Goal: Task Accomplishment & Management: Complete application form

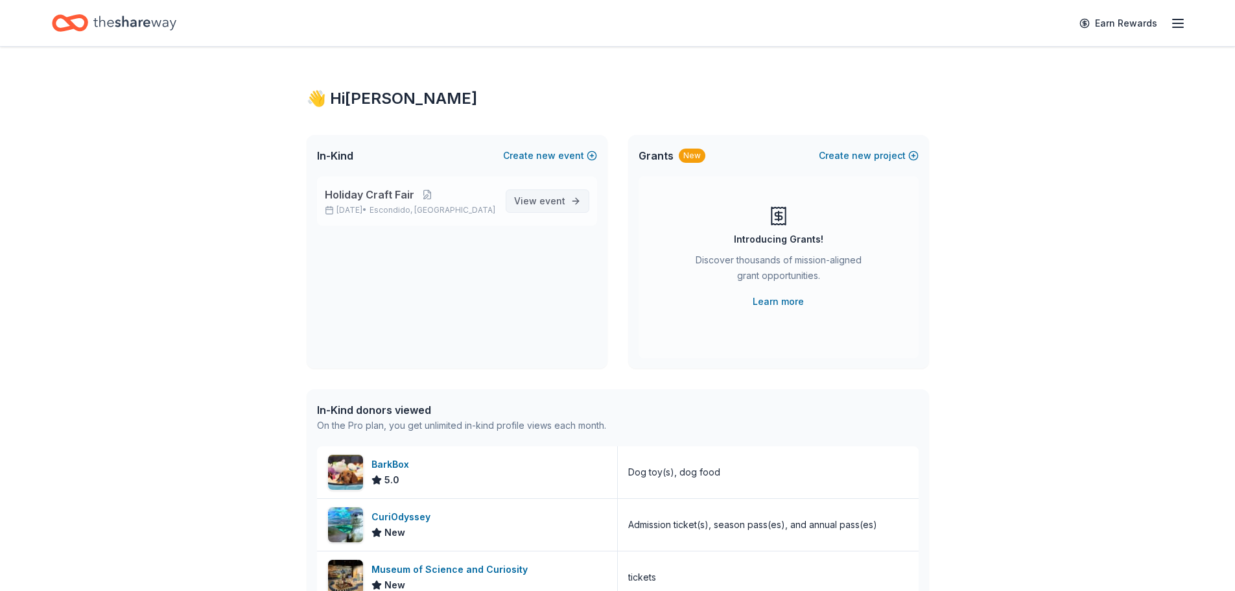
click at [553, 198] on span "event" at bounding box center [552, 200] width 26 height 11
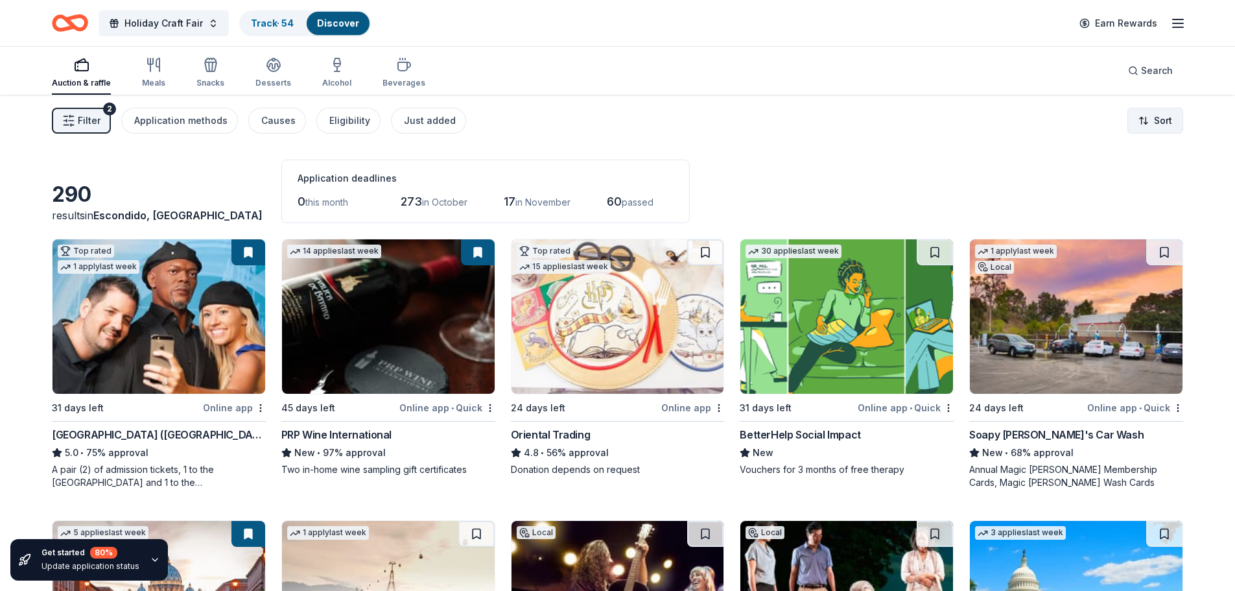
click at [1147, 130] on html "Holiday Craft Fair Track · 54 Discover Earn Rewards Auction & raffle Meals Snac…" at bounding box center [617, 295] width 1235 height 591
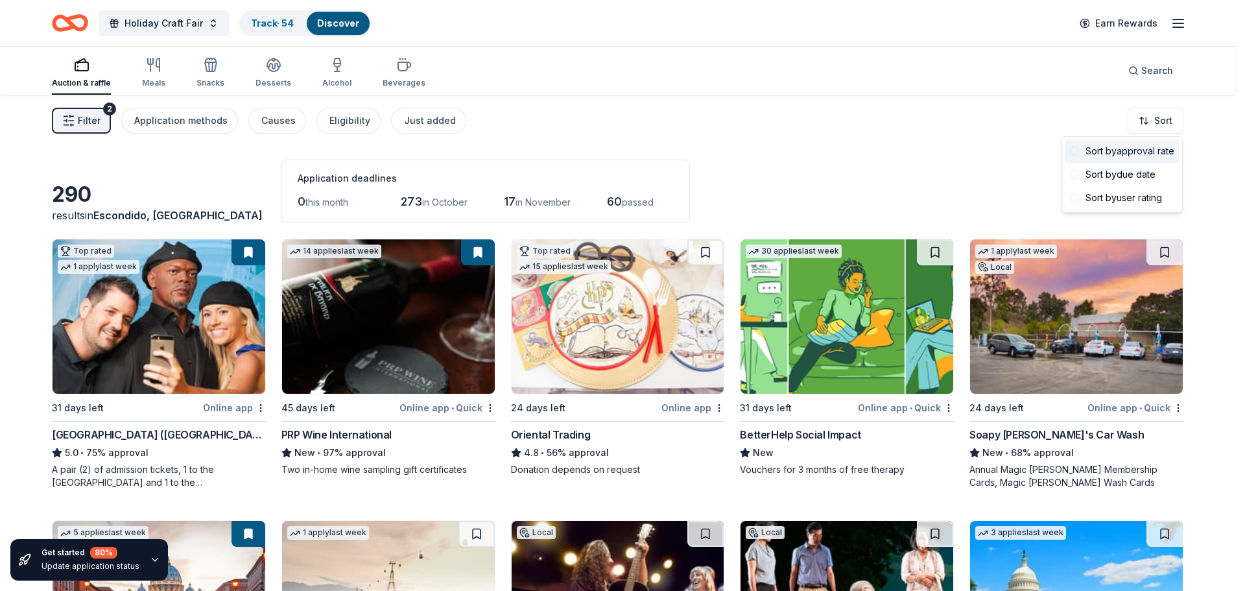
click at [1144, 150] on div "Sort by approval rate" at bounding box center [1122, 150] width 115 height 23
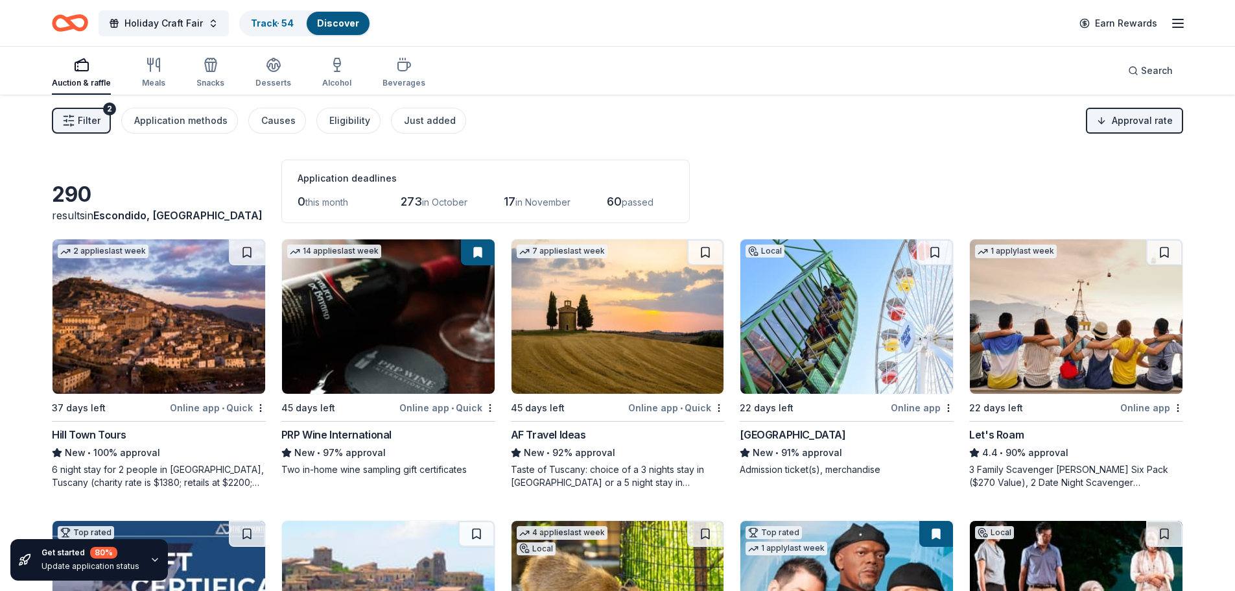
click at [92, 431] on div "Hill Town Tours" at bounding box center [89, 435] width 75 height 16
click at [840, 409] on div "22 days left" at bounding box center [814, 407] width 148 height 16
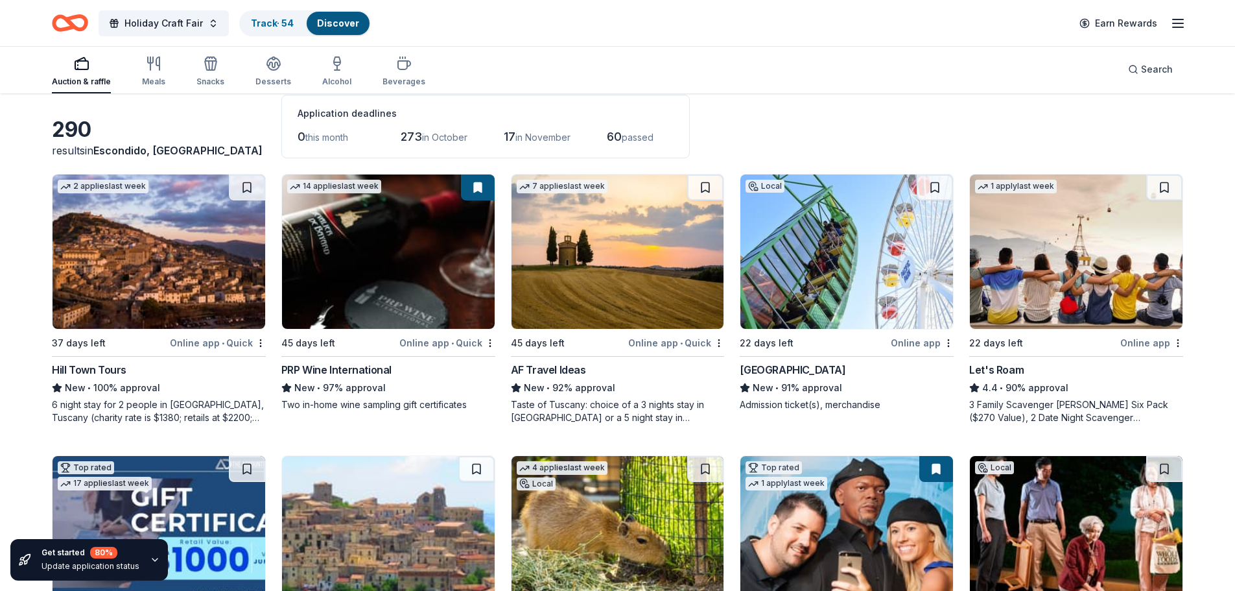
click at [1079, 338] on div "22 days left" at bounding box center [1043, 343] width 148 height 16
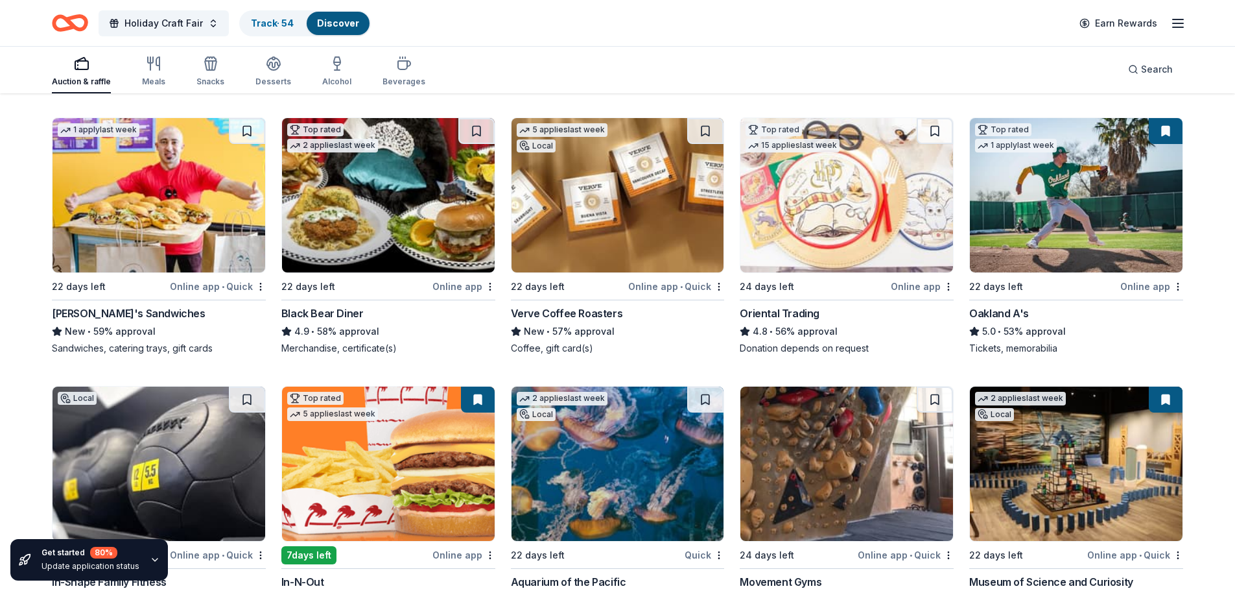
scroll to position [963, 0]
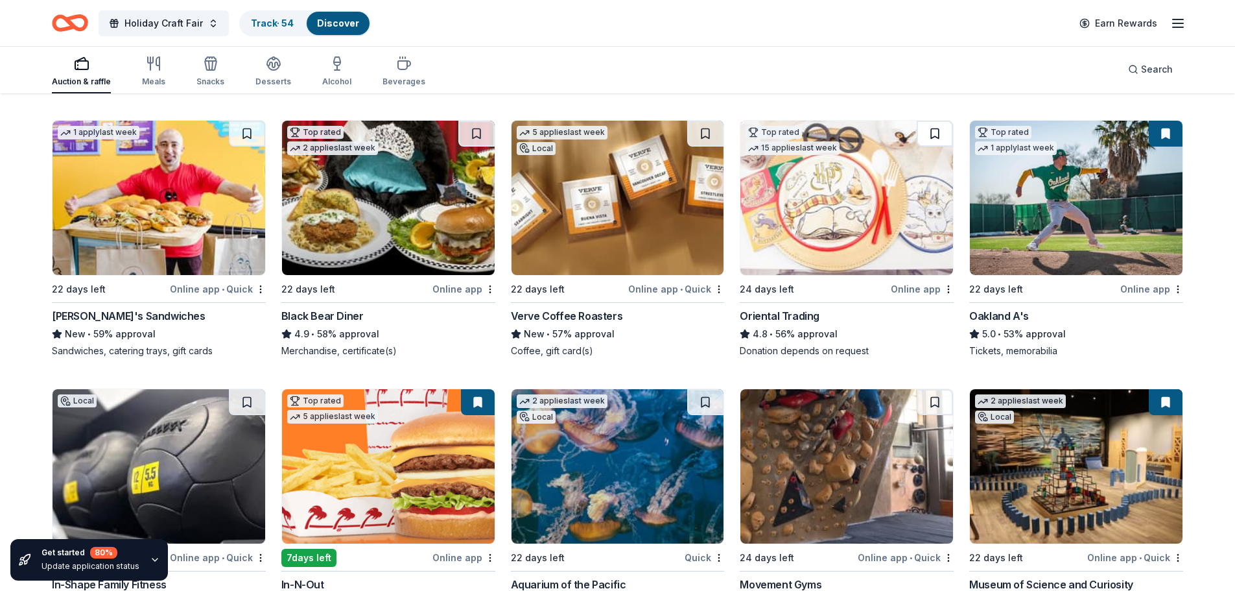
click at [929, 130] on button at bounding box center [935, 134] width 36 height 26
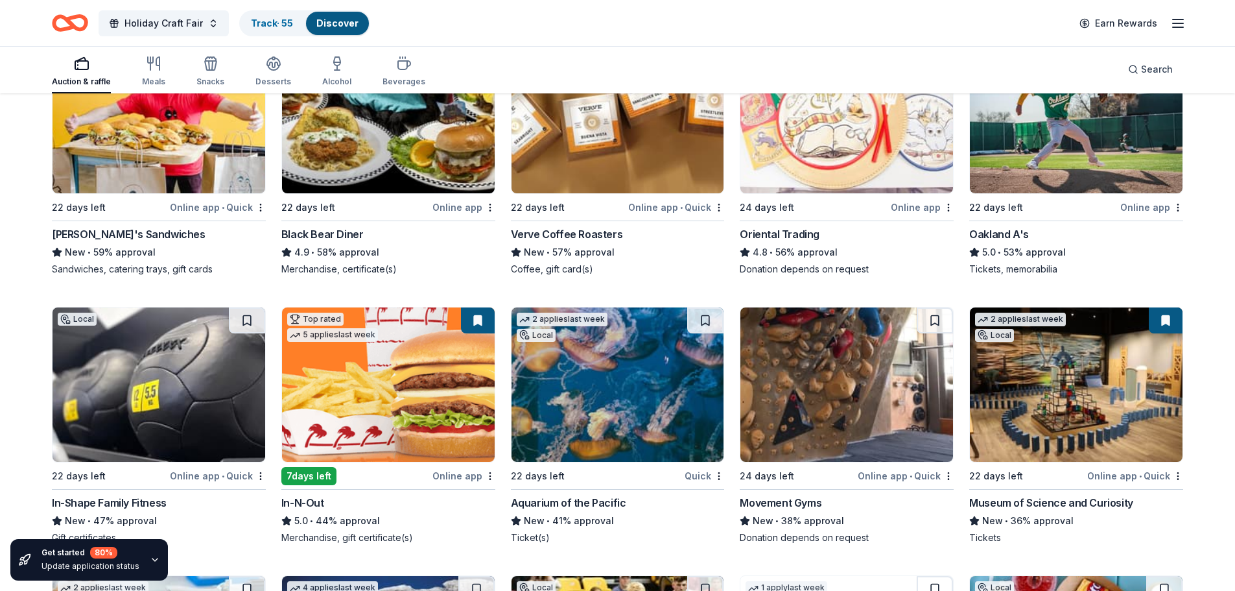
scroll to position [1157, 0]
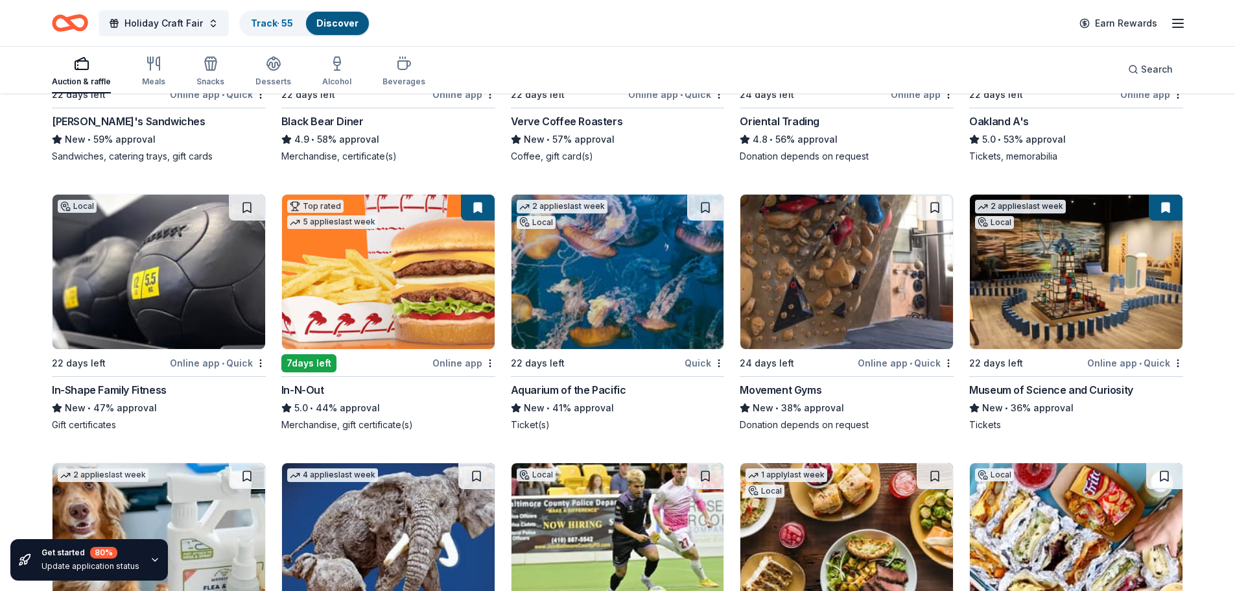
click at [211, 367] on div "Online app • Quick" at bounding box center [218, 363] width 96 height 16
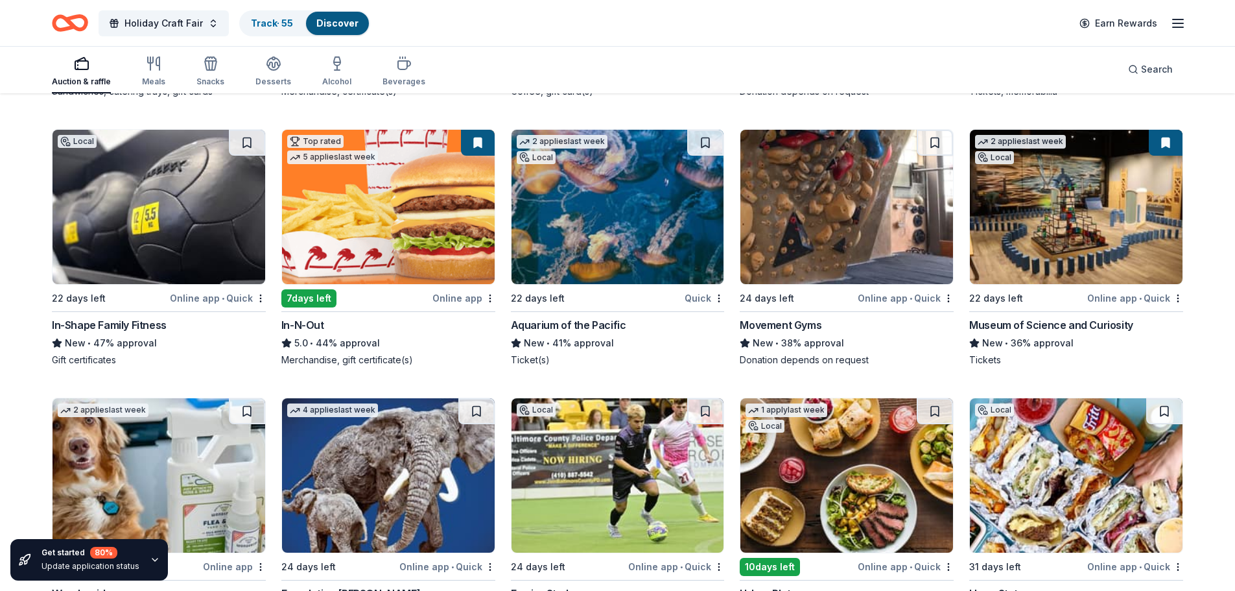
scroll to position [1287, 0]
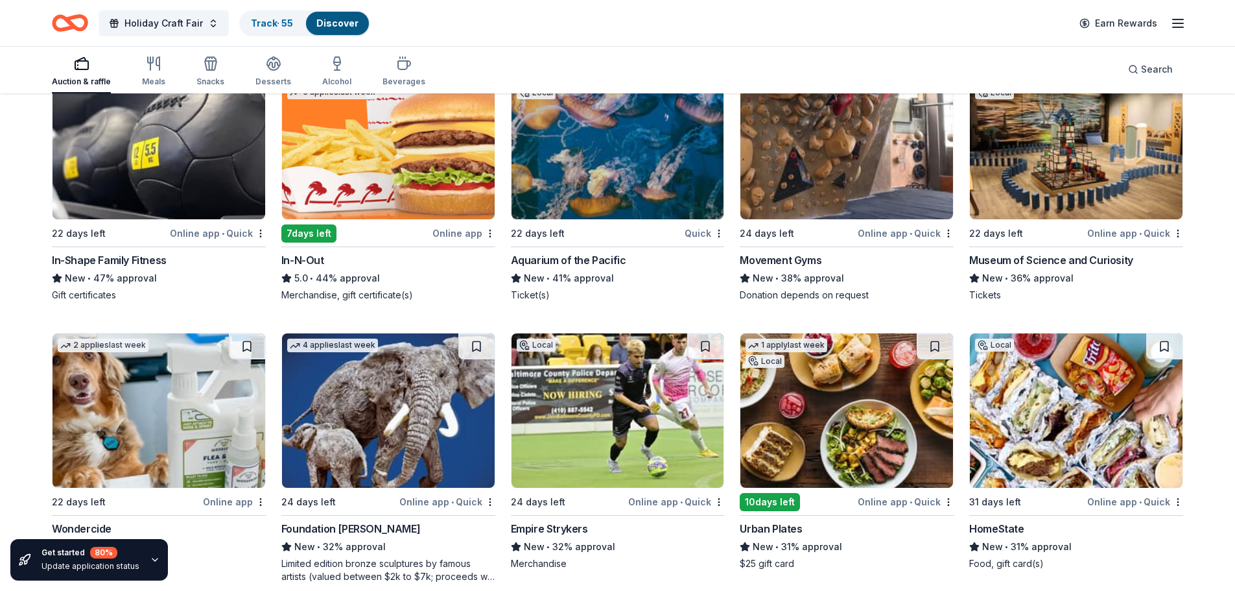
click at [829, 233] on div "24 days left" at bounding box center [797, 233] width 115 height 16
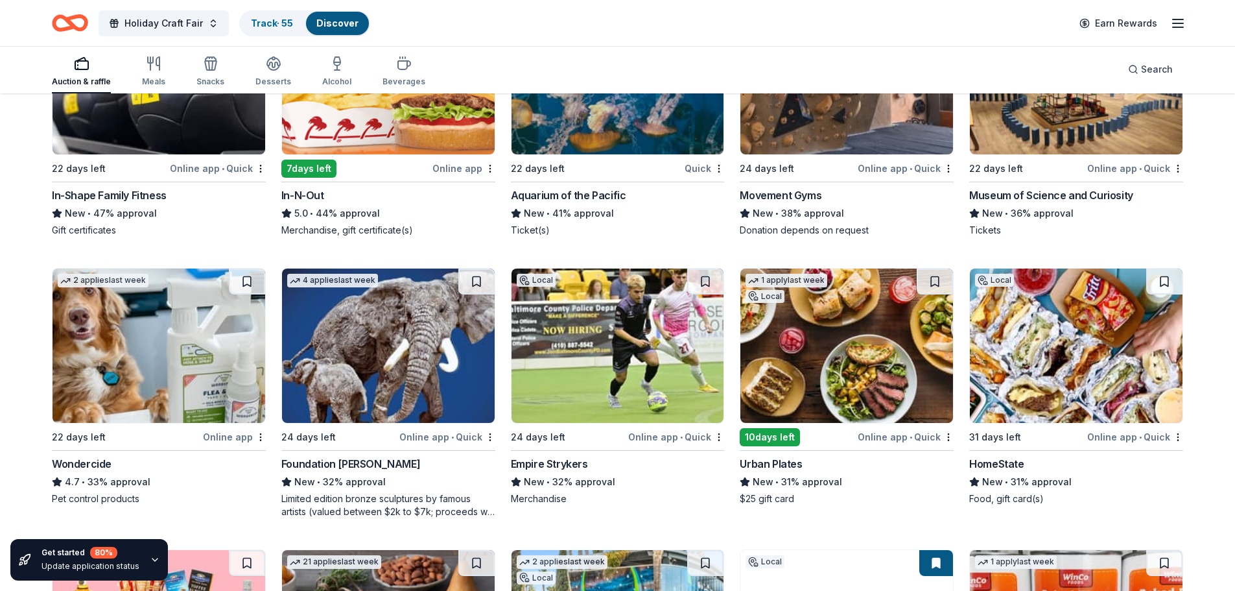
scroll to position [1417, 0]
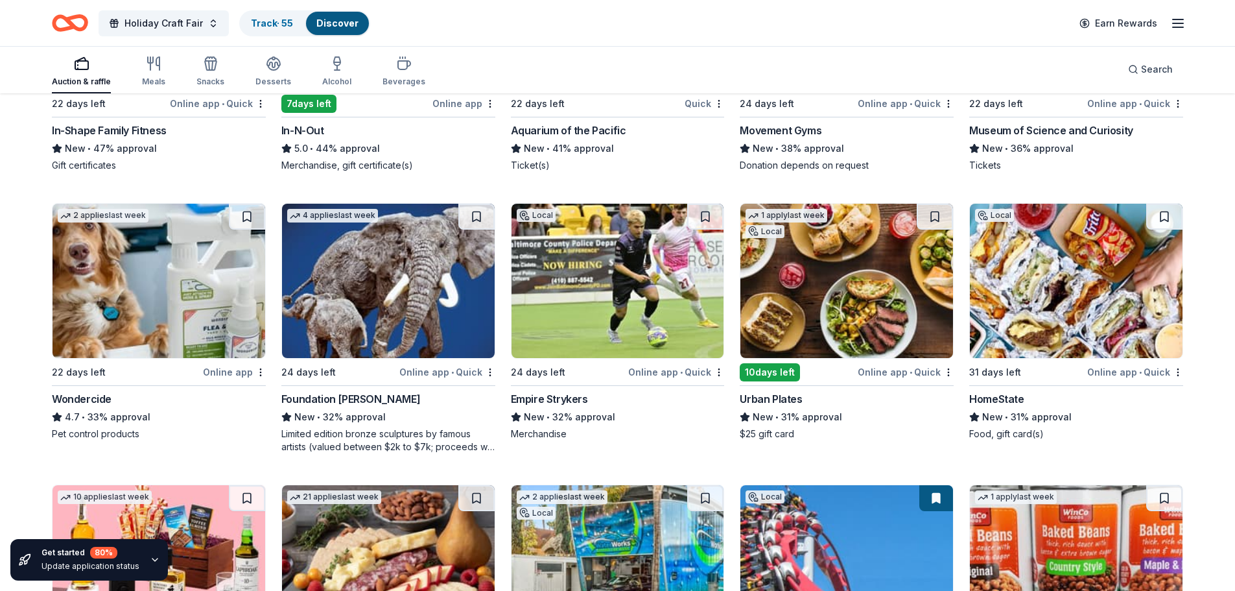
click at [654, 377] on div "Online app • Quick" at bounding box center [676, 372] width 96 height 16
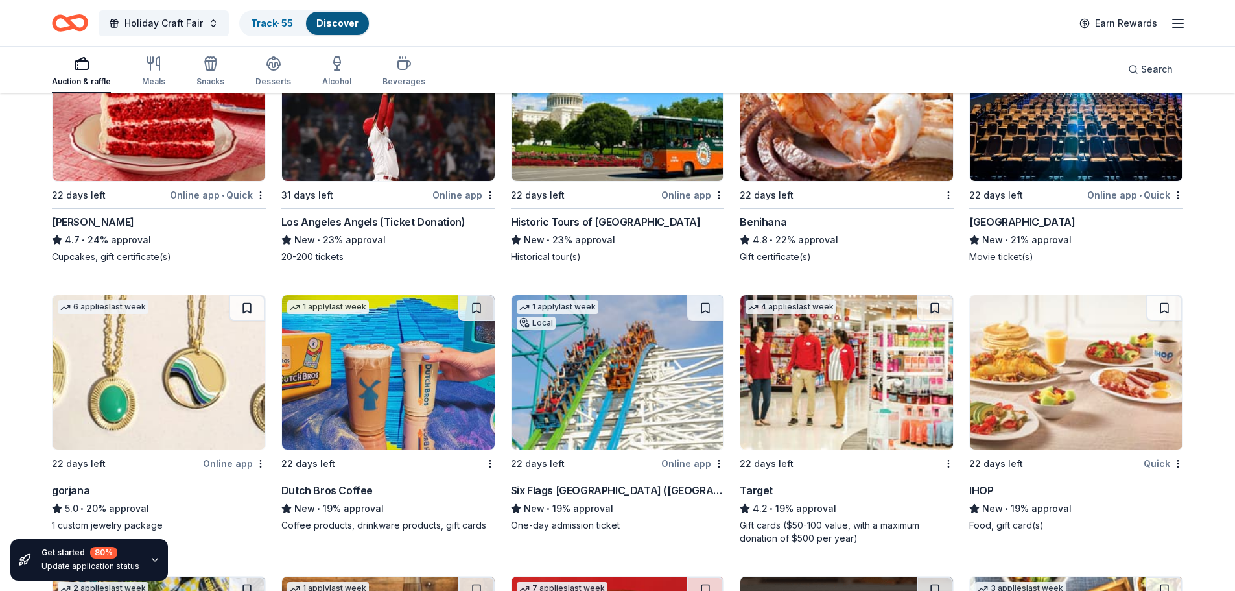
scroll to position [2179, 0]
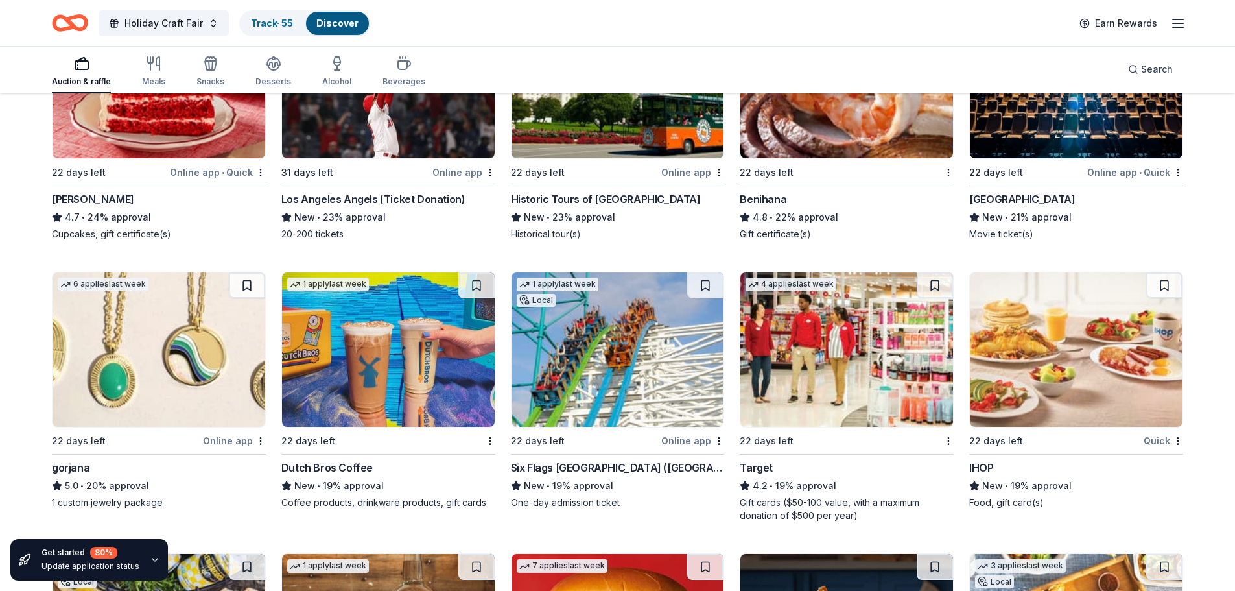
click at [1098, 164] on div "Online app • Quick" at bounding box center [1135, 172] width 96 height 16
click at [644, 460] on div "Six Flags Magic Mountain (Valencia)" at bounding box center [618, 468] width 214 height 16
click at [324, 442] on div "1 apply last week 22 days left Dutch Bros Coffee New • 19% approval Coffee prod…" at bounding box center [388, 390] width 214 height 237
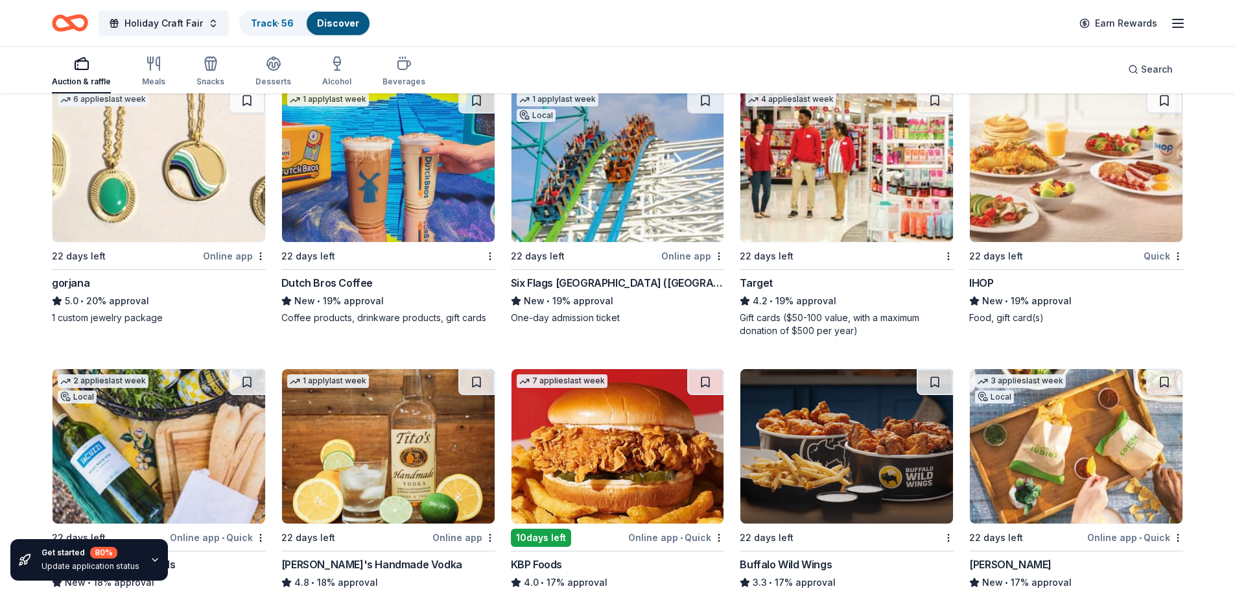
scroll to position [2504, 0]
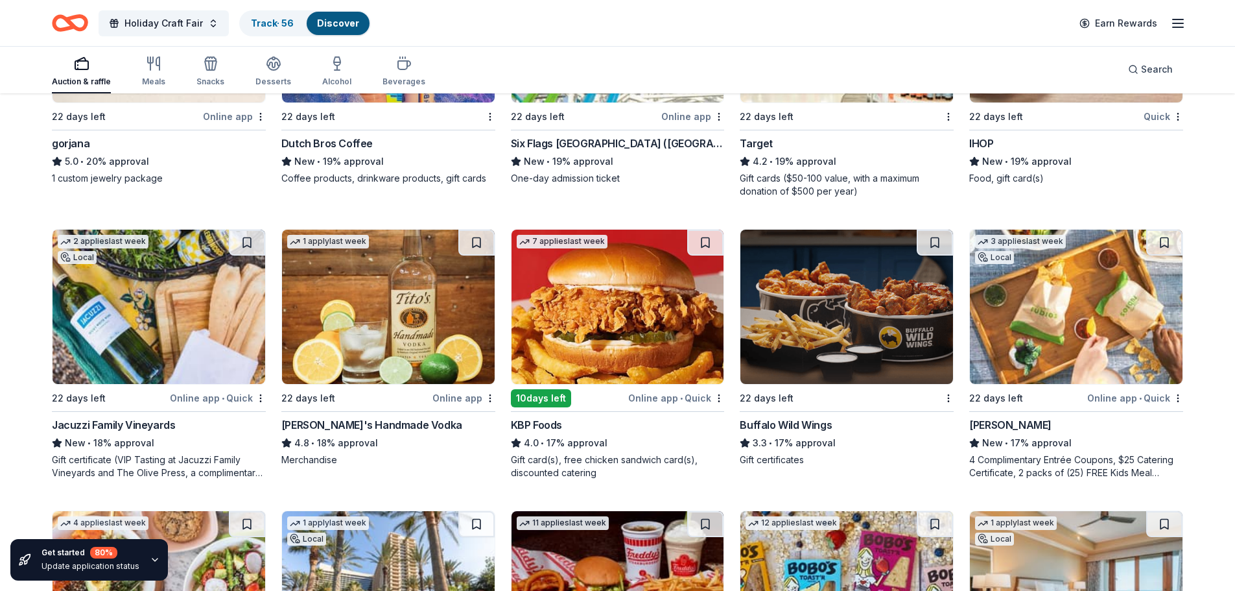
click at [827, 390] on div "22 days left" at bounding box center [839, 398] width 198 height 16
click at [381, 390] on div "22 days left" at bounding box center [355, 398] width 148 height 16
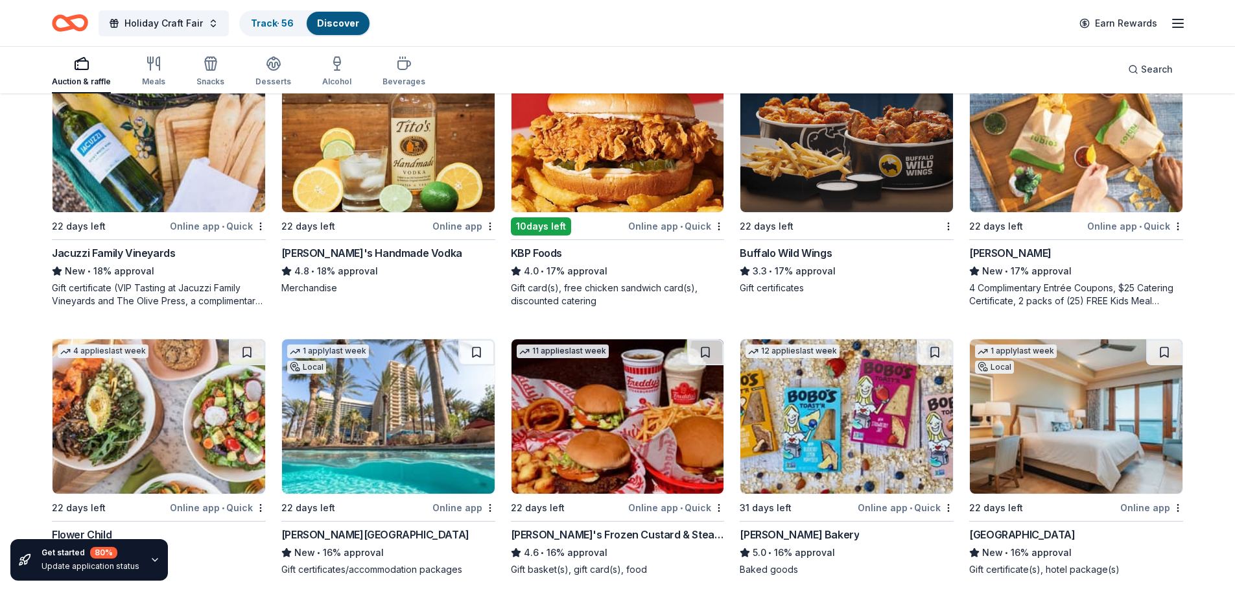
scroll to position [2698, 0]
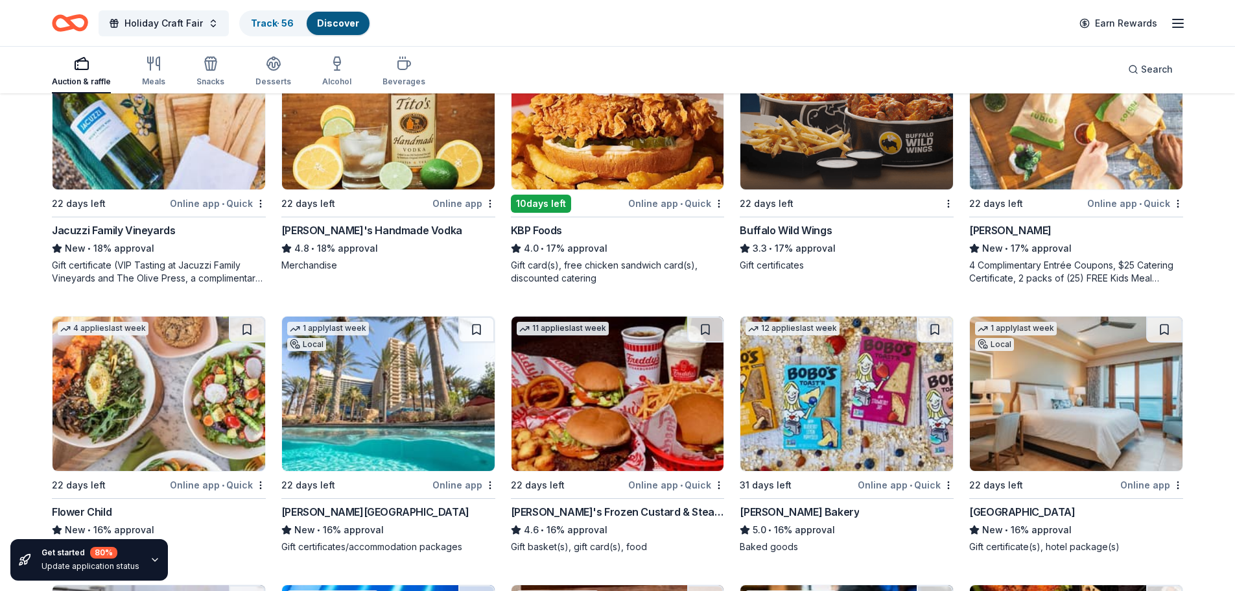
click at [1146, 195] on div "Online app • Quick" at bounding box center [1135, 203] width 96 height 16
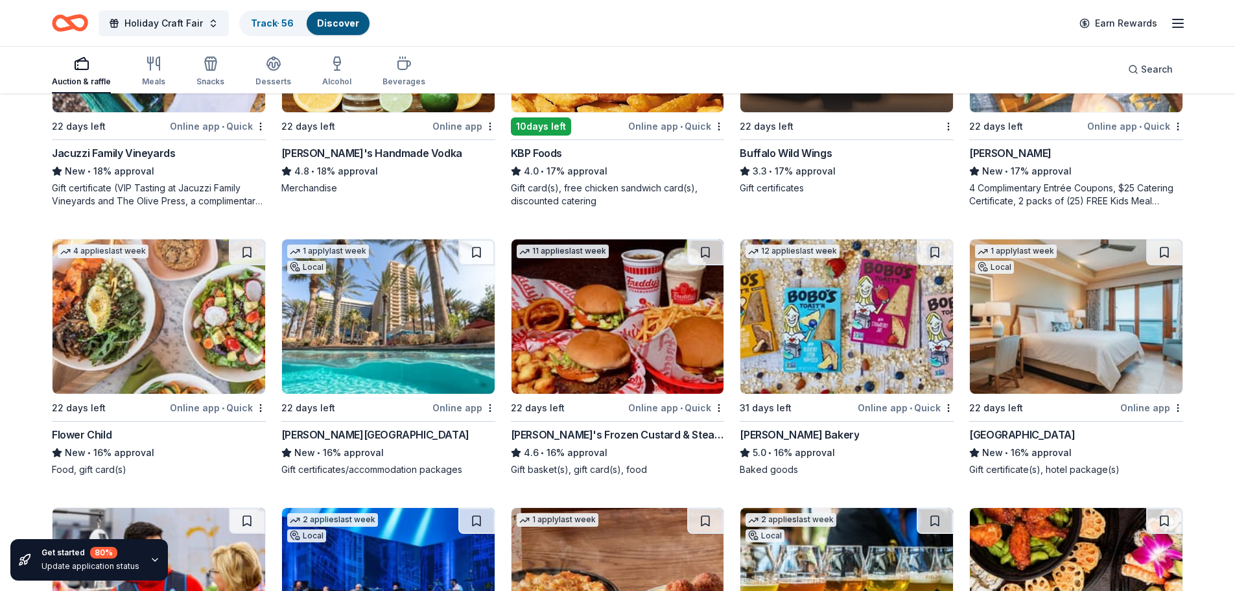
scroll to position [2828, 0]
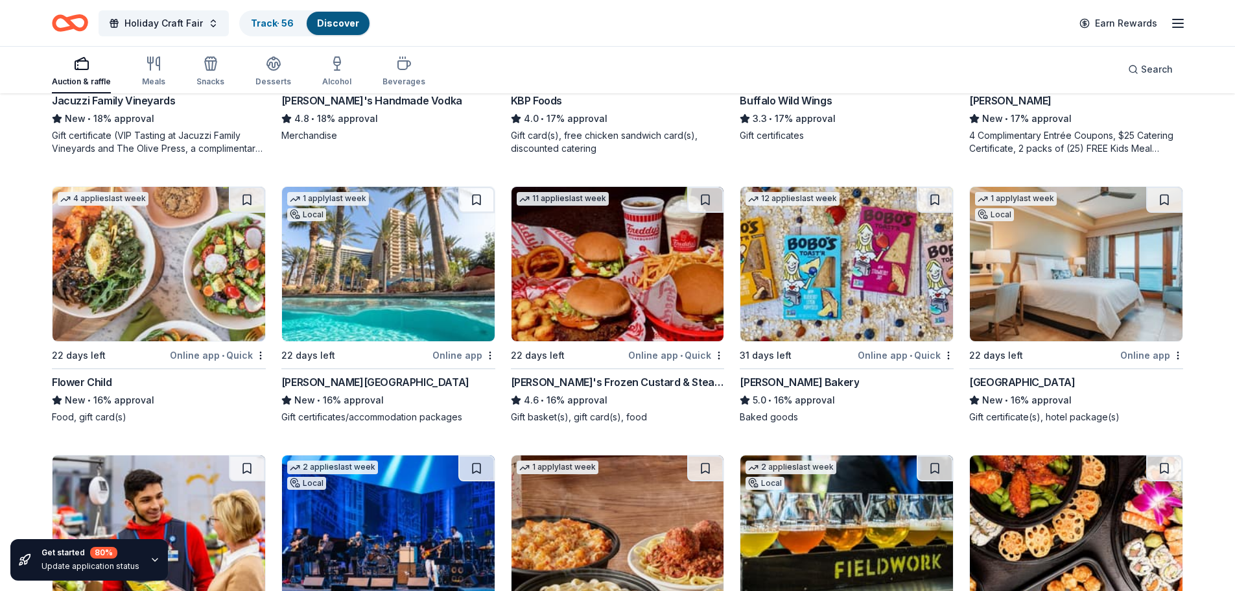
click at [206, 347] on div "Online app • Quick" at bounding box center [218, 355] width 96 height 16
click at [440, 347] on div "Online app" at bounding box center [463, 355] width 63 height 16
click at [650, 347] on div "Online app • Quick" at bounding box center [676, 355] width 96 height 16
click at [866, 347] on div "Online app • Quick" at bounding box center [906, 355] width 96 height 16
click at [928, 187] on button at bounding box center [935, 200] width 36 height 26
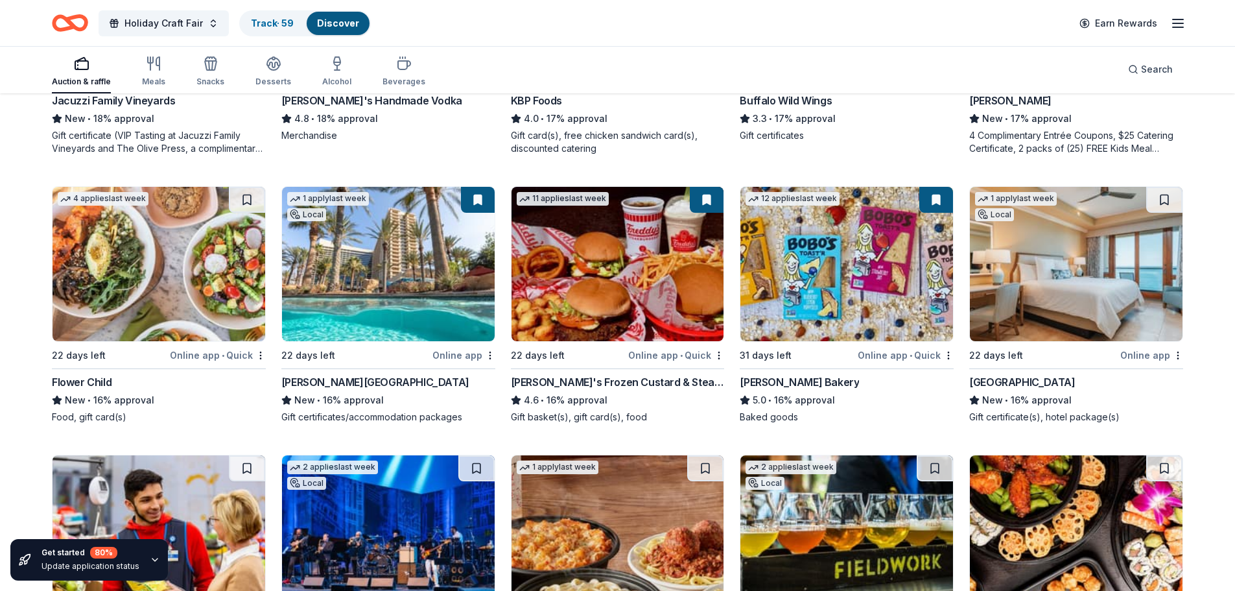
click at [1139, 347] on div "Online app" at bounding box center [1151, 355] width 63 height 16
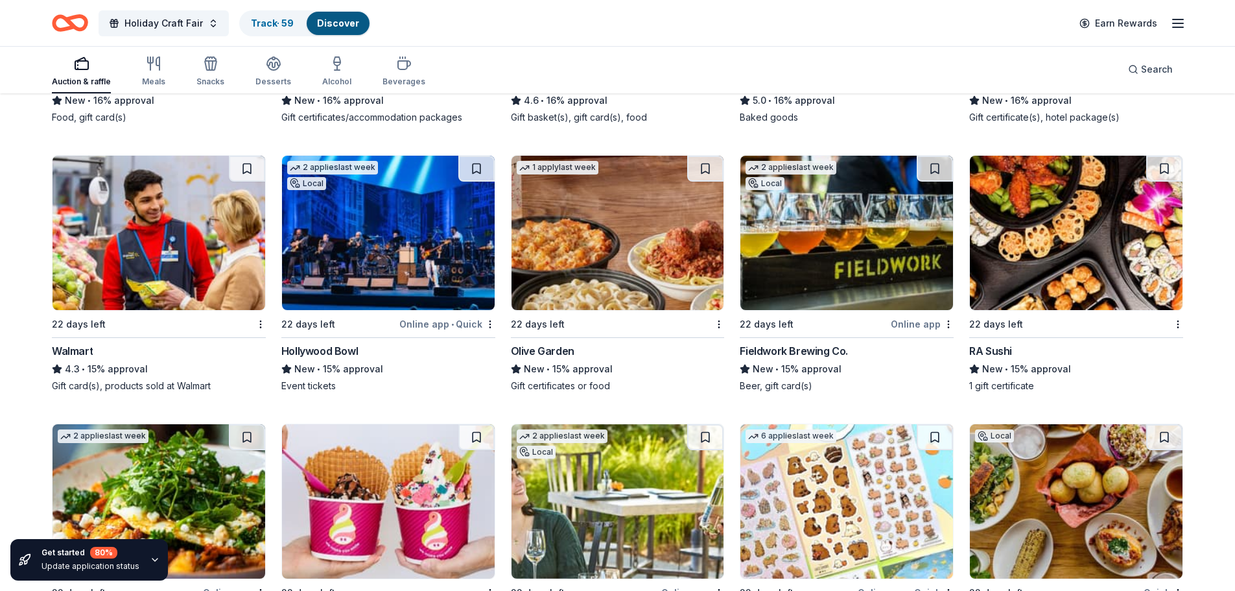
scroll to position [3149, 0]
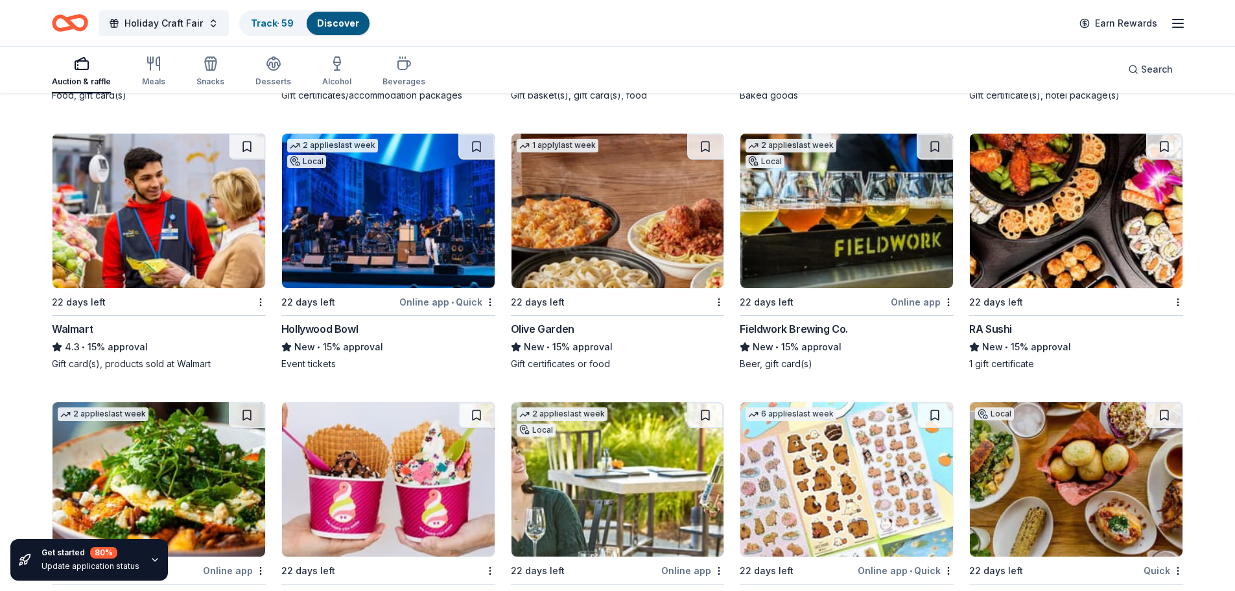
click at [458, 294] on div "Online app • Quick" at bounding box center [447, 302] width 96 height 16
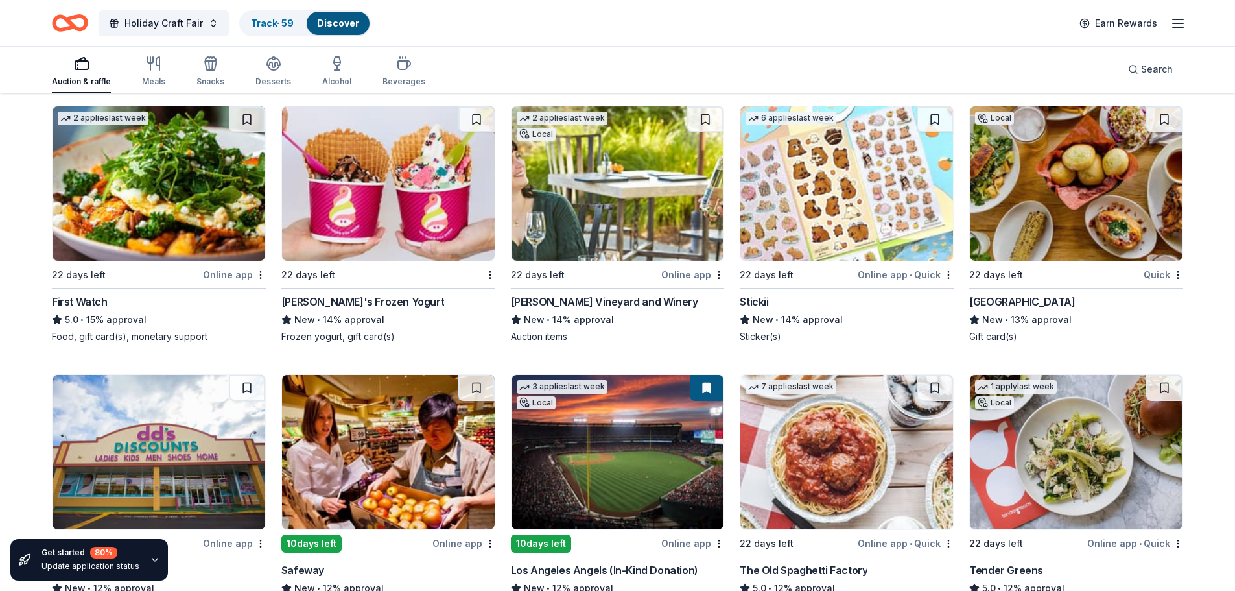
scroll to position [3474, 0]
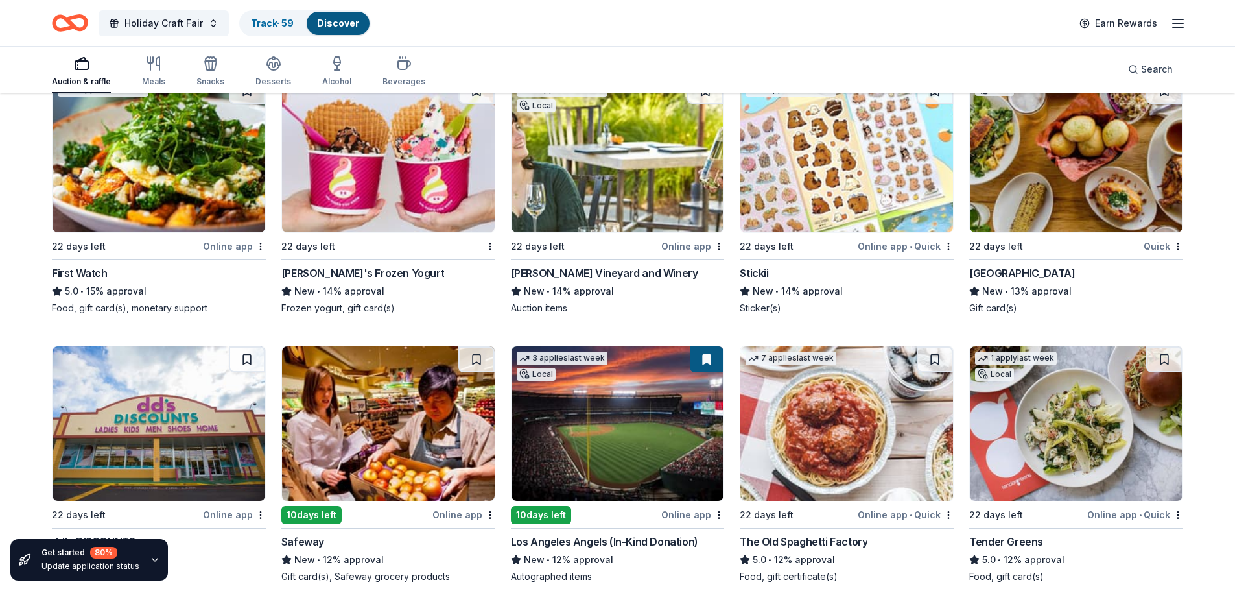
click at [694, 238] on div "Online app" at bounding box center [692, 246] width 63 height 16
click at [589, 238] on div "22 days left" at bounding box center [585, 246] width 148 height 16
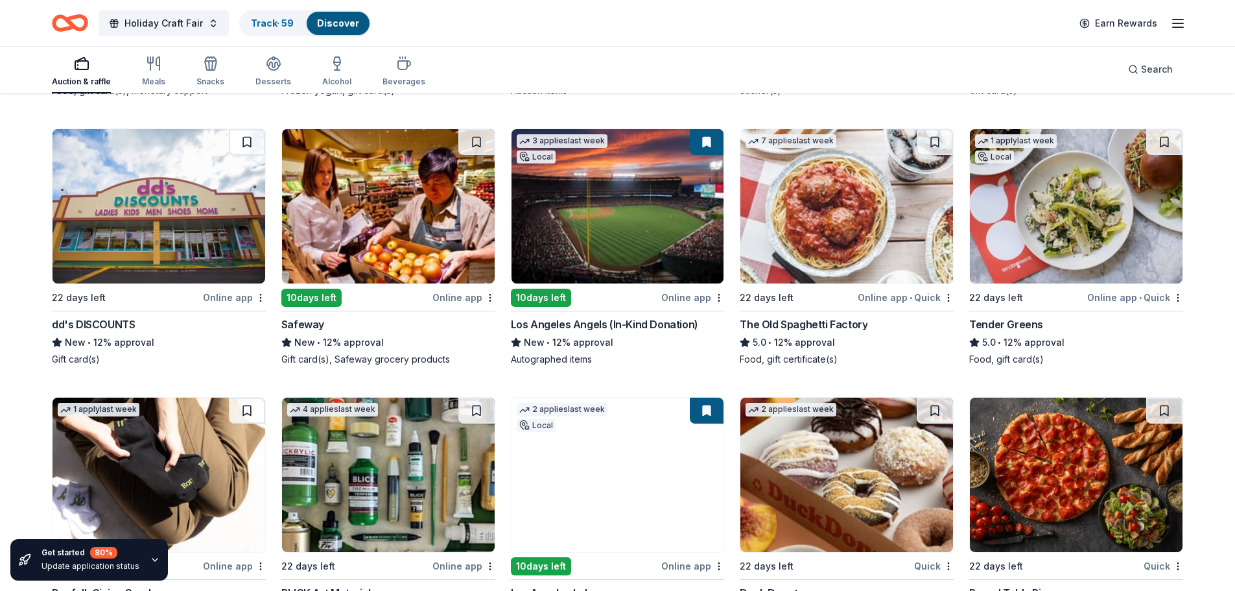
scroll to position [3668, 0]
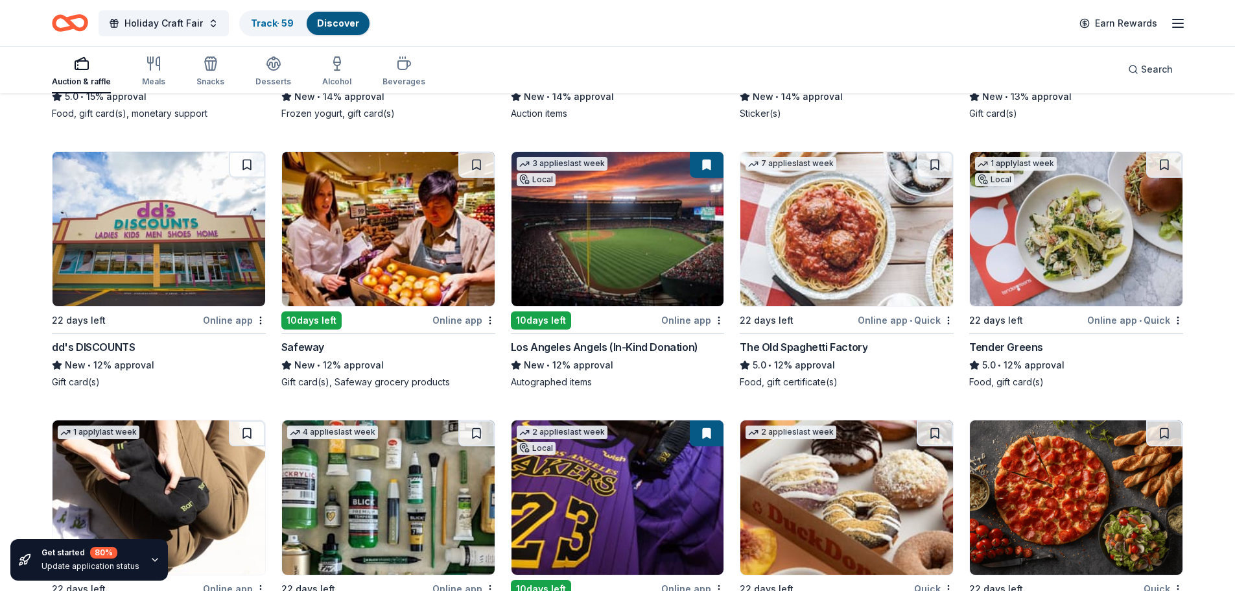
click at [922, 312] on div "Online app • Quick" at bounding box center [906, 320] width 96 height 16
click at [940, 152] on button at bounding box center [935, 165] width 36 height 26
click at [1146, 312] on div "Online app • Quick" at bounding box center [1135, 320] width 96 height 16
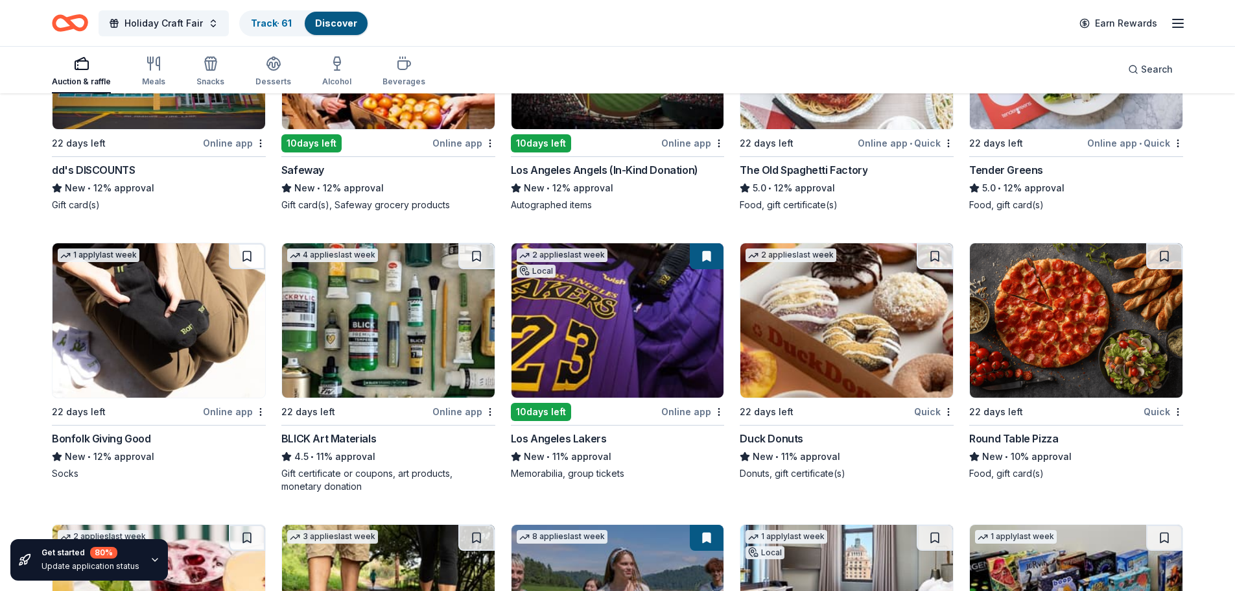
scroll to position [3863, 0]
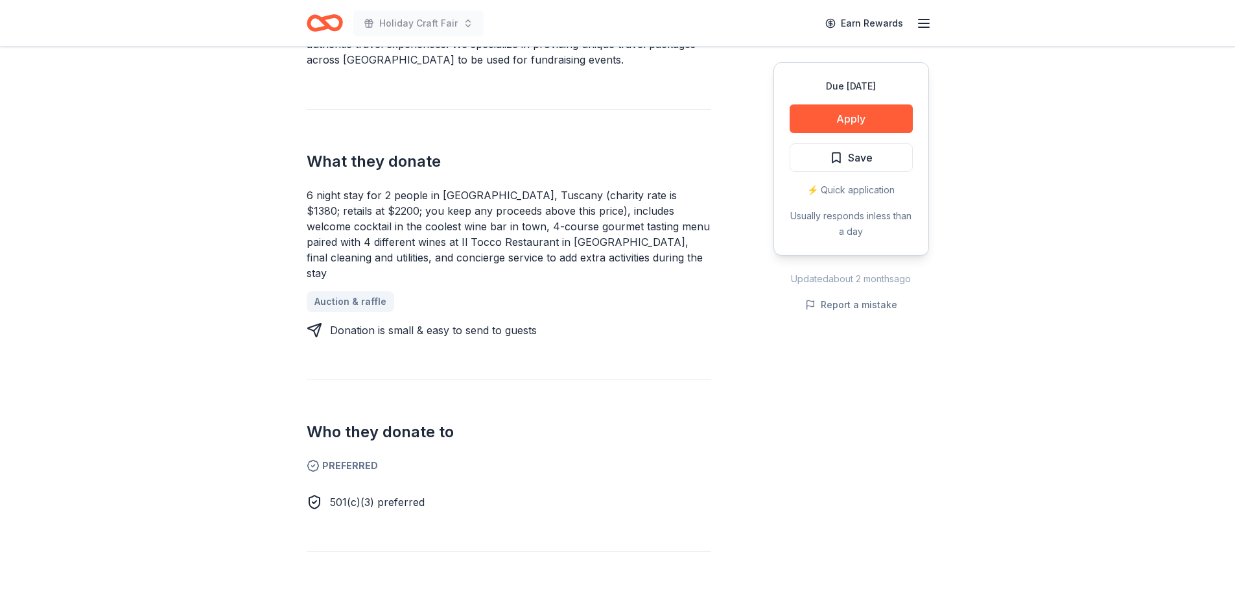
scroll to position [648, 0]
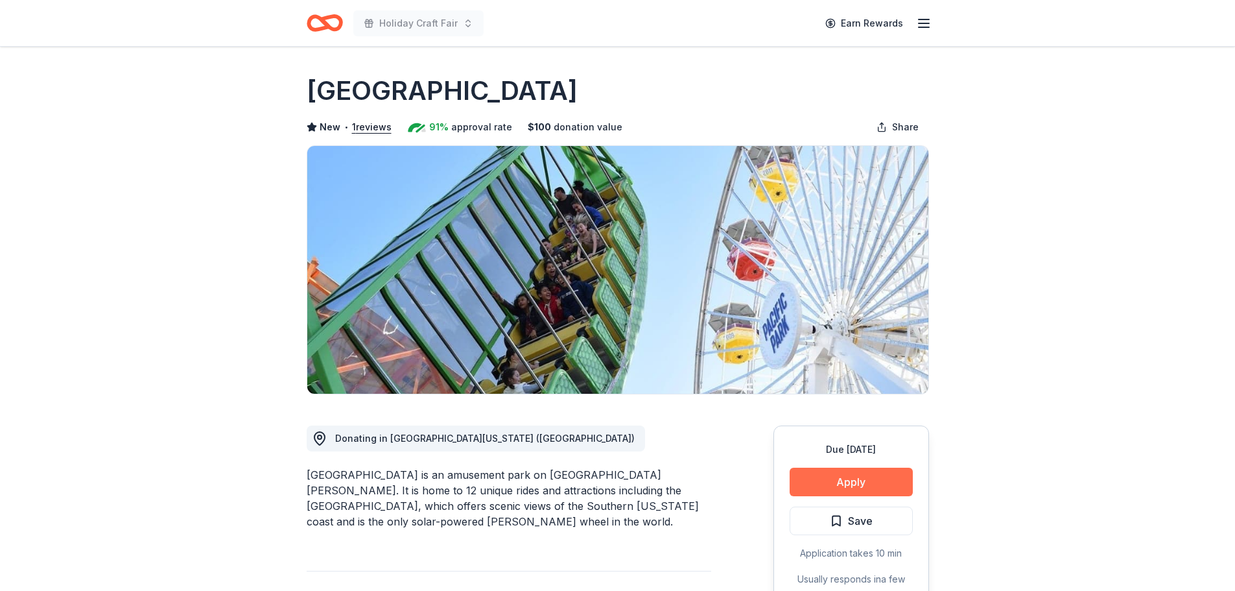
click at [833, 482] on button "Apply" at bounding box center [851, 482] width 123 height 29
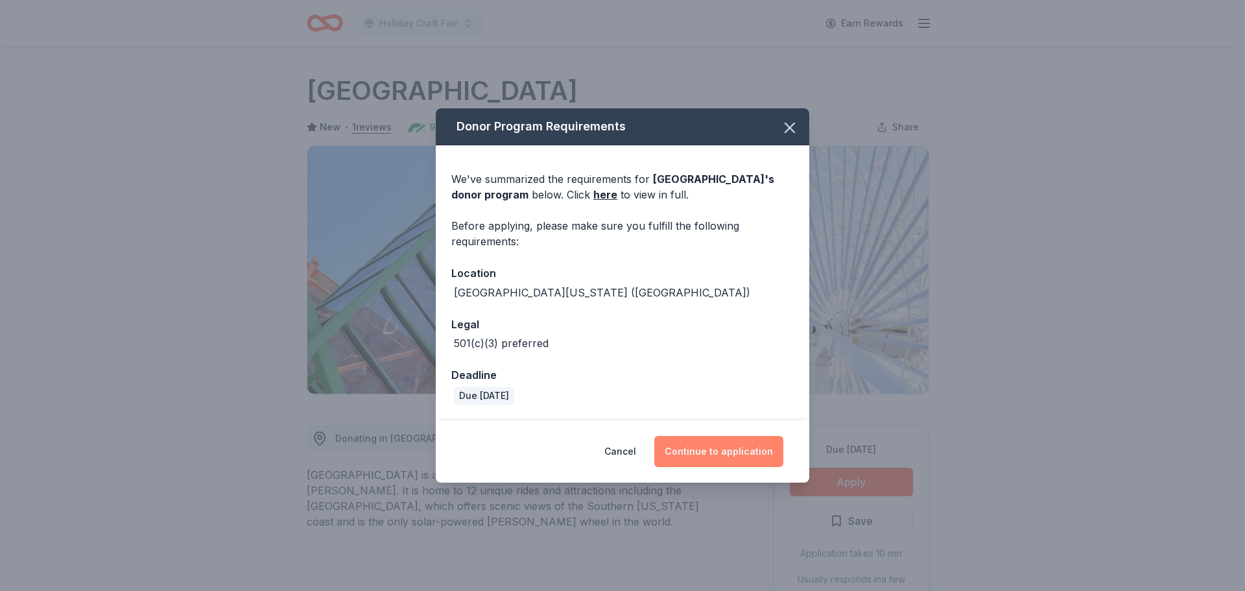
click at [673, 455] on button "Continue to application" at bounding box center [718, 451] width 129 height 31
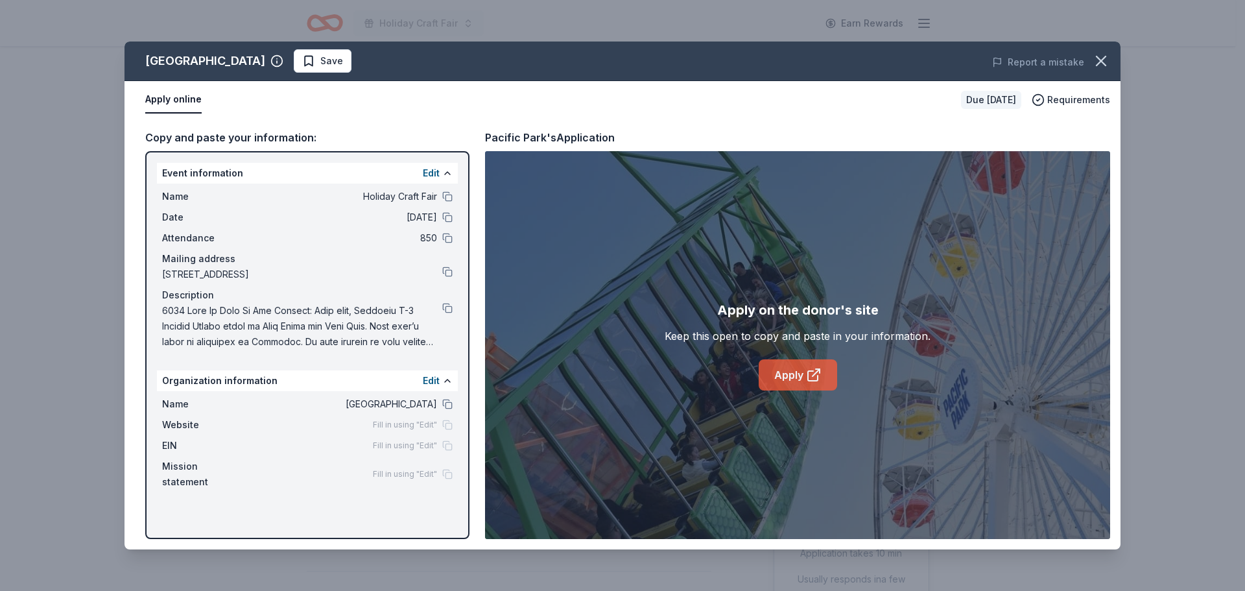
click at [803, 369] on link "Apply" at bounding box center [798, 374] width 78 height 31
click at [796, 370] on link "Apply" at bounding box center [798, 374] width 78 height 31
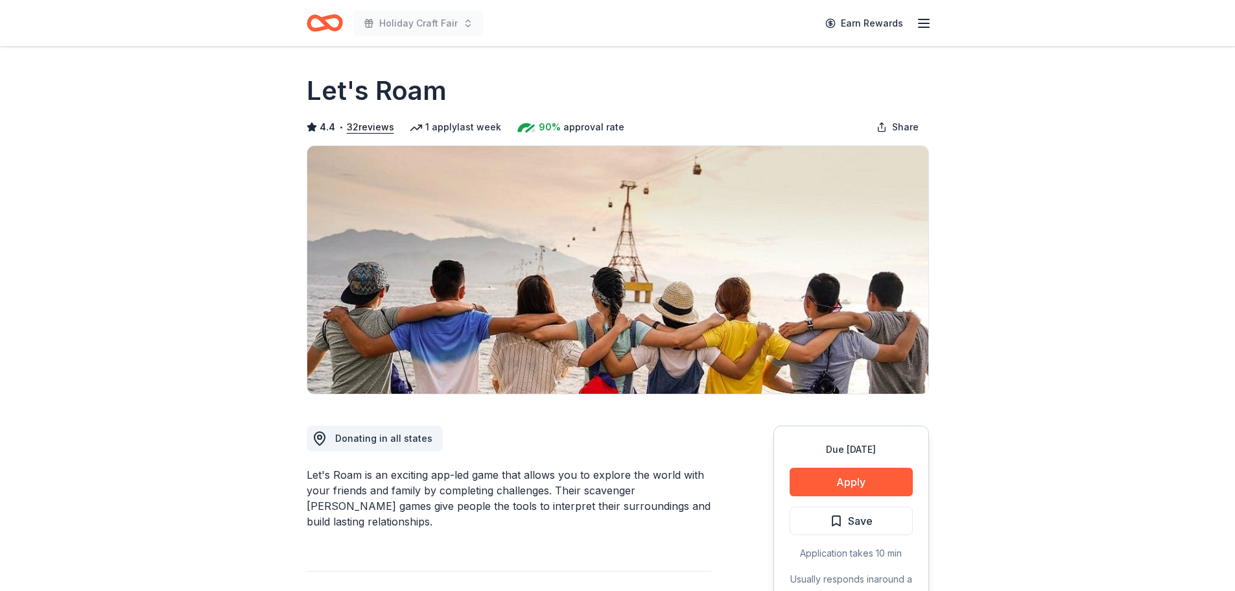
click at [826, 466] on div "Due in 22 days Apply Save Application takes 10 min Usually responds in around a…" at bounding box center [852, 521] width 156 height 193
click at [832, 480] on button "Apply" at bounding box center [851, 482] width 123 height 29
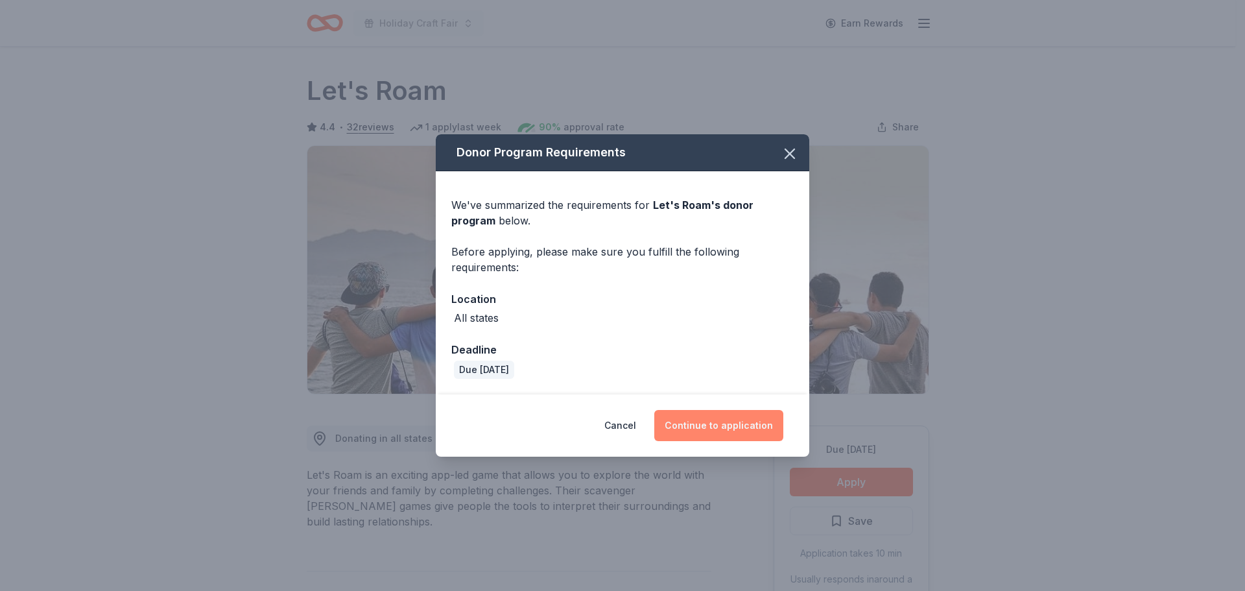
click at [725, 415] on button "Continue to application" at bounding box center [718, 425] width 129 height 31
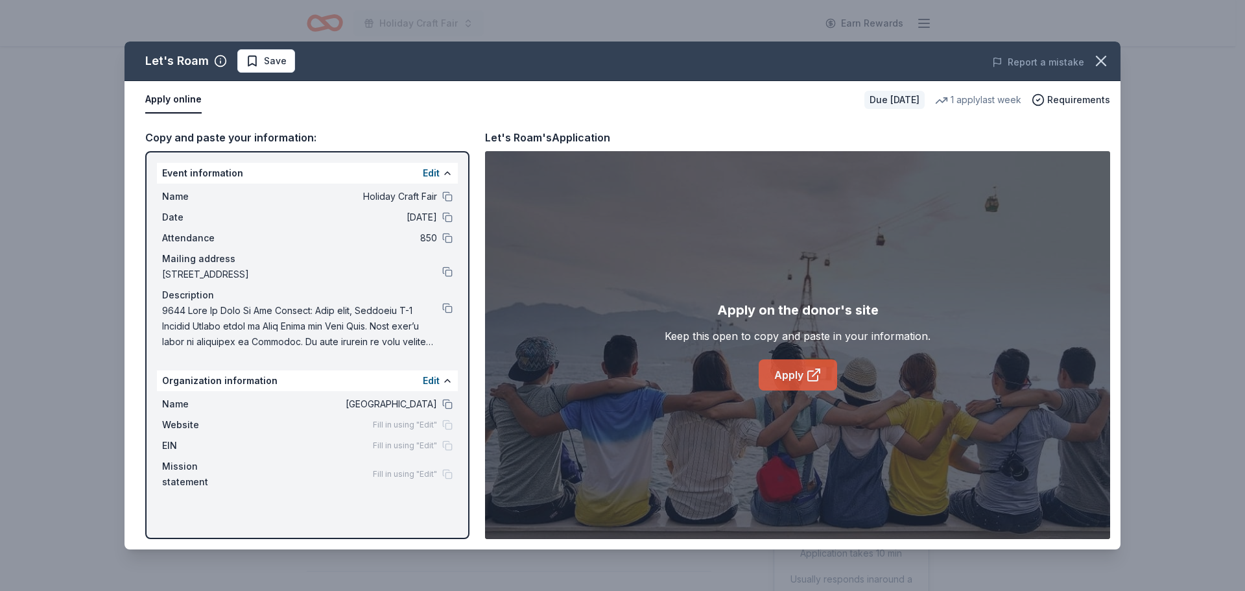
click at [805, 369] on link "Apply" at bounding box center [798, 374] width 78 height 31
click at [445, 403] on button at bounding box center [447, 404] width 10 height 10
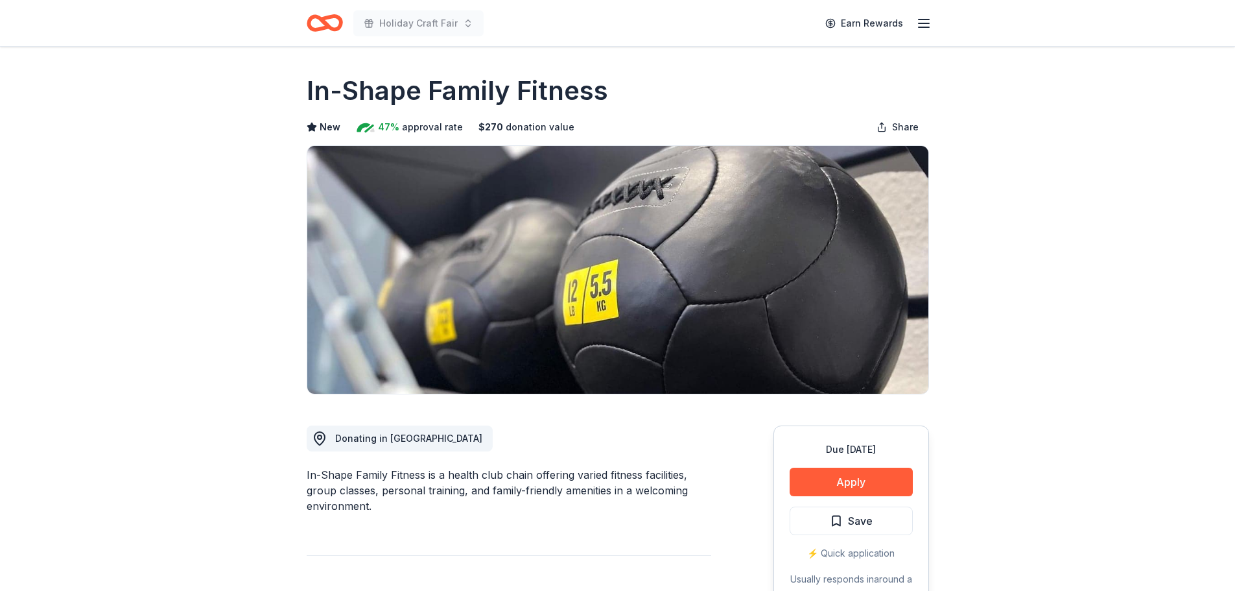
drag, startPoint x: 626, startPoint y: 97, endPoint x: 217, endPoint y: 92, distance: 409.2
click at [435, 92] on h1 "In-Shape Family Fitness" at bounding box center [458, 91] width 302 height 36
click at [436, 92] on h1 "In-Shape Family Fitness" at bounding box center [458, 91] width 302 height 36
drag, startPoint x: 425, startPoint y: 479, endPoint x: 252, endPoint y: 466, distance: 173.6
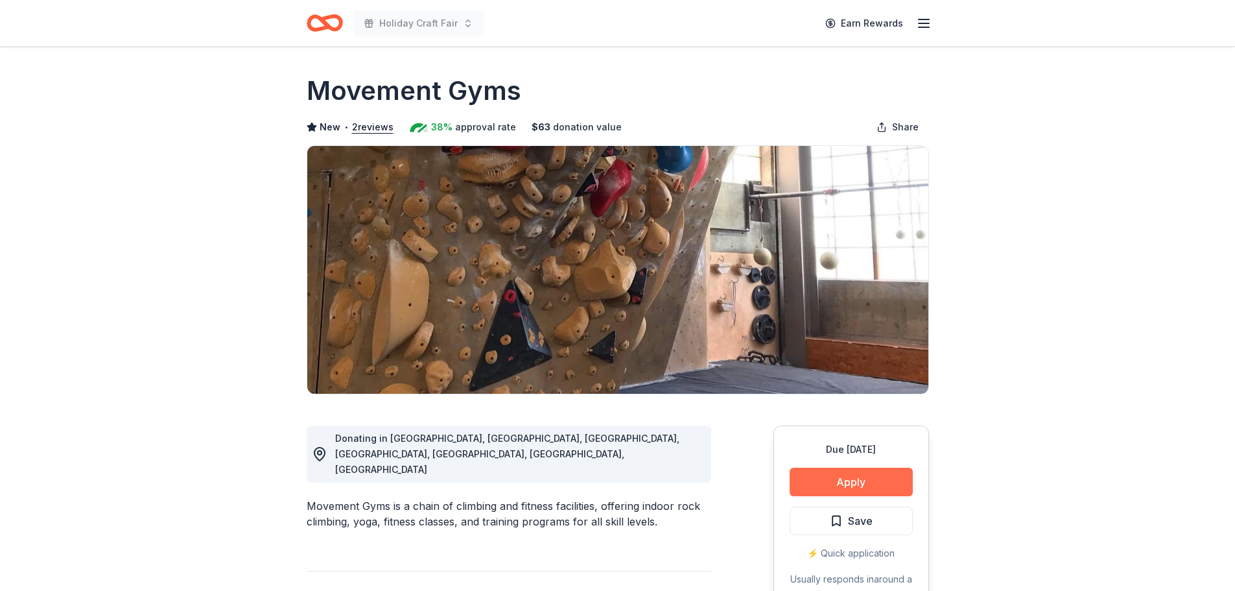
click at [800, 473] on button "Apply" at bounding box center [851, 482] width 123 height 29
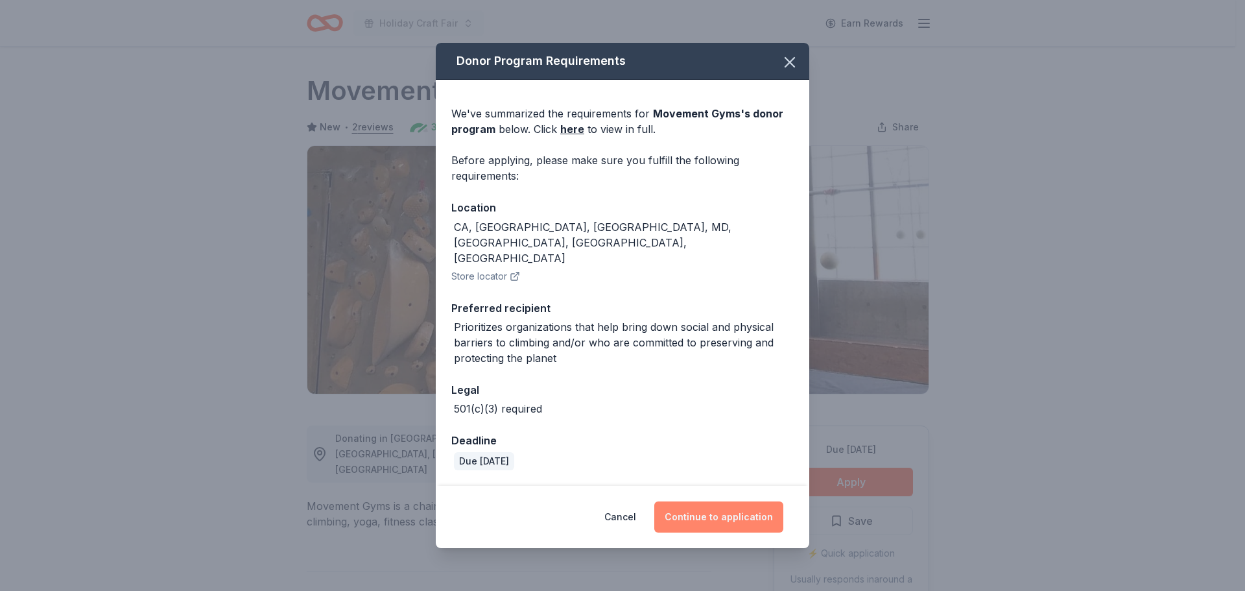
click at [711, 504] on button "Continue to application" at bounding box center [718, 516] width 129 height 31
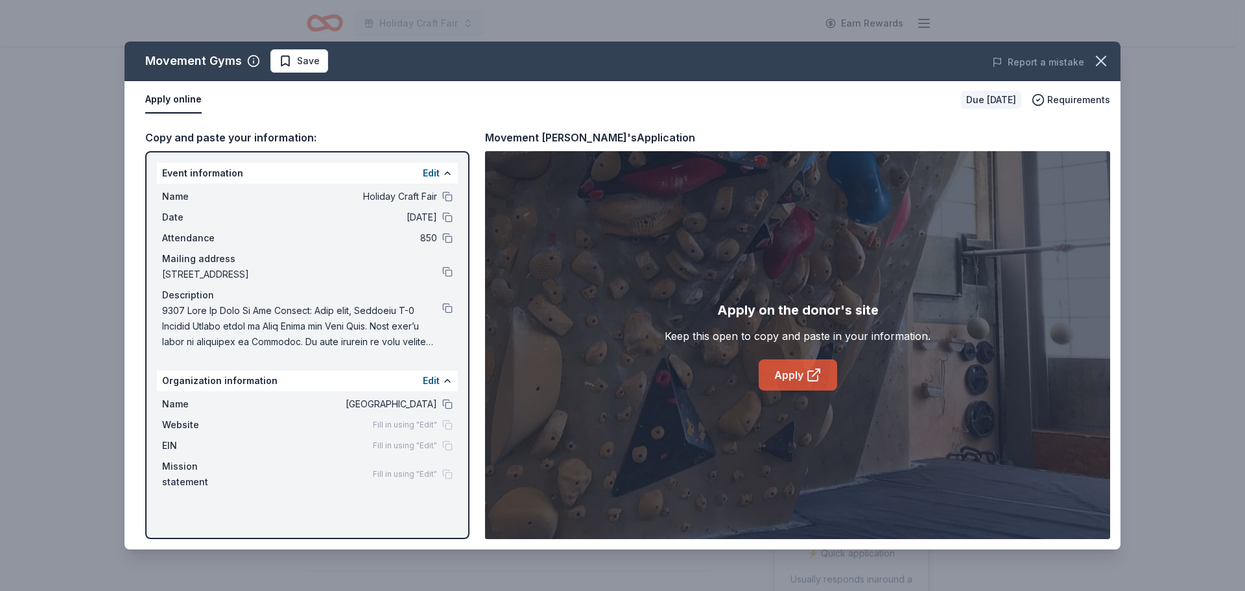
click at [803, 385] on link "Apply" at bounding box center [798, 374] width 78 height 31
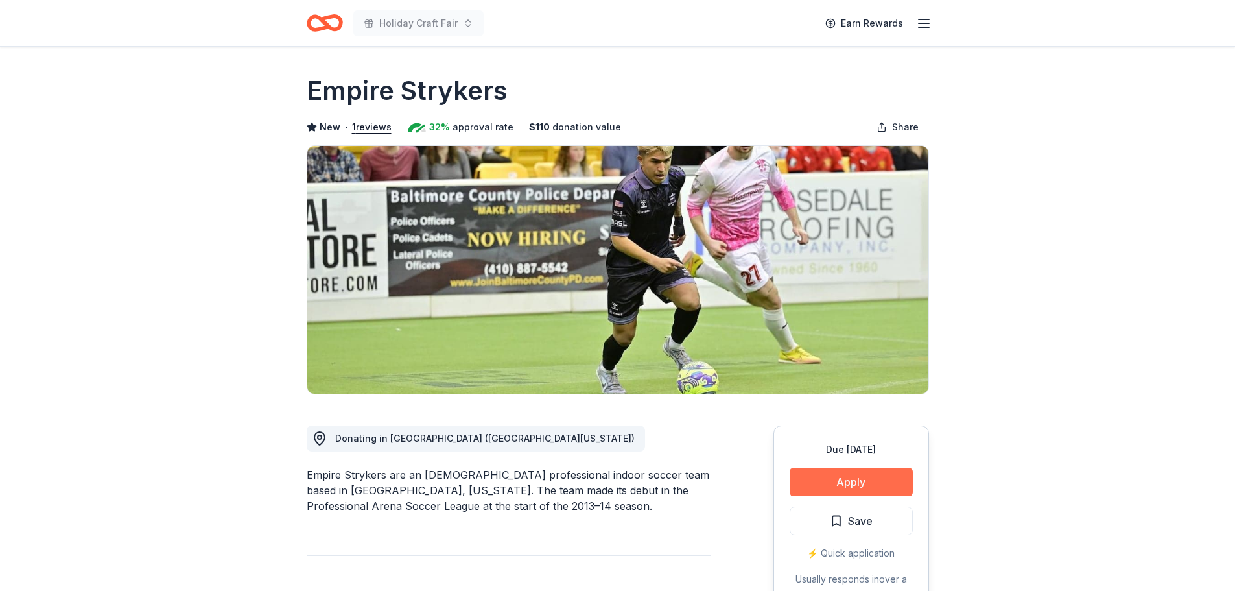
click at [831, 471] on button "Apply" at bounding box center [851, 482] width 123 height 29
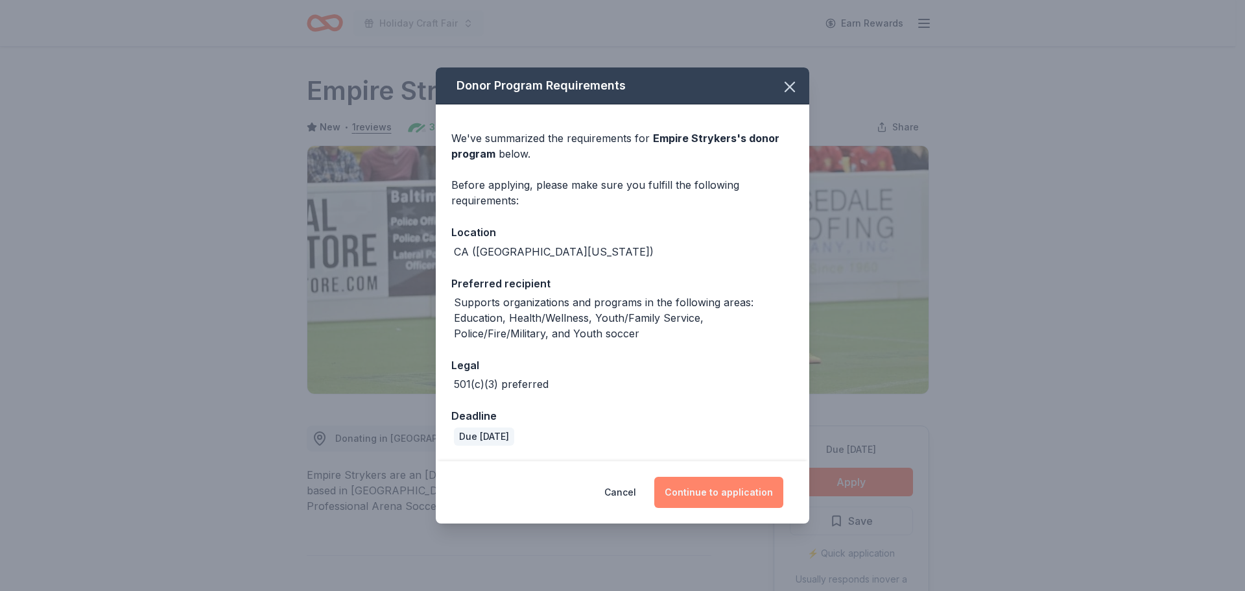
click at [731, 491] on button "Continue to application" at bounding box center [718, 492] width 129 height 31
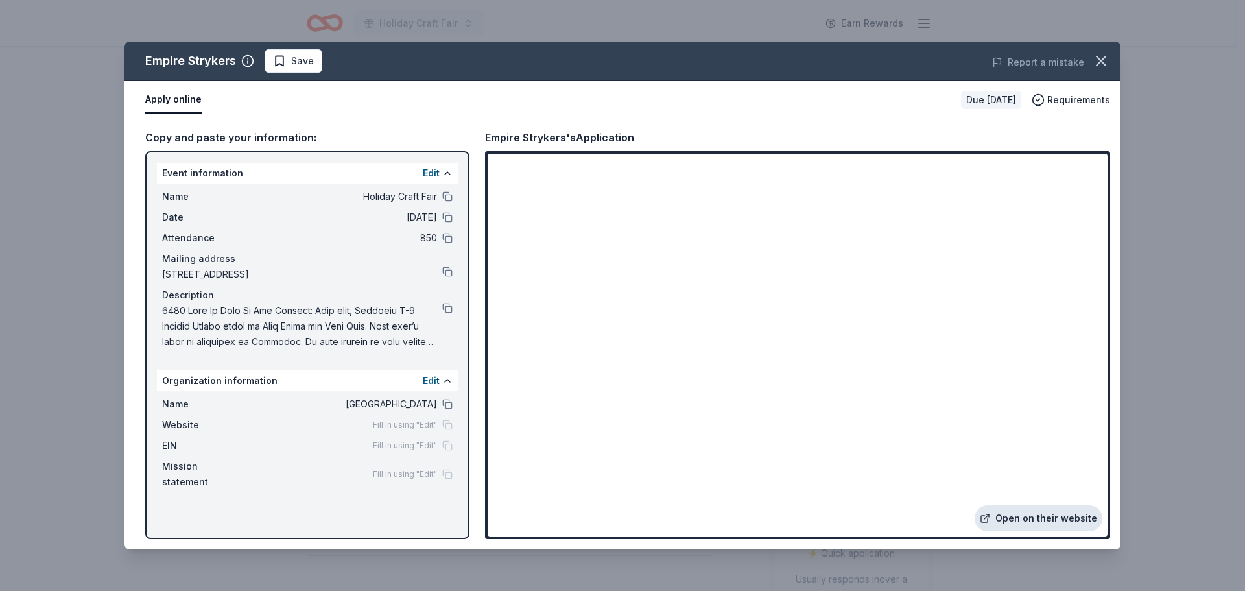
click at [1044, 515] on link "Open on their website" at bounding box center [1039, 518] width 128 height 26
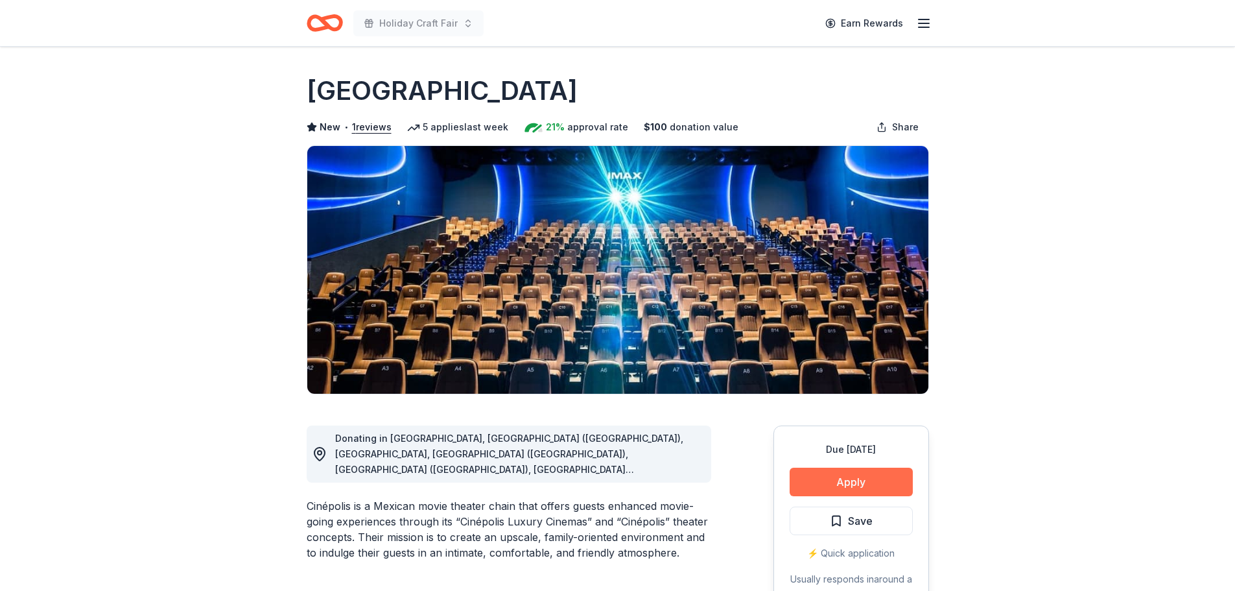
click at [850, 482] on button "Apply" at bounding box center [851, 482] width 123 height 29
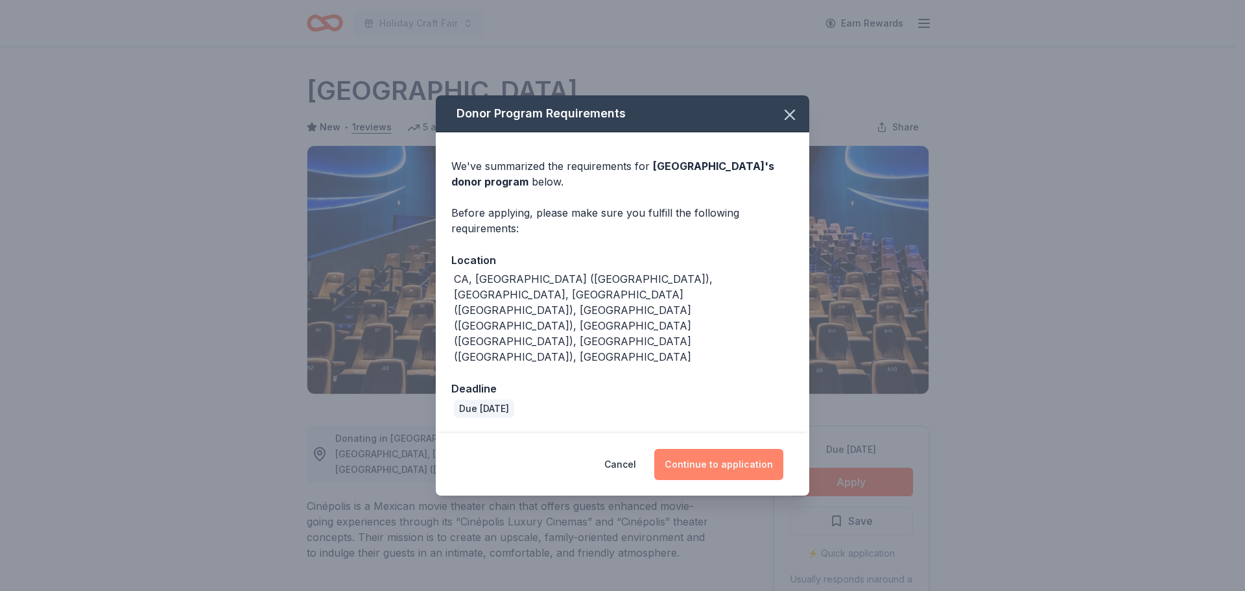
click at [731, 449] on button "Continue to application" at bounding box center [718, 464] width 129 height 31
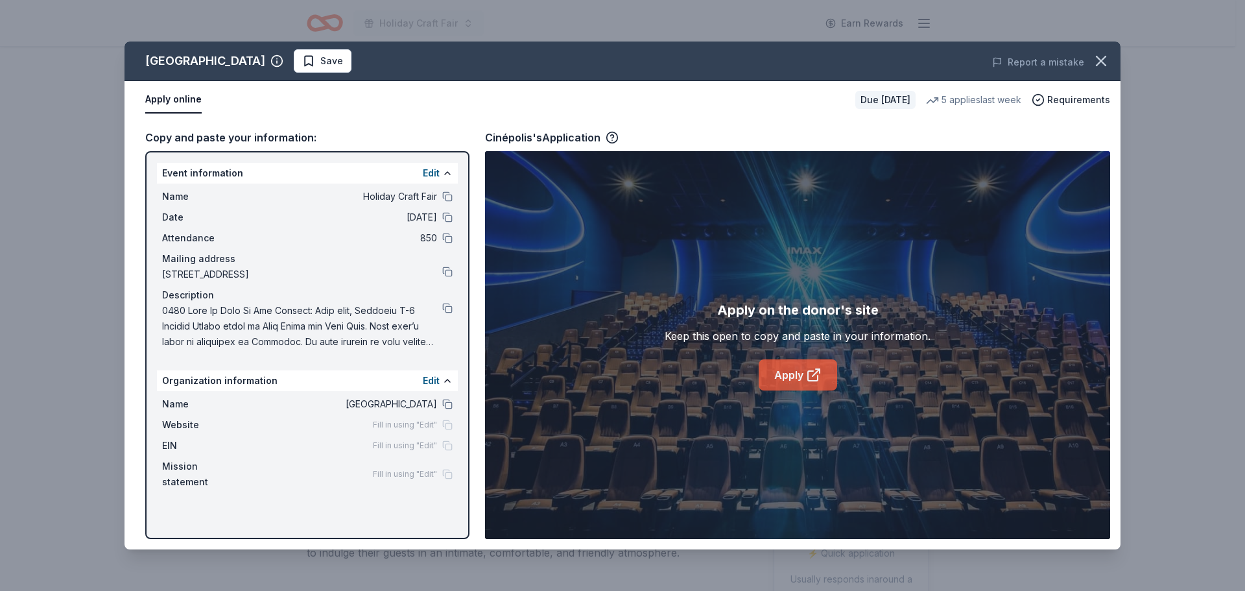
click at [783, 387] on link "Apply" at bounding box center [798, 374] width 78 height 31
click at [444, 309] on button at bounding box center [447, 308] width 10 height 10
click at [829, 377] on link "Apply" at bounding box center [798, 374] width 78 height 31
click at [320, 60] on span "Save" at bounding box center [331, 61] width 23 height 16
click at [1104, 67] on icon "button" at bounding box center [1101, 61] width 18 height 18
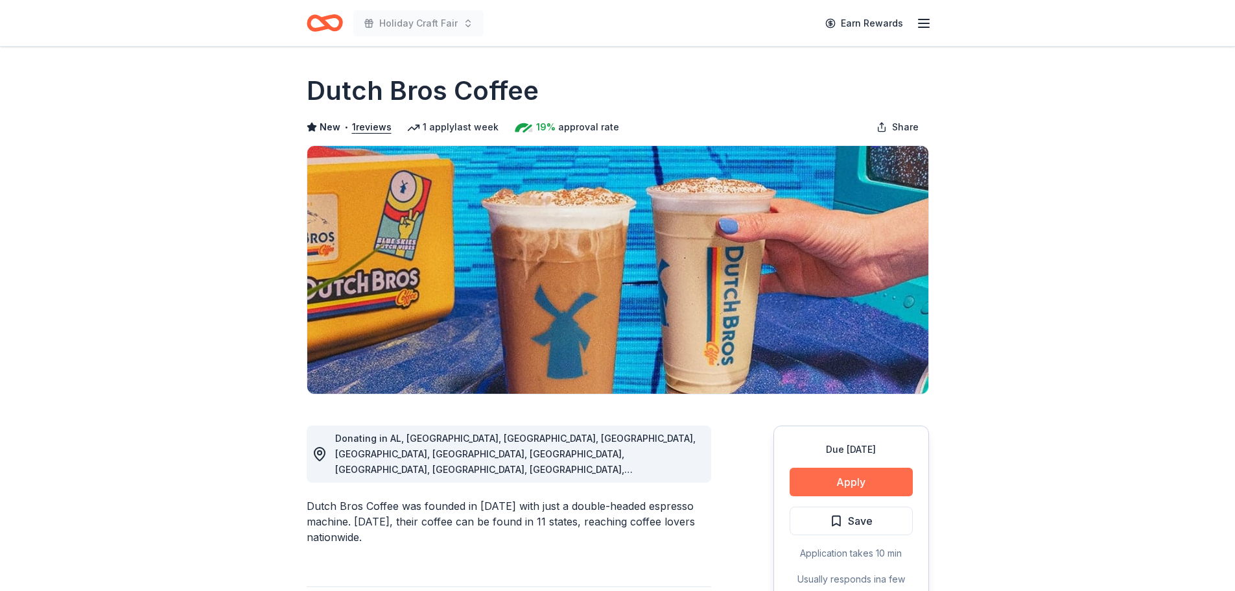
click at [854, 485] on button "Apply" at bounding box center [851, 482] width 123 height 29
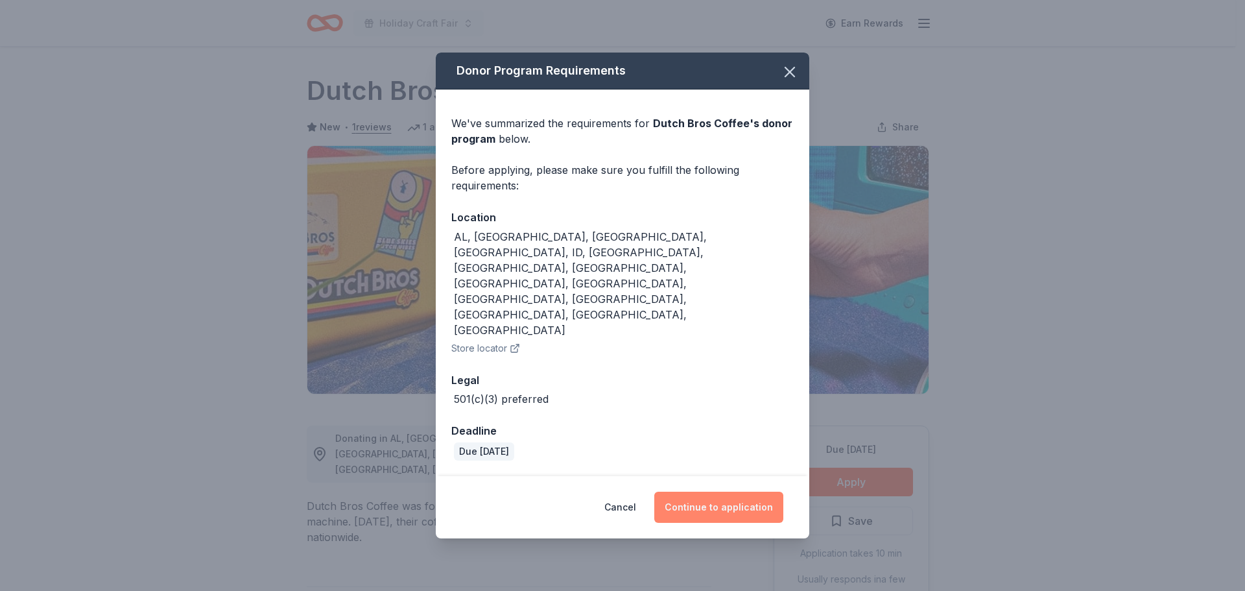
click at [716, 492] on button "Continue to application" at bounding box center [718, 507] width 129 height 31
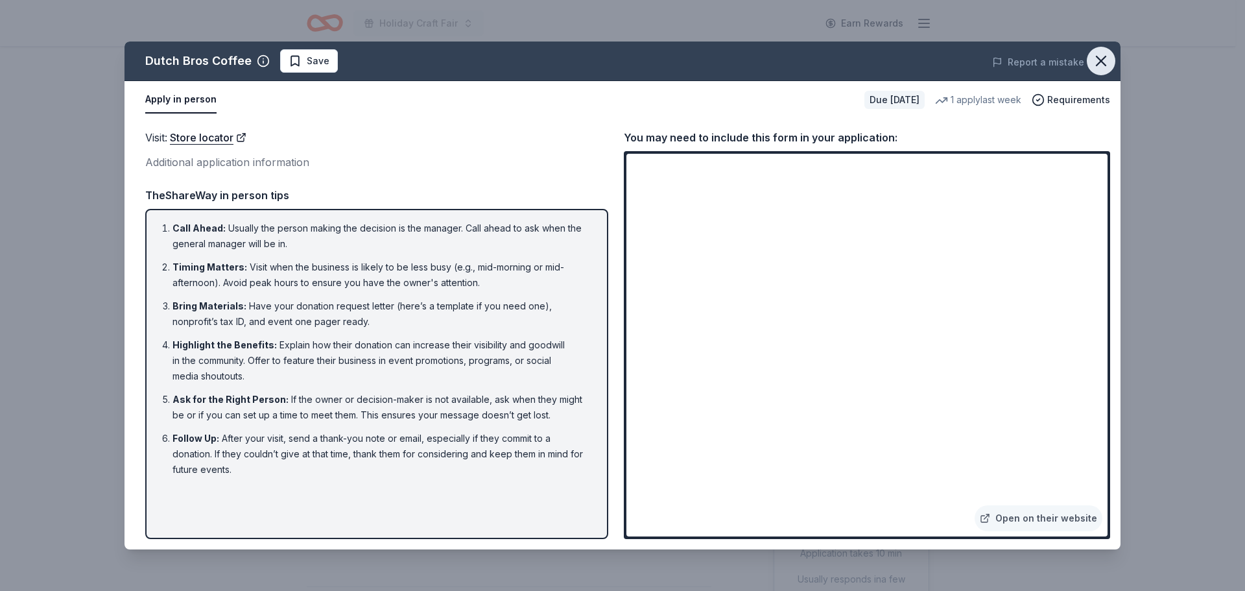
click at [1103, 62] on icon "button" at bounding box center [1101, 61] width 18 height 18
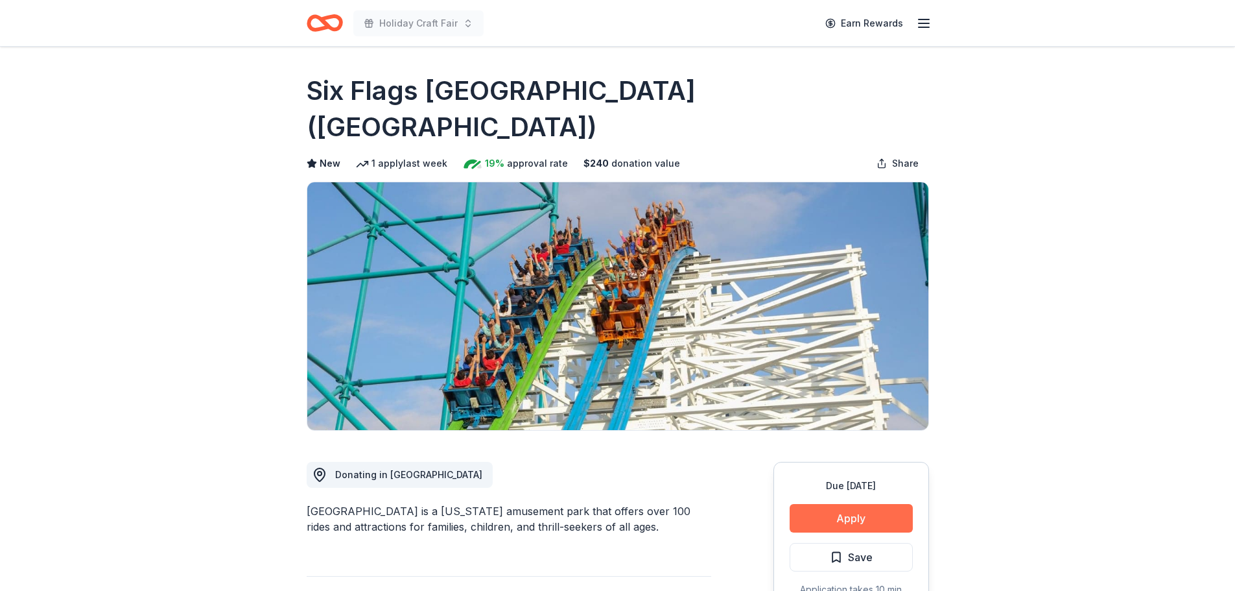
click at [829, 504] on button "Apply" at bounding box center [851, 518] width 123 height 29
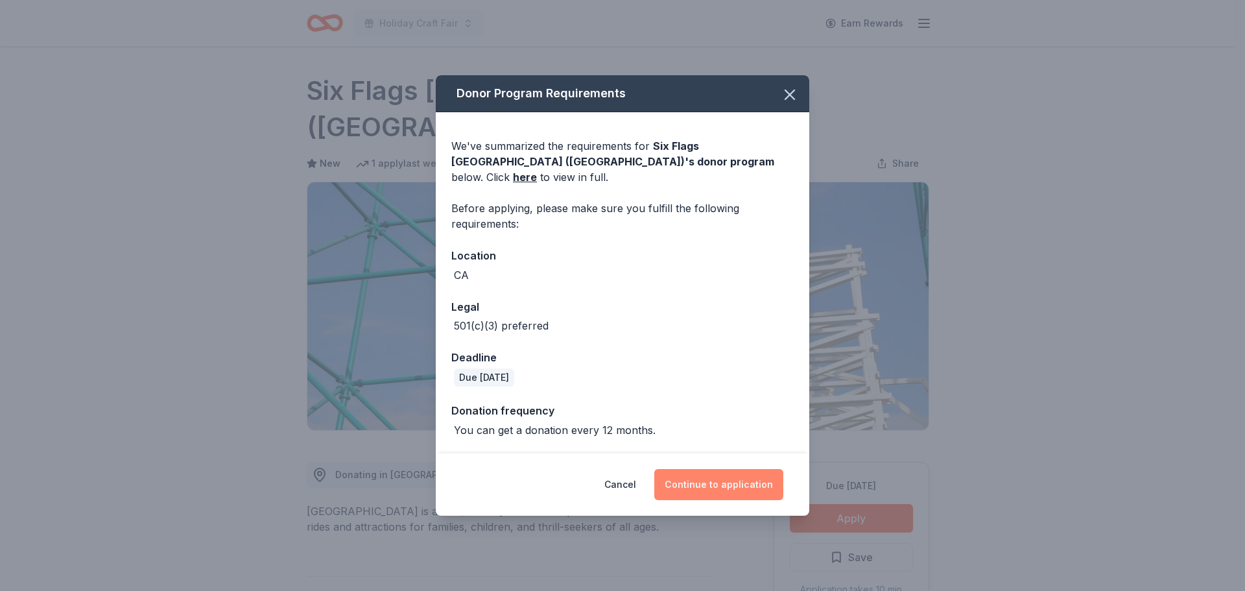
click at [724, 477] on button "Continue to application" at bounding box center [718, 484] width 129 height 31
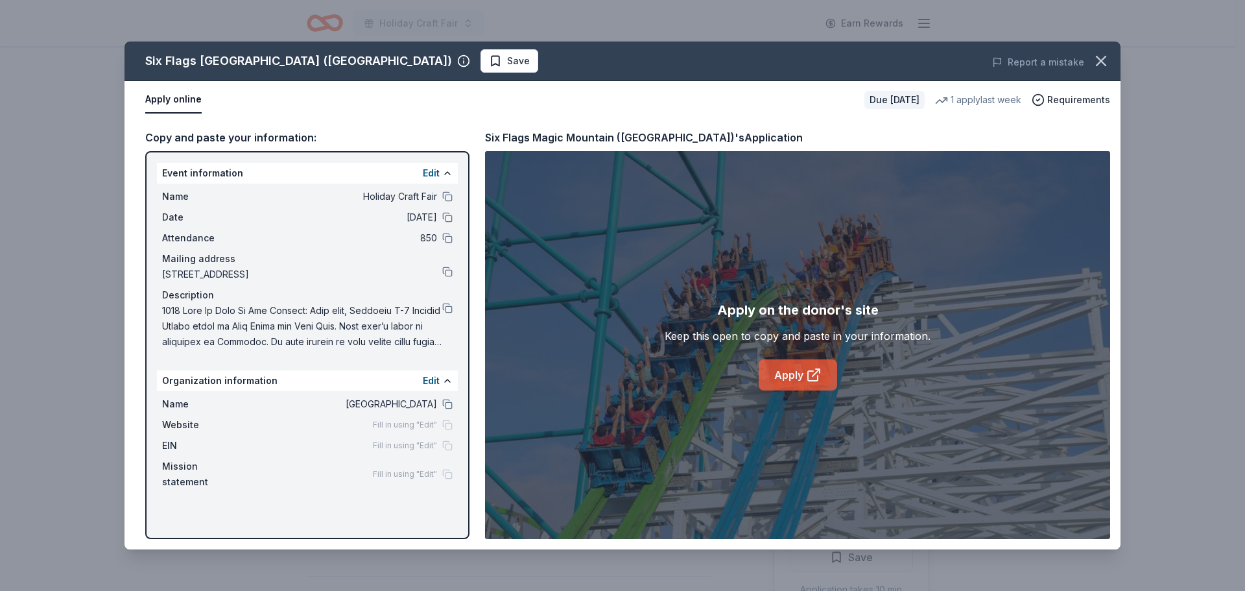
click at [798, 379] on link "Apply" at bounding box center [798, 374] width 78 height 31
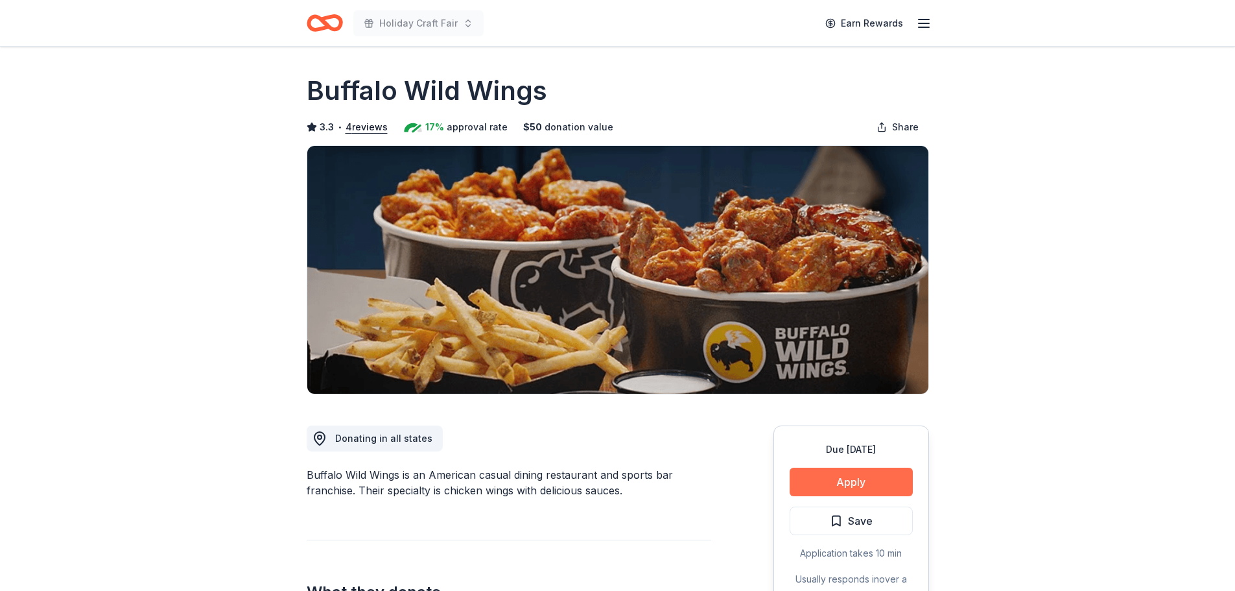
click at [865, 479] on button "Apply" at bounding box center [851, 482] width 123 height 29
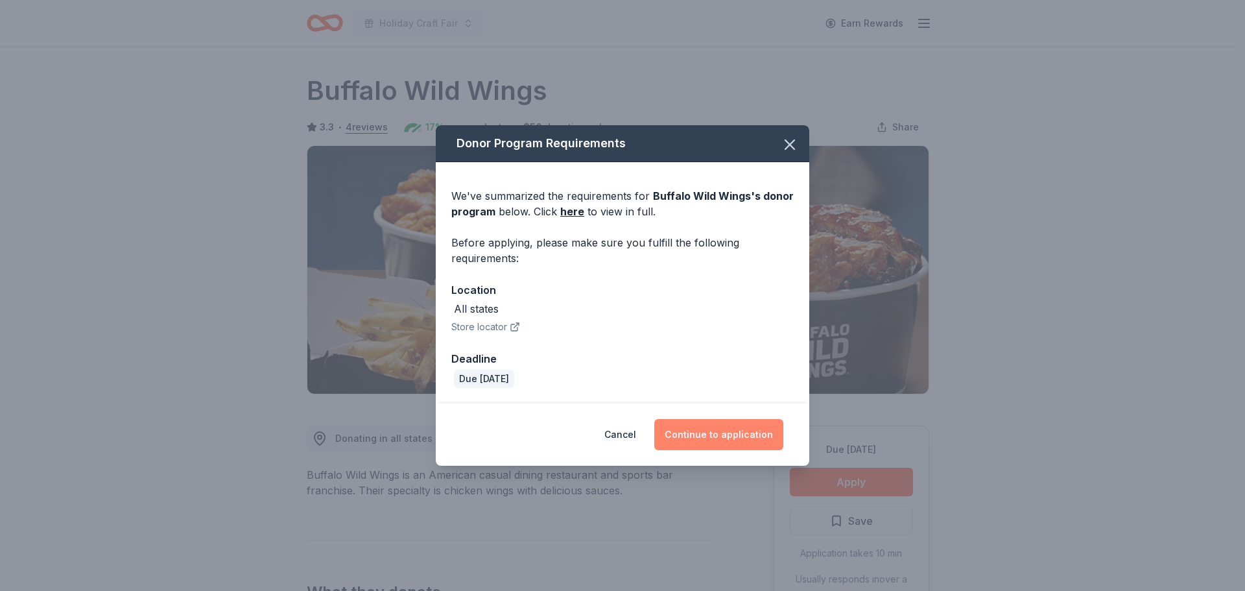
click at [698, 432] on button "Continue to application" at bounding box center [718, 434] width 129 height 31
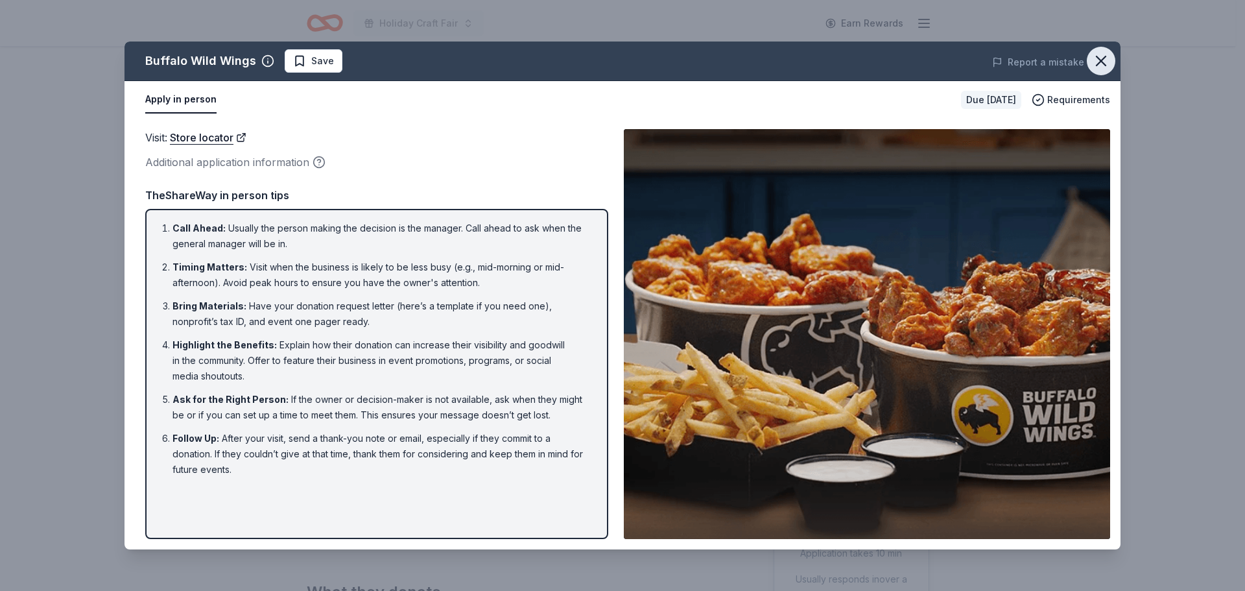
click at [1106, 57] on icon "button" at bounding box center [1100, 60] width 9 height 9
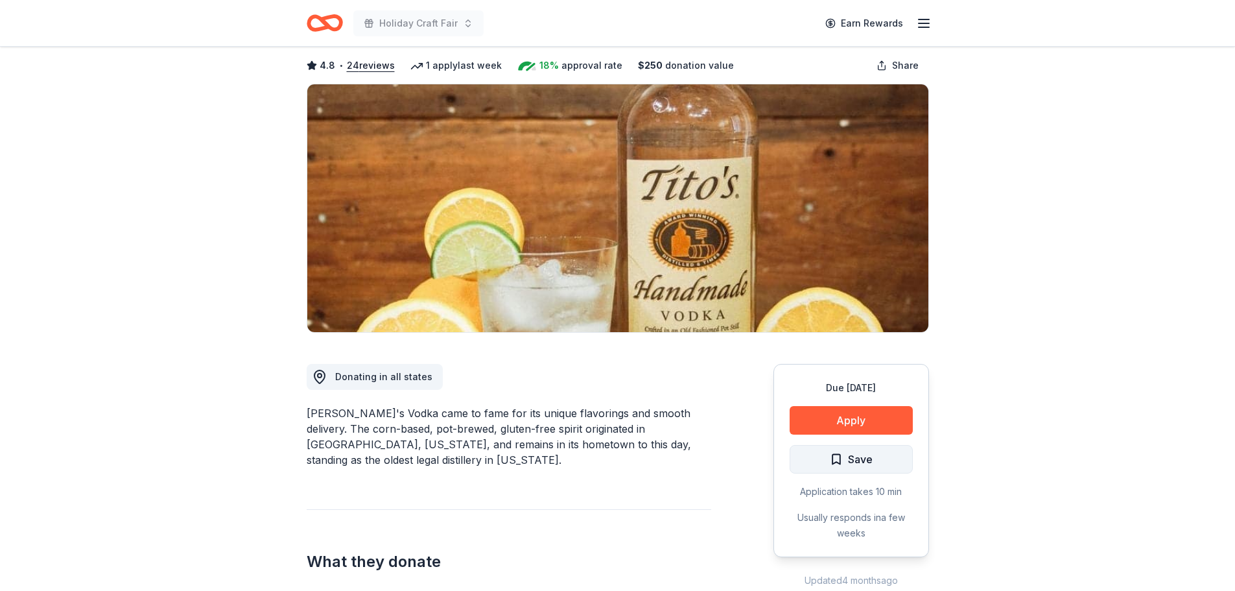
scroll to position [130, 0]
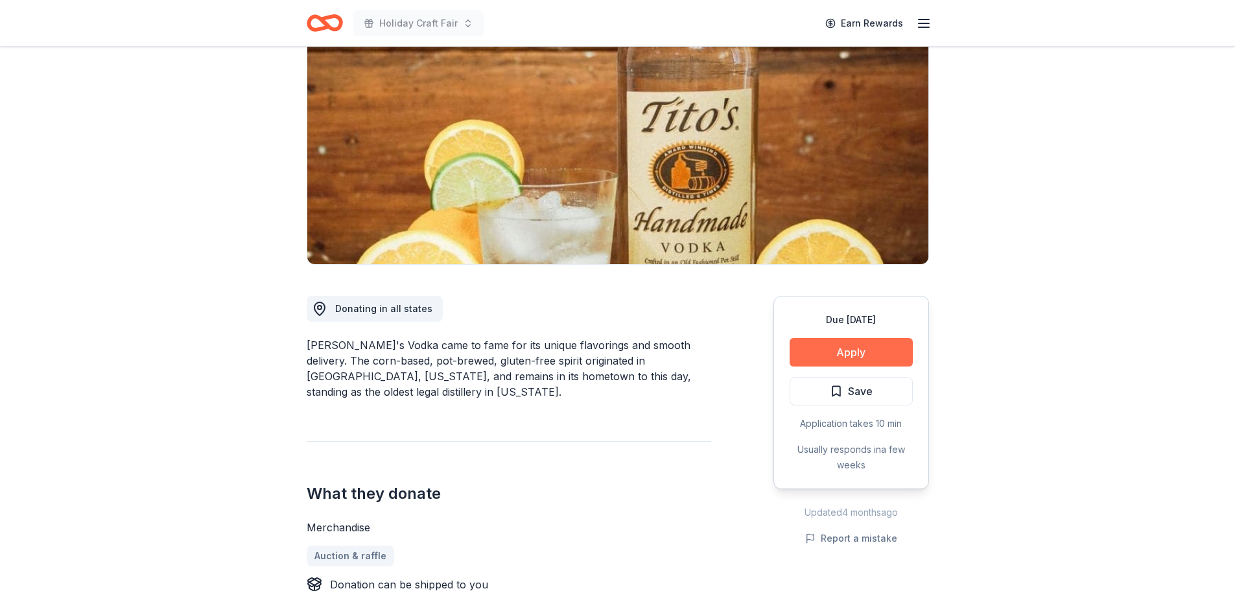
click at [883, 338] on button "Apply" at bounding box center [851, 352] width 123 height 29
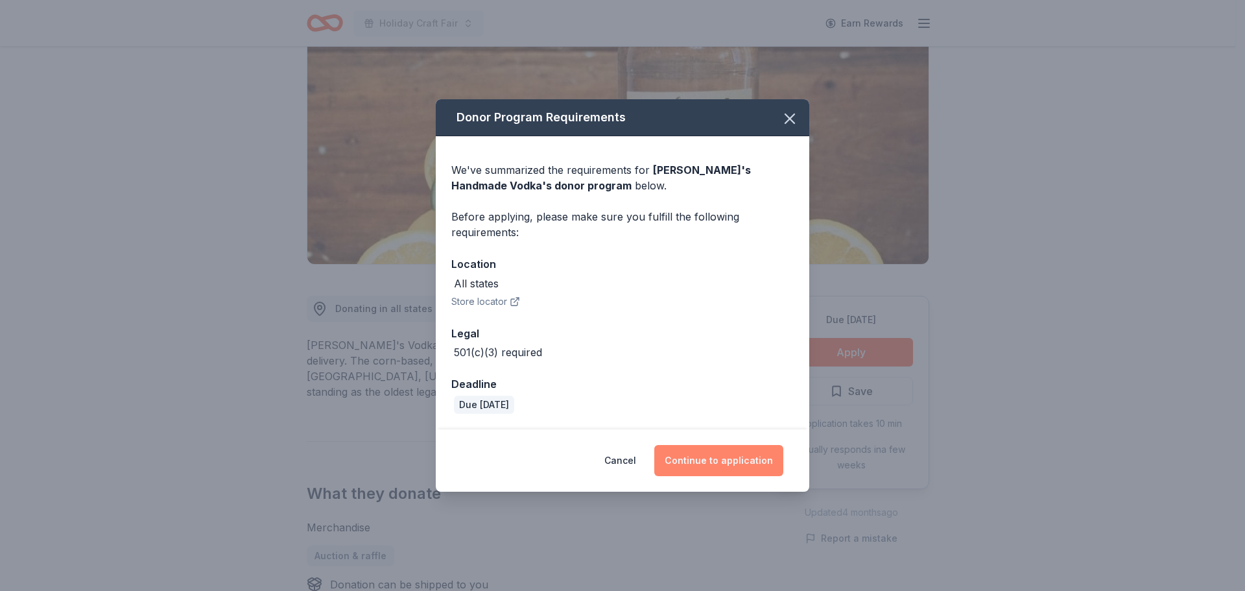
click at [747, 464] on button "Continue to application" at bounding box center [718, 460] width 129 height 31
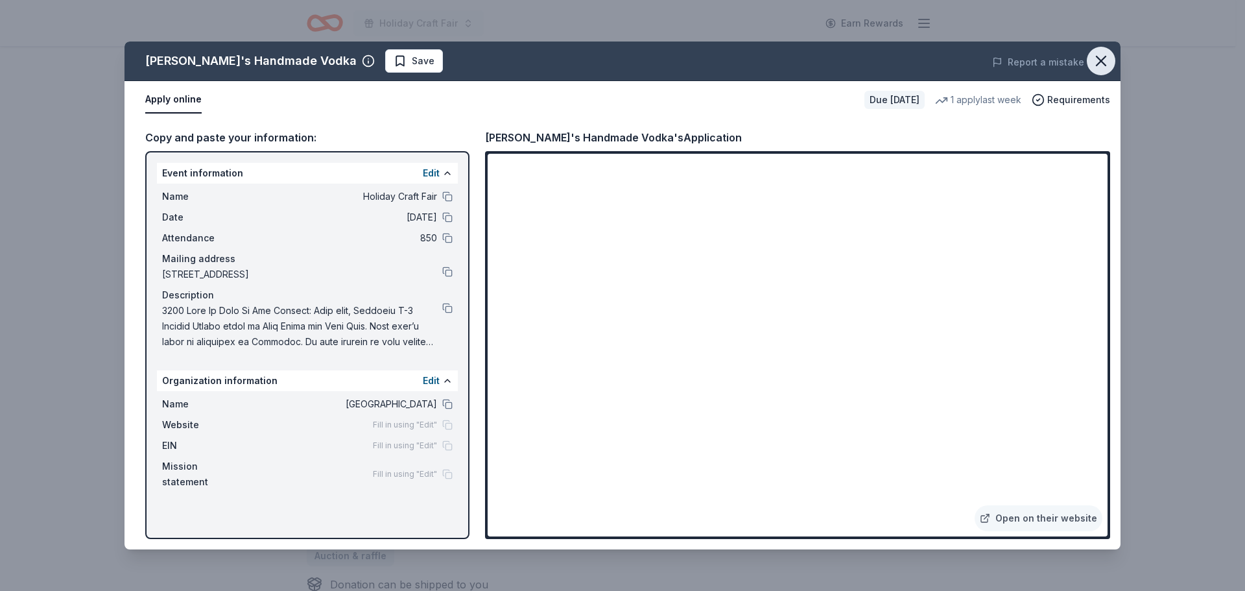
click at [1104, 69] on icon "button" at bounding box center [1101, 61] width 18 height 18
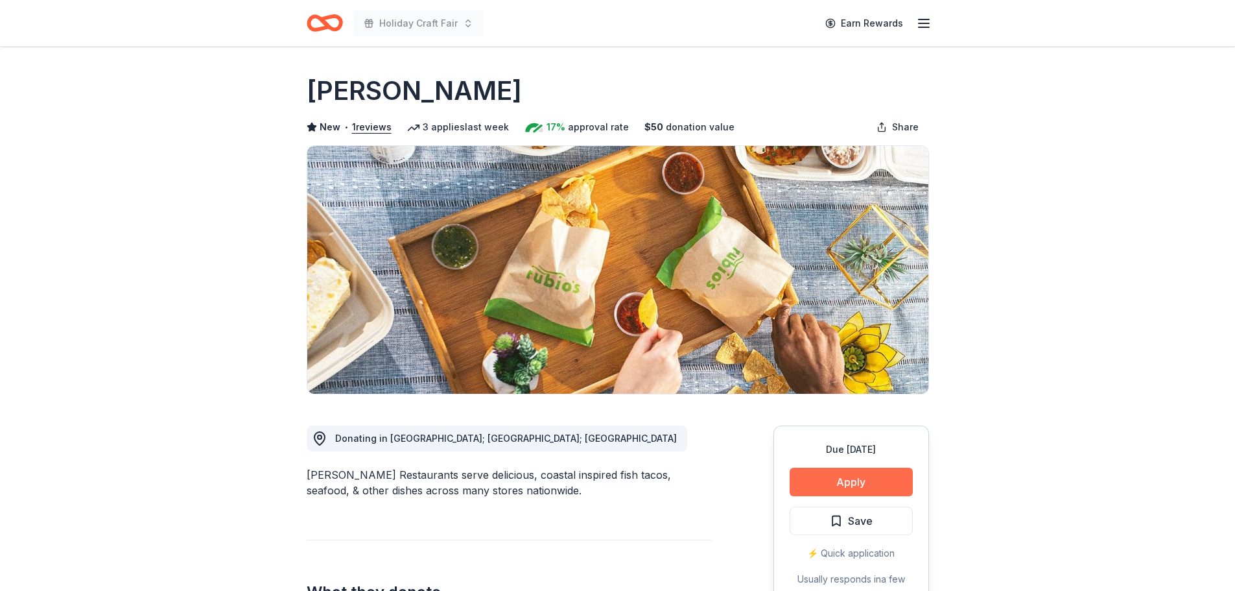
click at [867, 475] on button "Apply" at bounding box center [851, 482] width 123 height 29
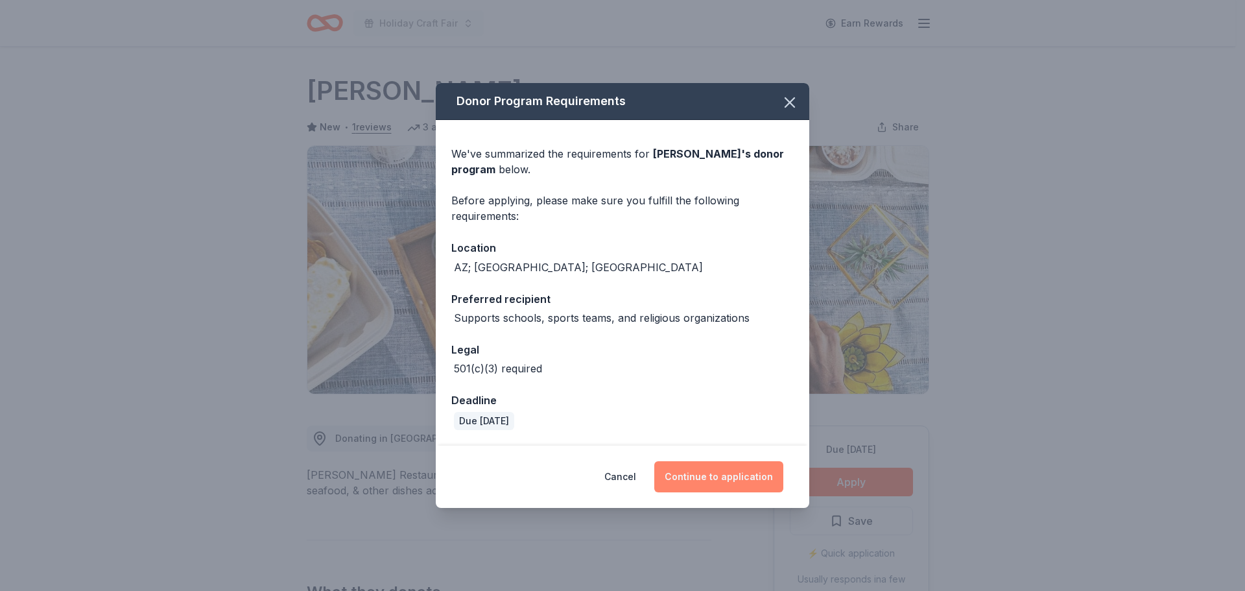
click at [752, 482] on button "Continue to application" at bounding box center [718, 476] width 129 height 31
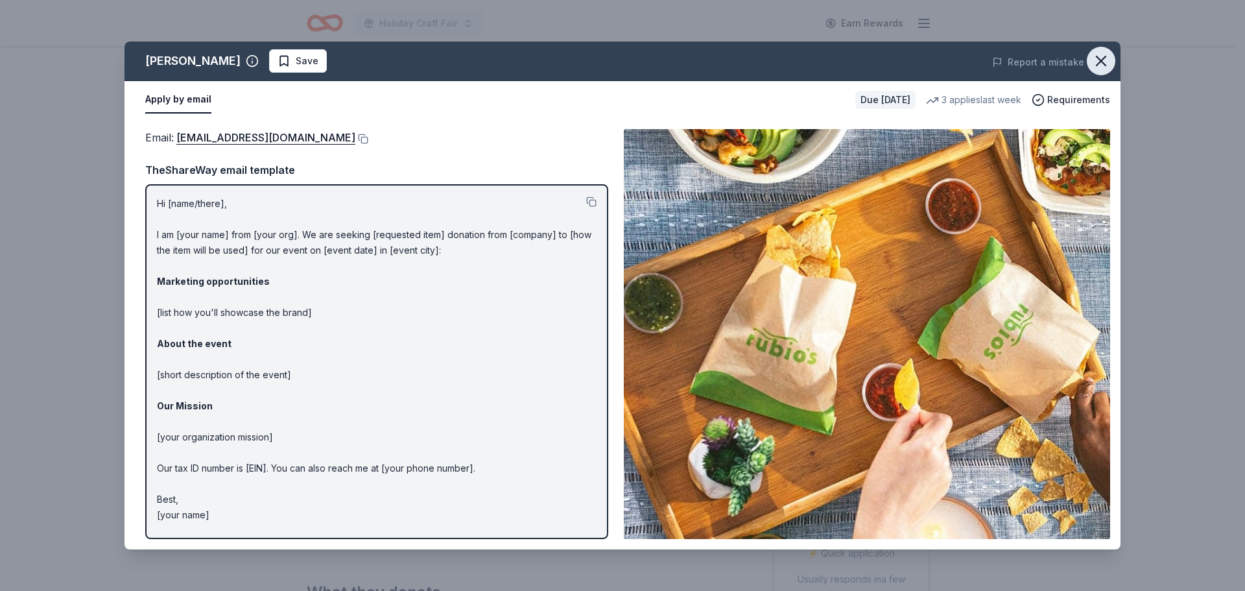
click at [1096, 65] on icon "button" at bounding box center [1100, 60] width 9 height 9
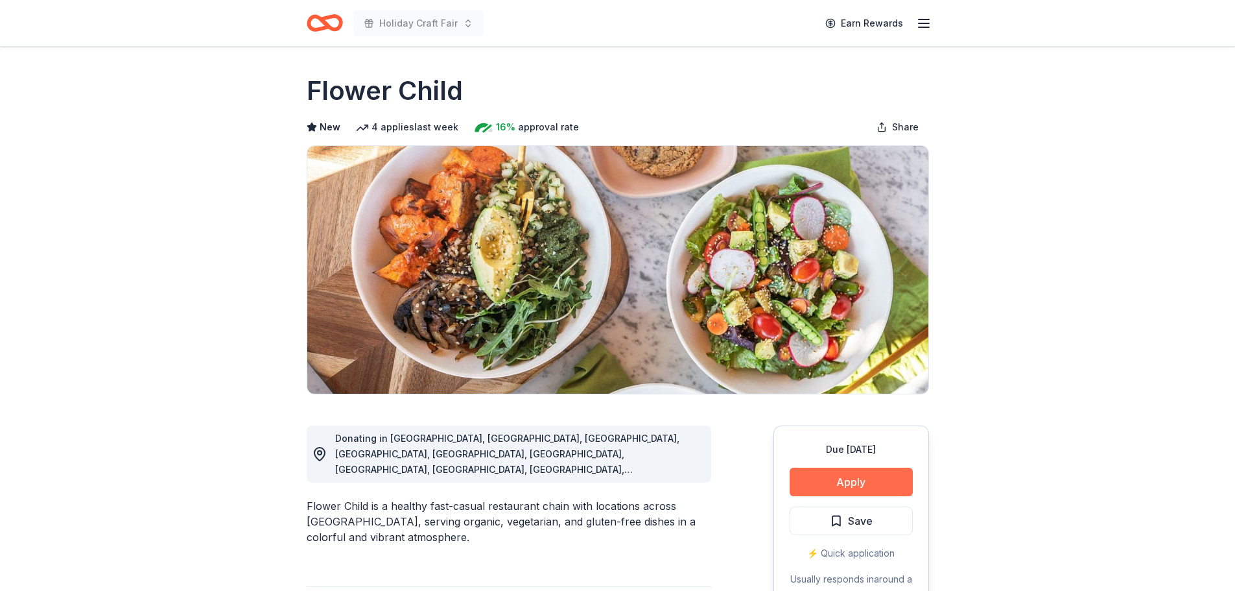
click at [828, 482] on button "Apply" at bounding box center [851, 482] width 123 height 29
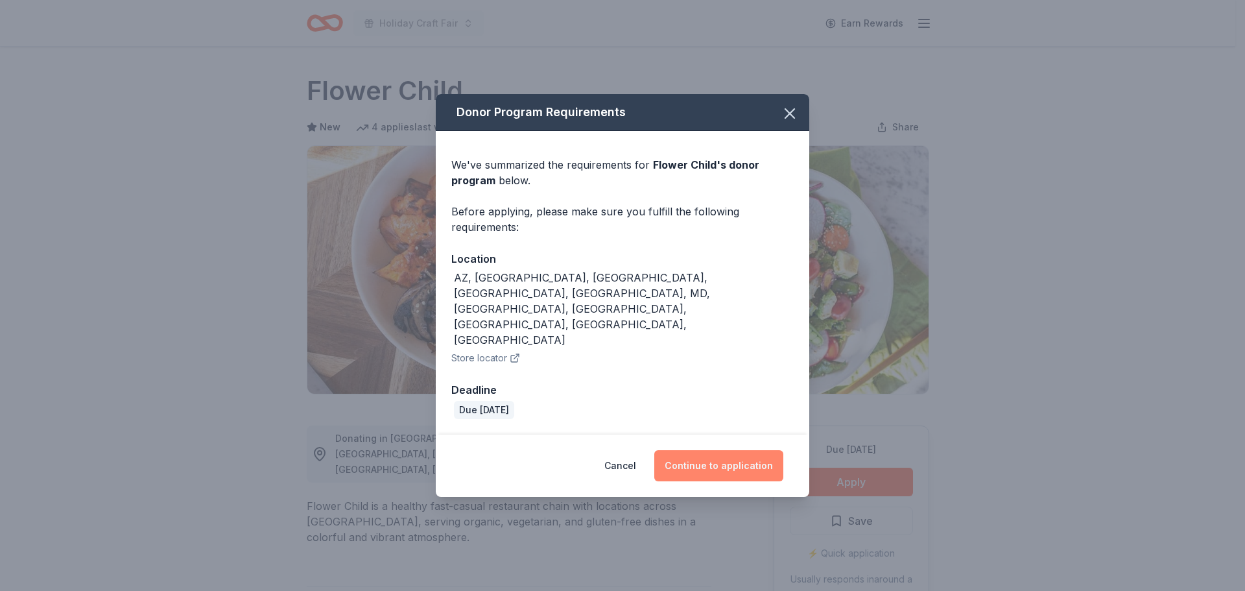
click at [704, 450] on button "Continue to application" at bounding box center [718, 465] width 129 height 31
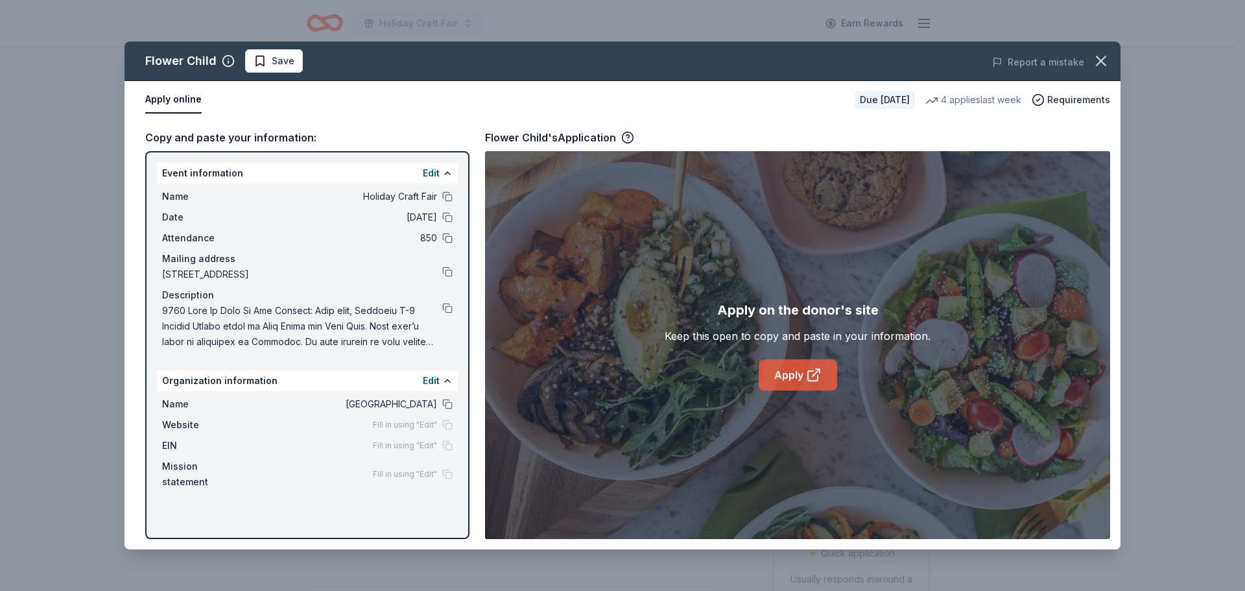
click at [772, 368] on link "Apply" at bounding box center [798, 374] width 78 height 31
click at [448, 306] on button at bounding box center [447, 308] width 10 height 10
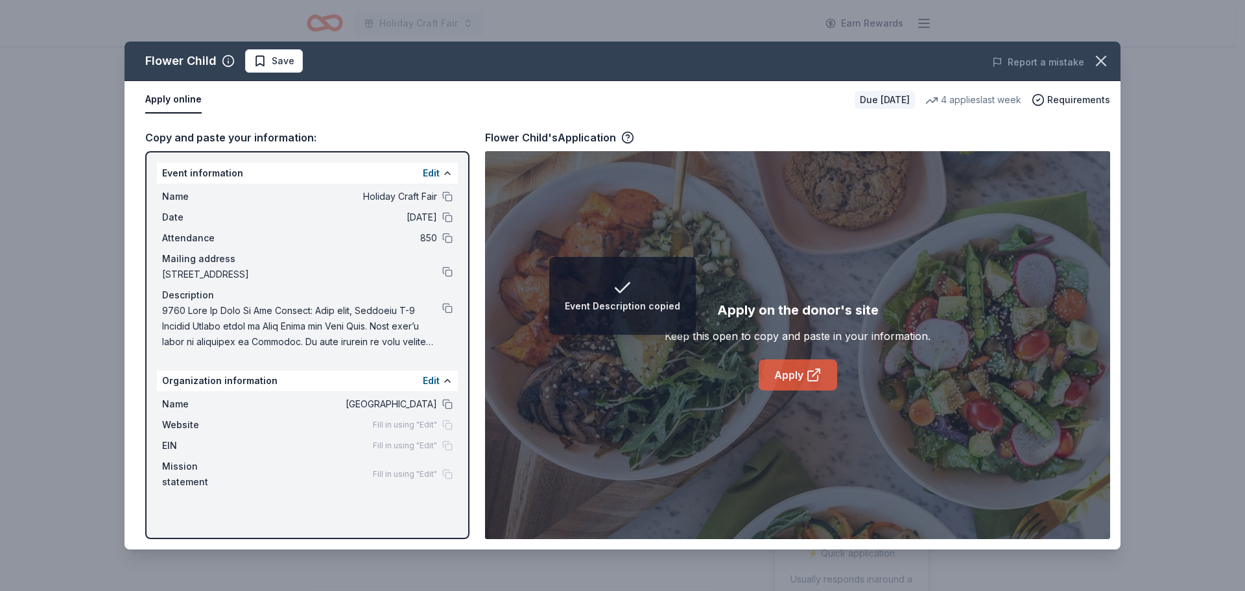
click at [773, 372] on link "Apply" at bounding box center [798, 374] width 78 height 31
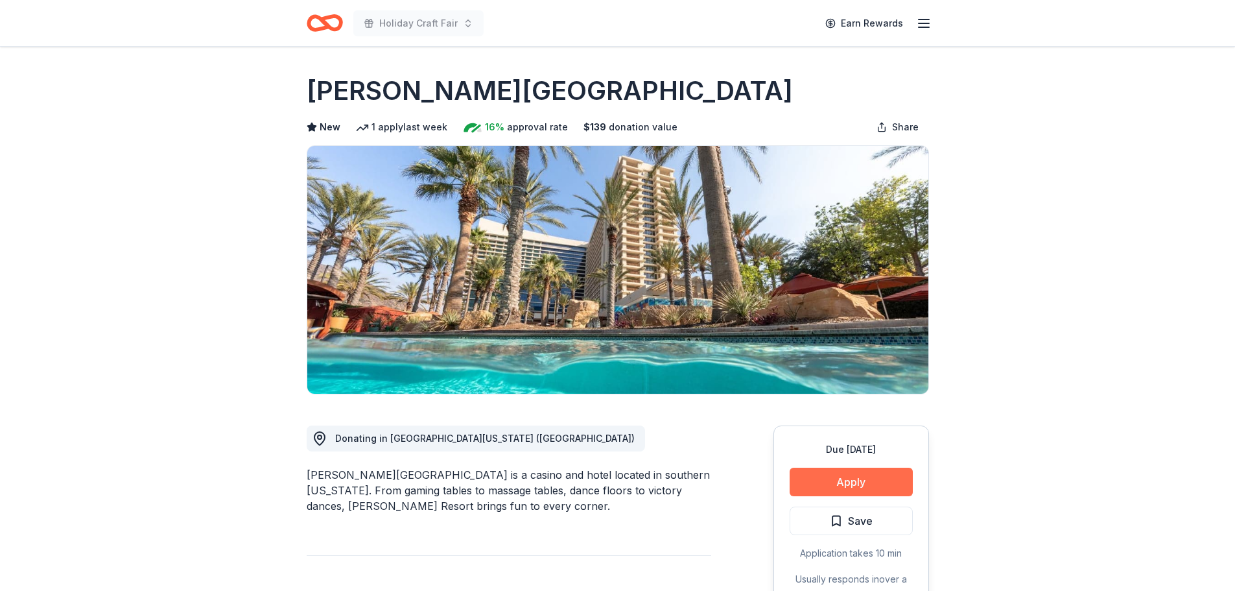
click at [862, 481] on button "Apply" at bounding box center [851, 482] width 123 height 29
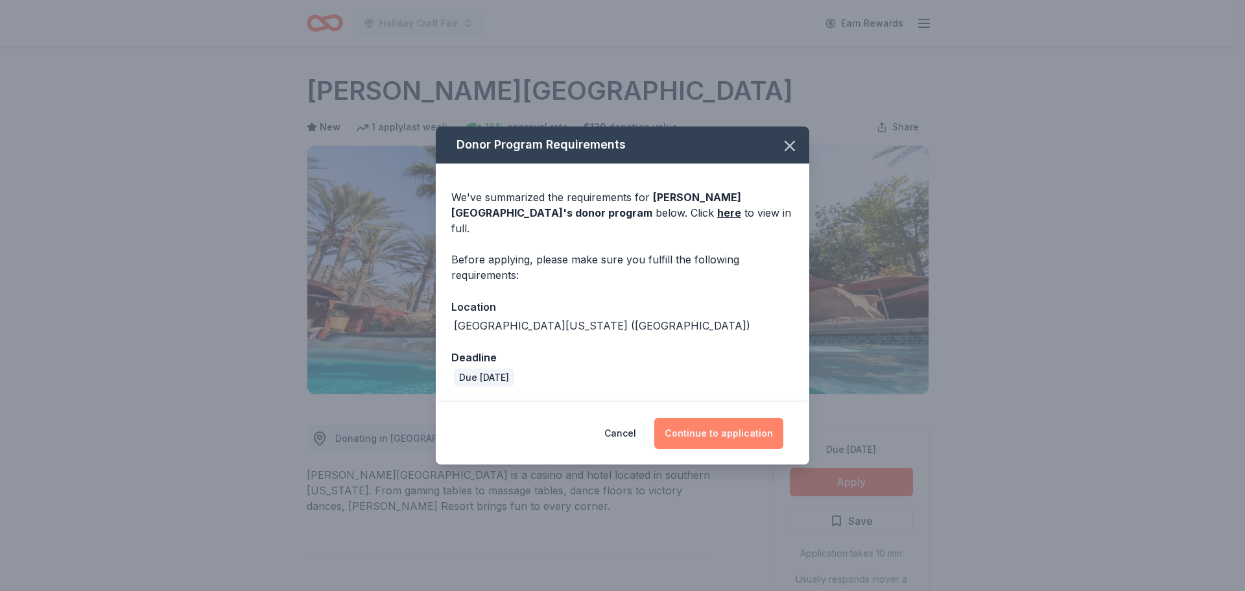
click at [744, 421] on button "Continue to application" at bounding box center [718, 433] width 129 height 31
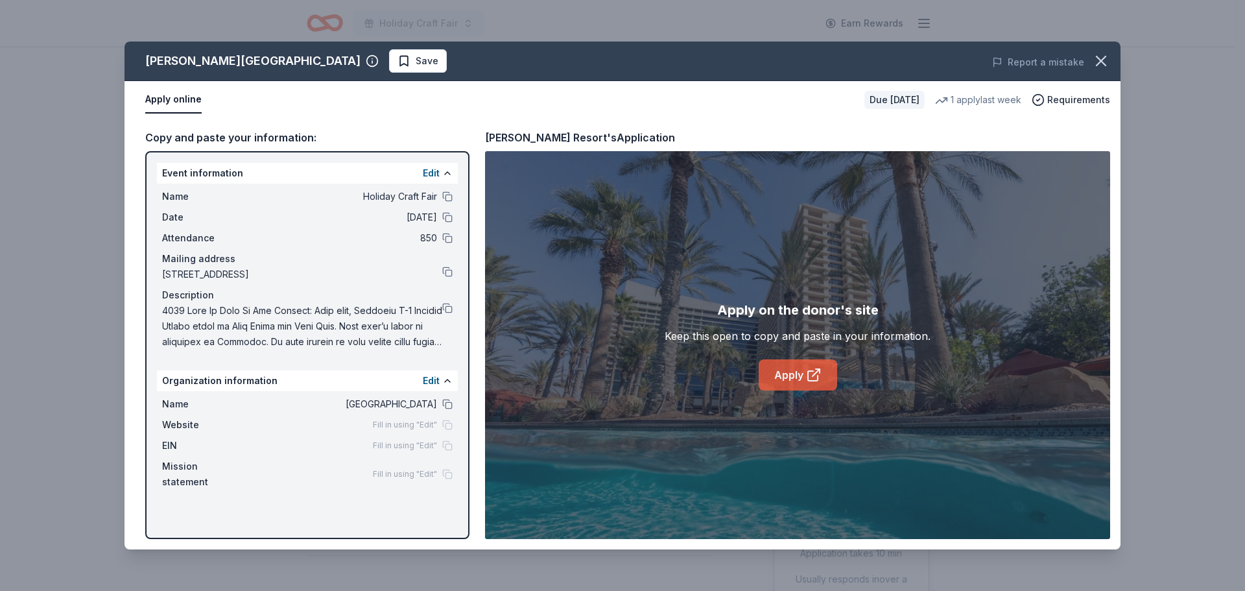
click at [805, 377] on link "Apply" at bounding box center [798, 374] width 78 height 31
drag, startPoint x: 449, startPoint y: 407, endPoint x: 484, endPoint y: 401, distance: 34.8
click at [449, 407] on button at bounding box center [447, 404] width 10 height 10
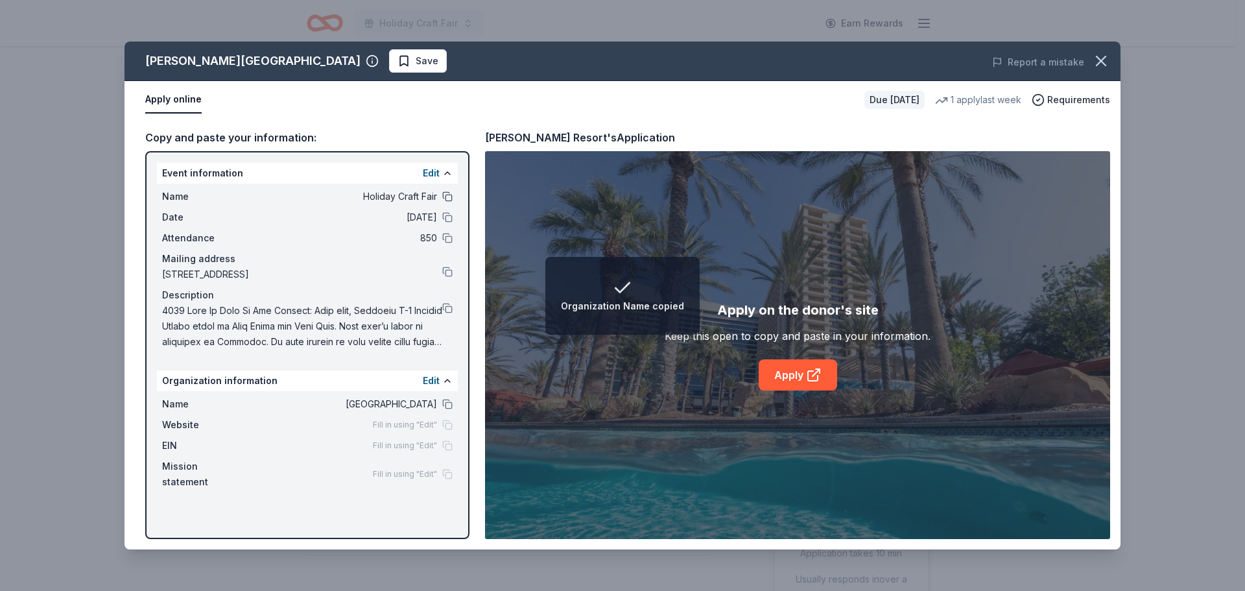
click at [448, 198] on button at bounding box center [447, 196] width 10 height 10
click at [763, 383] on link "Apply" at bounding box center [798, 374] width 78 height 31
click at [231, 60] on div "Harrah's Resort" at bounding box center [252, 61] width 215 height 21
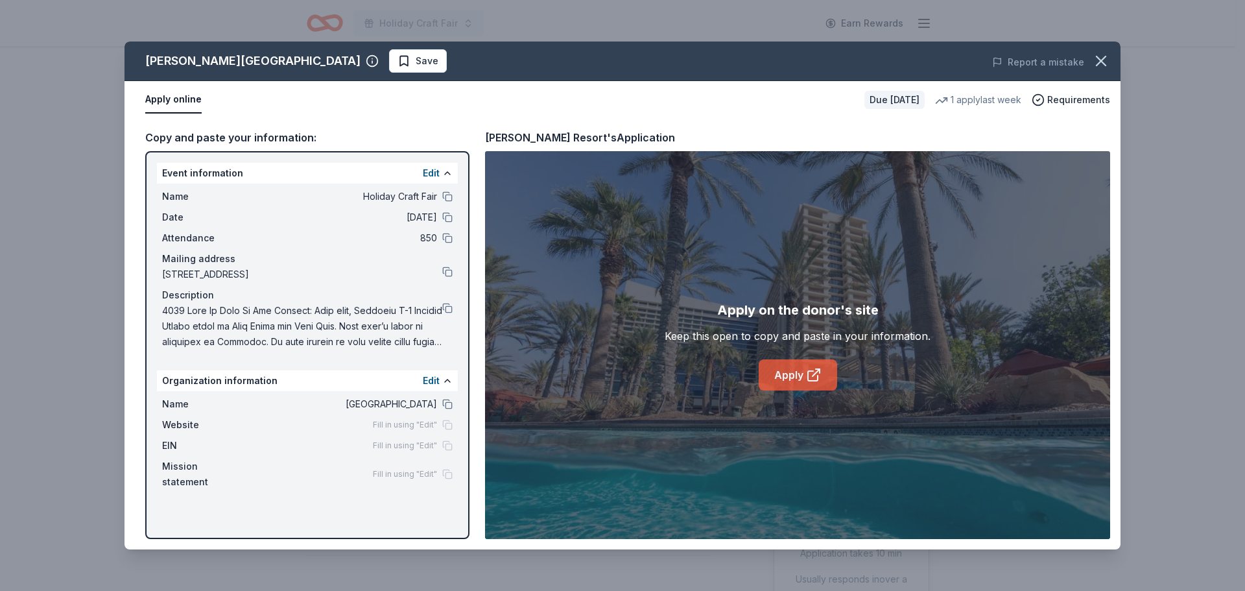
click at [795, 376] on link "Apply" at bounding box center [798, 374] width 78 height 31
click at [389, 57] on button "Save" at bounding box center [418, 60] width 58 height 23
click at [1100, 65] on icon "button" at bounding box center [1101, 61] width 18 height 18
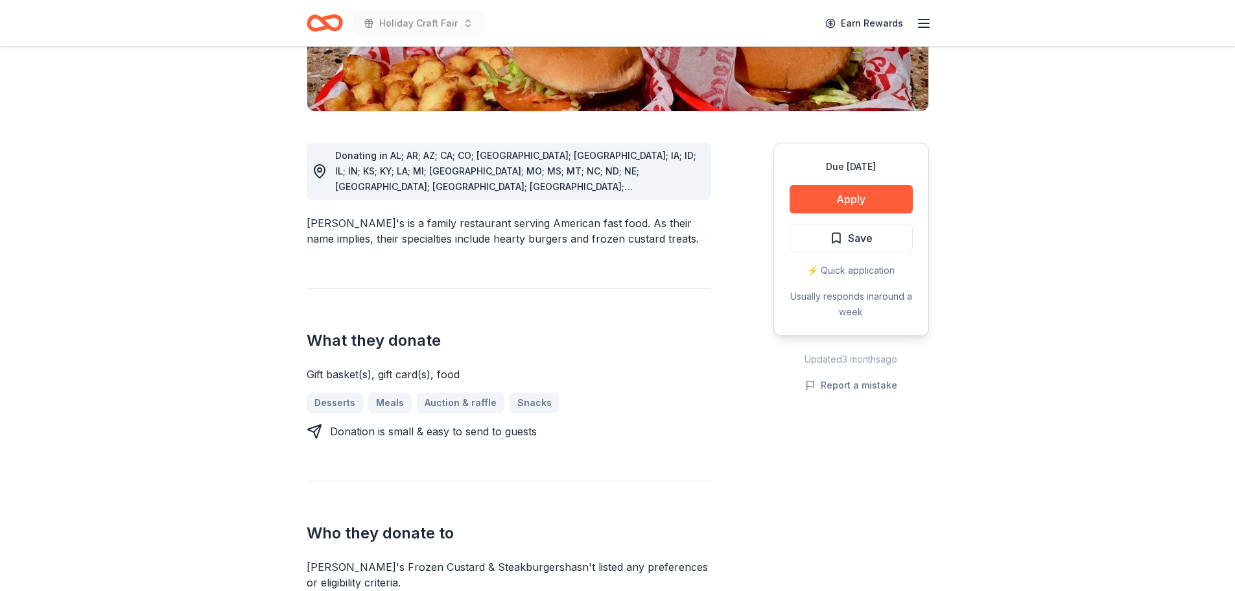
scroll to position [324, 0]
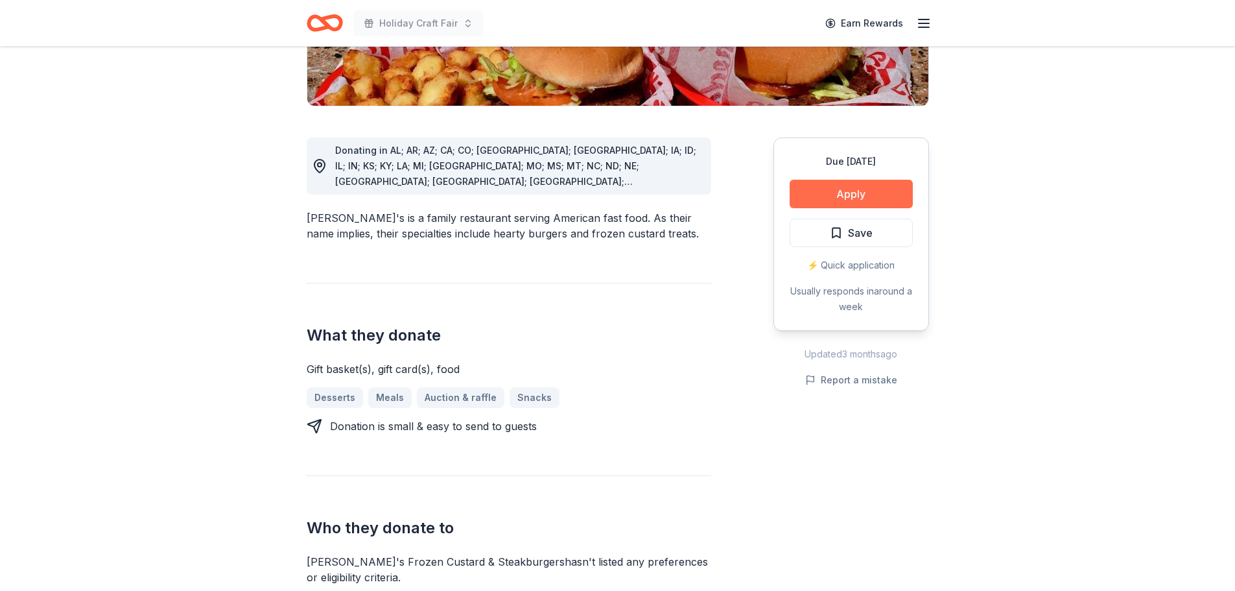
click at [842, 180] on button "Apply" at bounding box center [851, 194] width 123 height 29
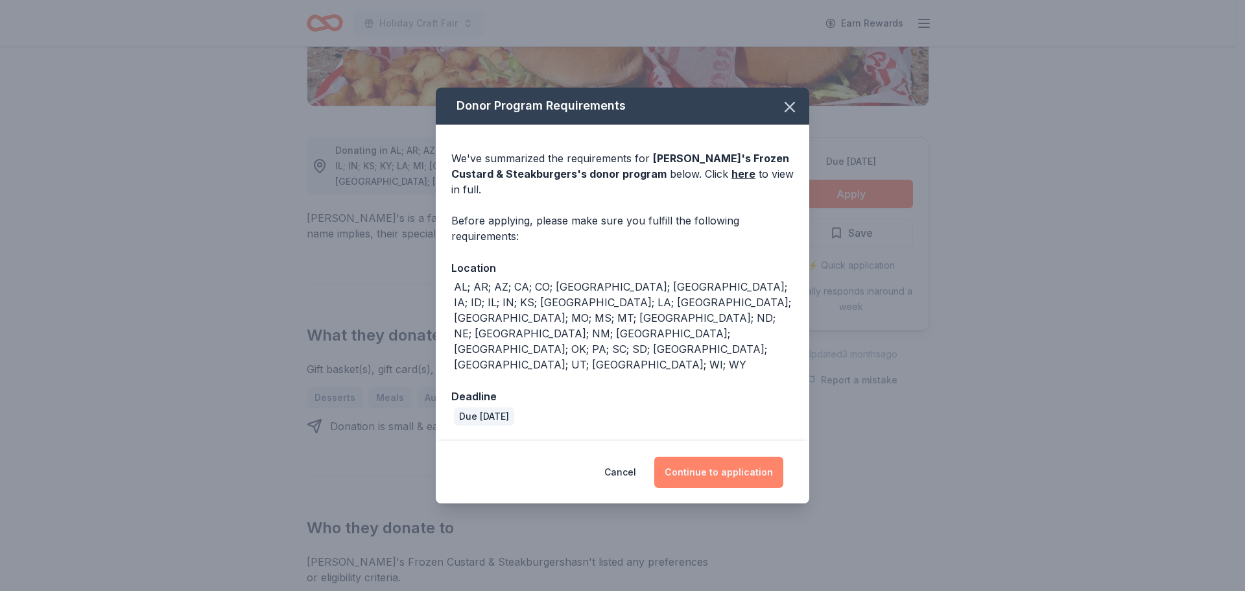
click at [705, 456] on button "Continue to application" at bounding box center [718, 471] width 129 height 31
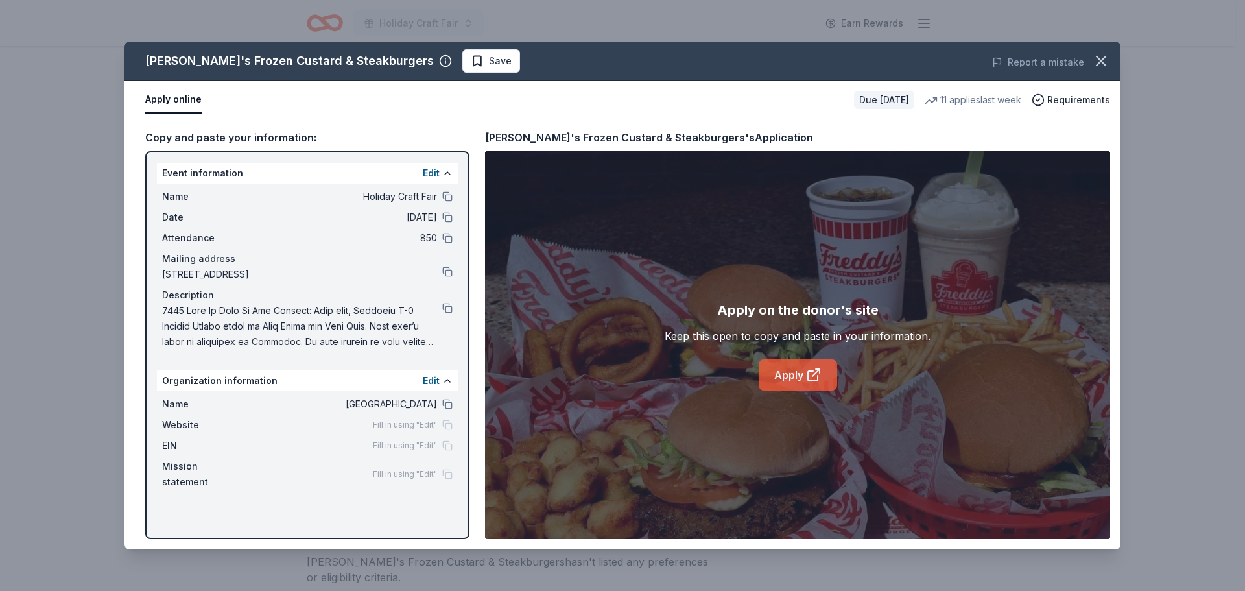
click at [785, 372] on link "Apply" at bounding box center [798, 374] width 78 height 31
click at [809, 368] on icon at bounding box center [814, 375] width 16 height 16
click at [449, 307] on button at bounding box center [447, 308] width 10 height 10
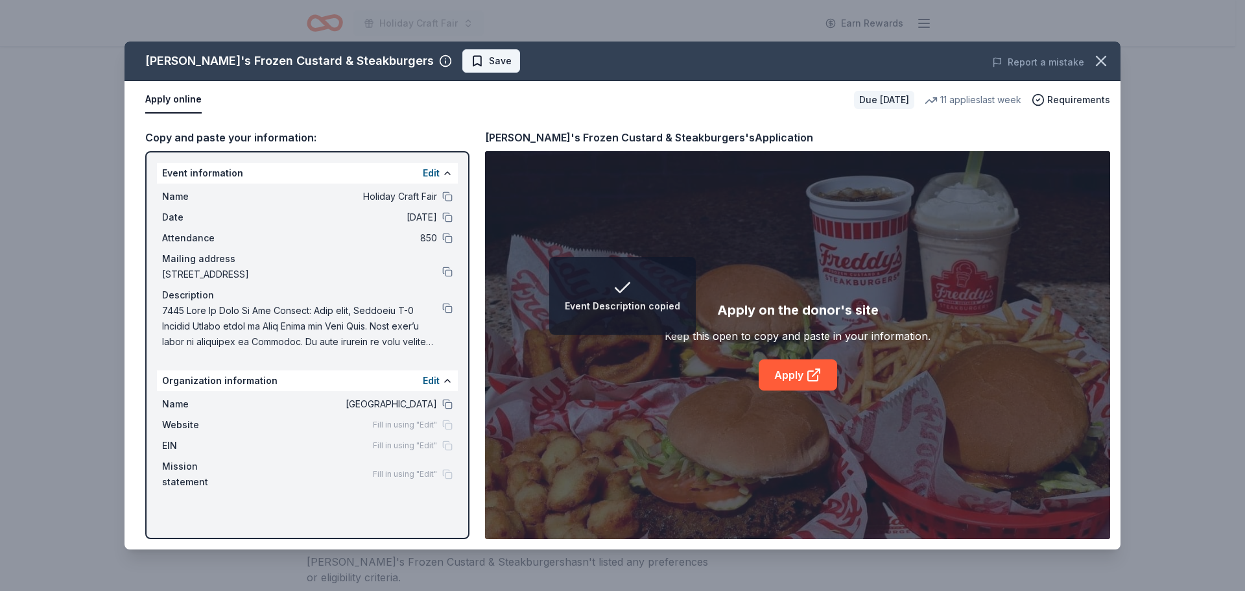
click at [462, 53] on button "Save" at bounding box center [491, 60] width 58 height 23
click at [1100, 59] on icon "button" at bounding box center [1101, 61] width 18 height 18
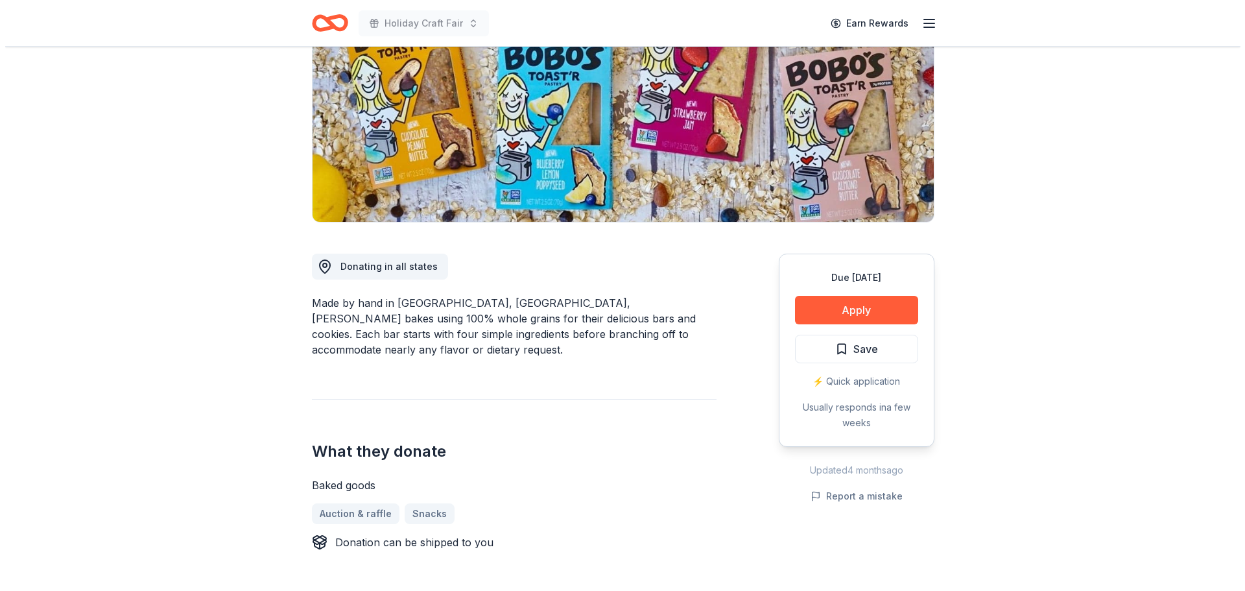
scroll to position [195, 0]
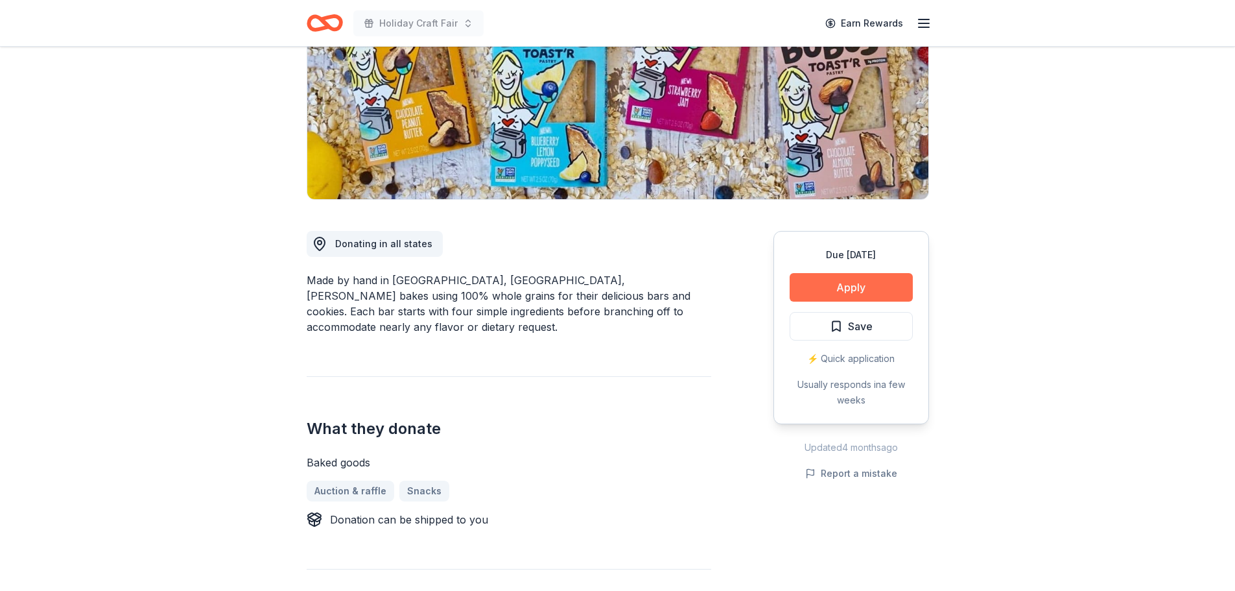
click at [823, 283] on button "Apply" at bounding box center [851, 287] width 123 height 29
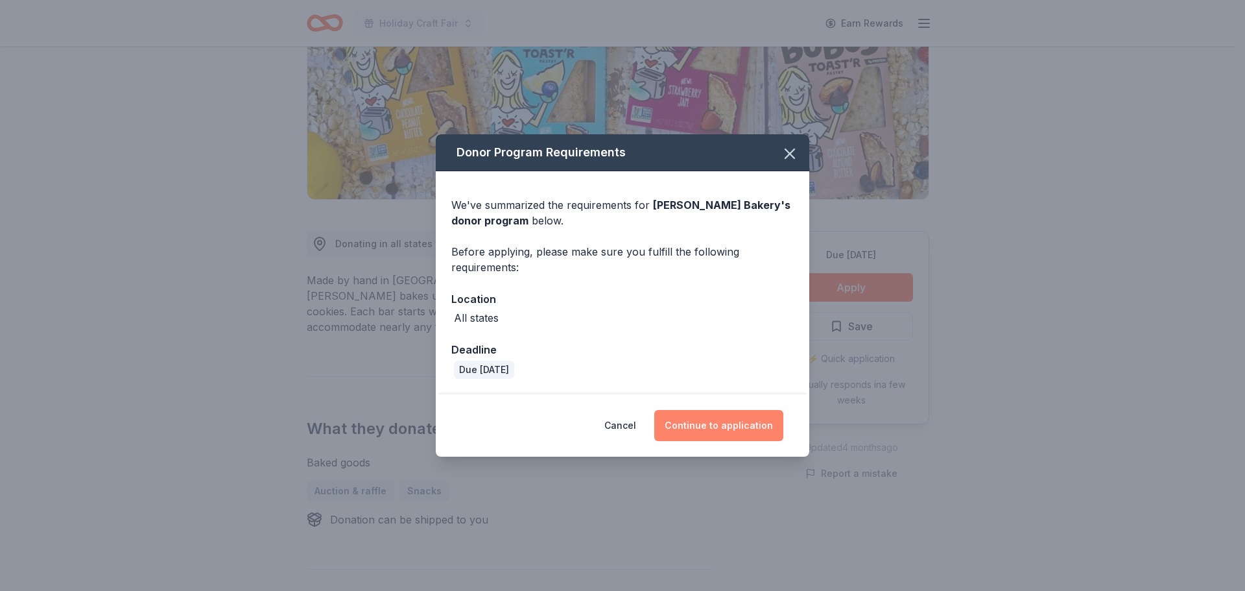
click at [707, 423] on button "Continue to application" at bounding box center [718, 425] width 129 height 31
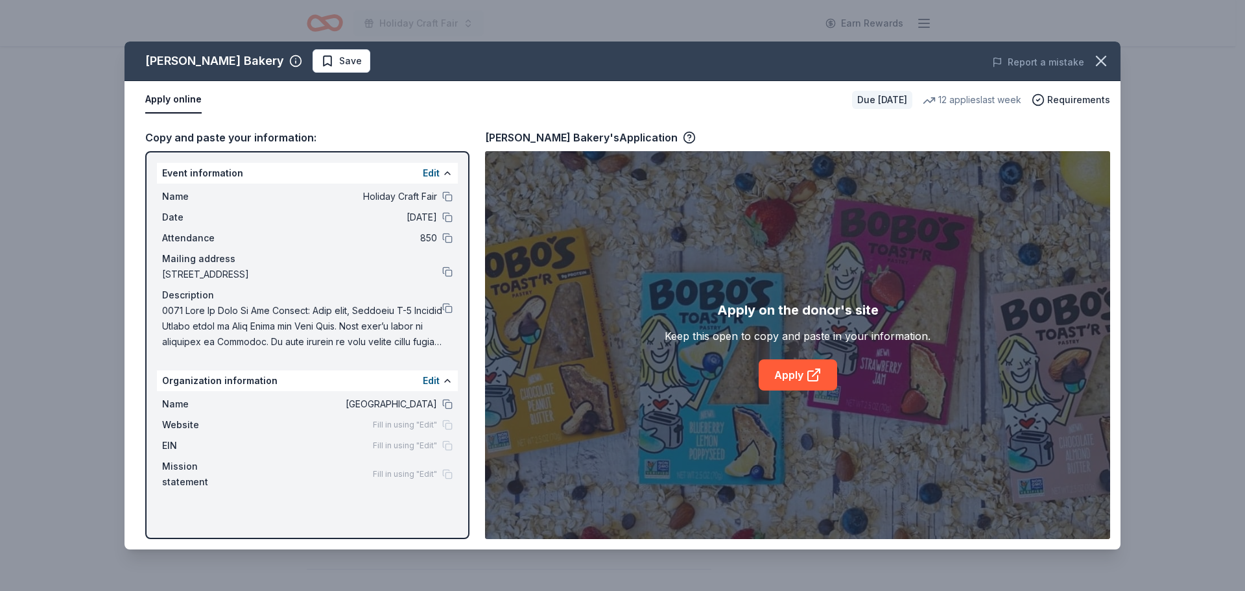
click at [784, 397] on div "Apply on the donor's site Keep this open to copy and paste in your information.…" at bounding box center [797, 345] width 625 height 388
click at [786, 372] on link "Apply" at bounding box center [798, 374] width 78 height 31
click at [453, 309] on div "Name Holiday Craft Fair Date [DATE] Attendance 850 Mailing address [STREET_ADDR…" at bounding box center [307, 269] width 301 height 171
click at [443, 309] on button at bounding box center [447, 308] width 10 height 10
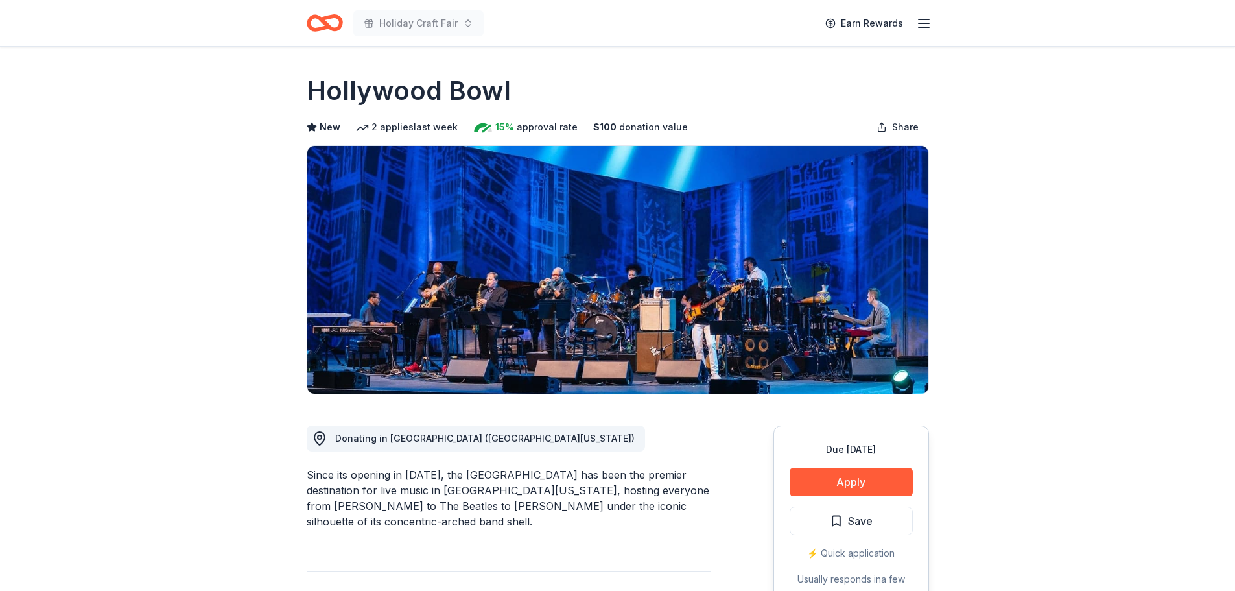
drag, startPoint x: 488, startPoint y: 493, endPoint x: 666, endPoint y: 487, distance: 177.8
click at [666, 487] on div "Since its opening in [DATE], the [GEOGRAPHIC_DATA] has been the premier destina…" at bounding box center [509, 498] width 405 height 62
drag, startPoint x: 684, startPoint y: 483, endPoint x: 508, endPoint y: 492, distance: 175.9
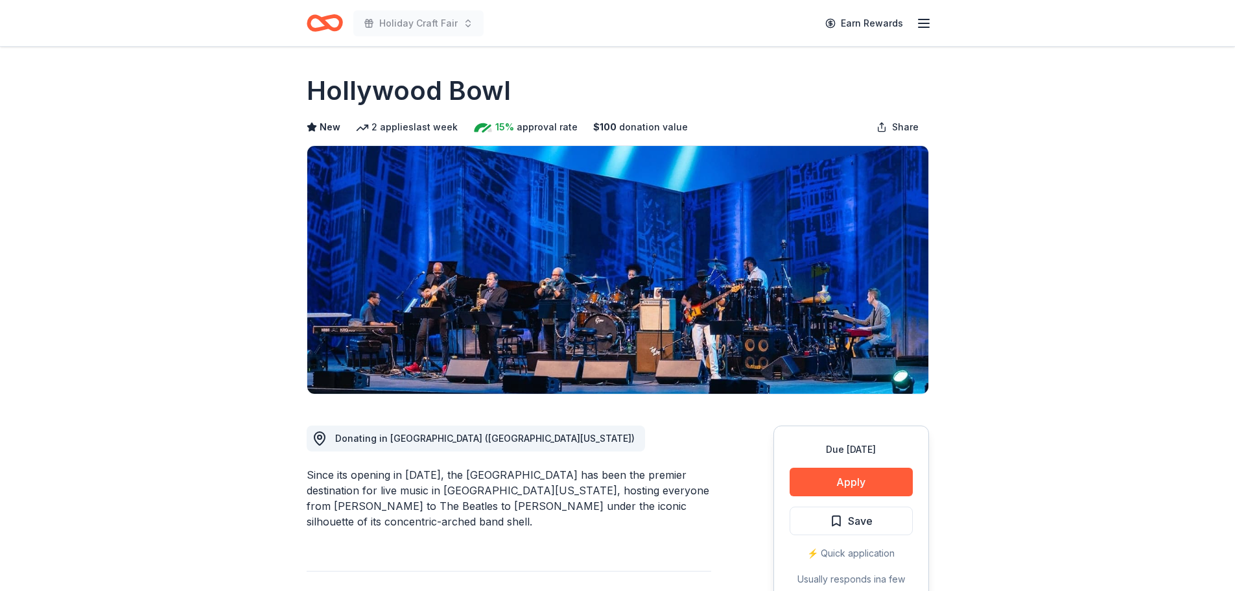
click at [508, 492] on div "Since its opening in 1922, the Hollywood Bowl has been the premier destination …" at bounding box center [509, 498] width 405 height 62
click at [794, 488] on button "Apply" at bounding box center [851, 482] width 123 height 29
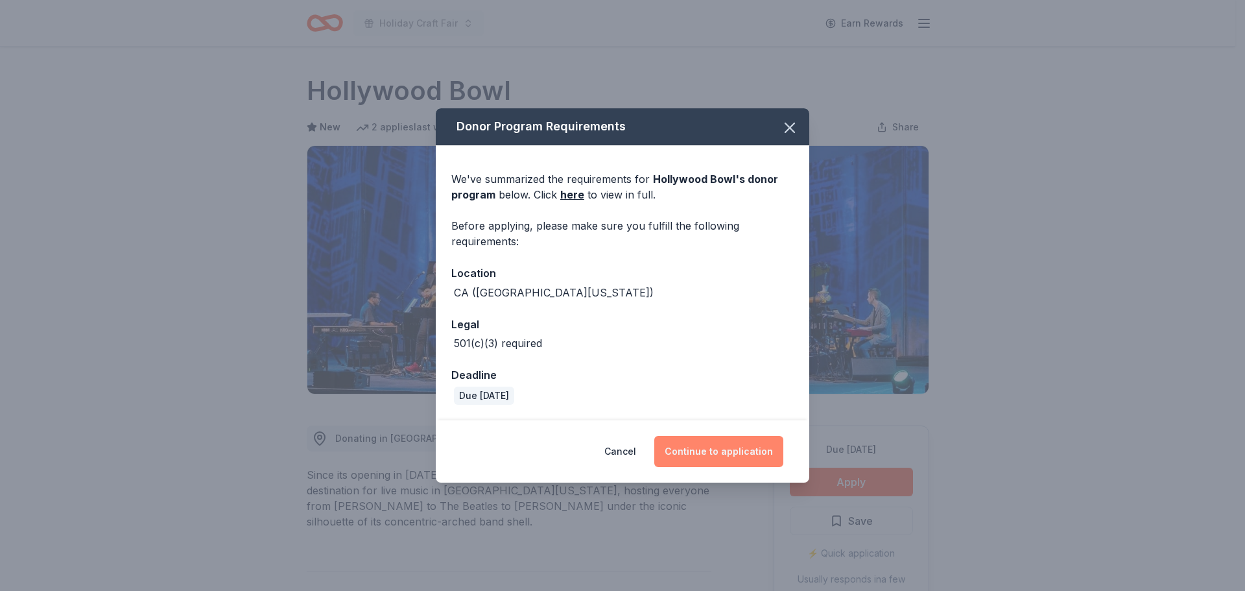
click at [778, 446] on button "Continue to application" at bounding box center [718, 451] width 129 height 31
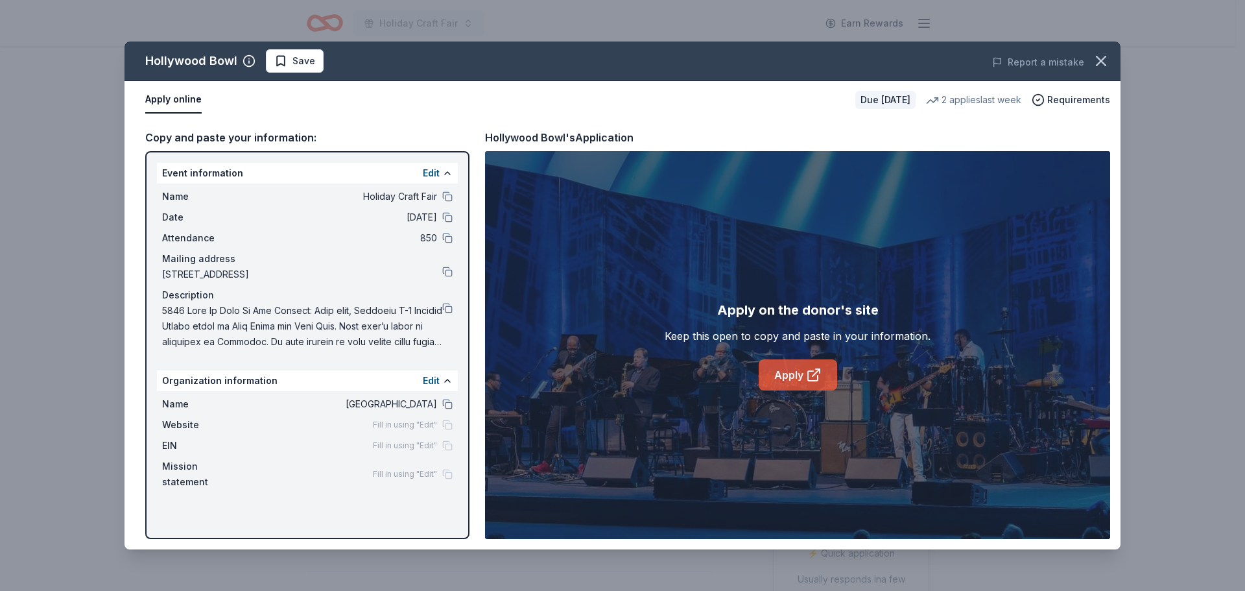
click at [790, 383] on link "Apply" at bounding box center [798, 374] width 78 height 31
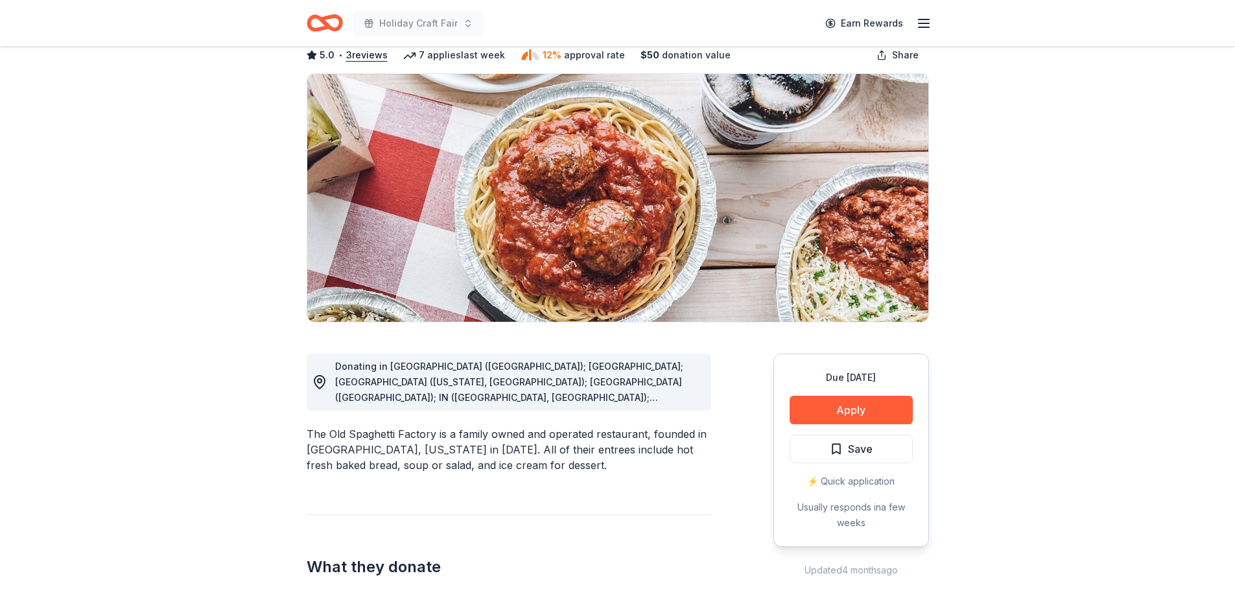
scroll to position [195, 0]
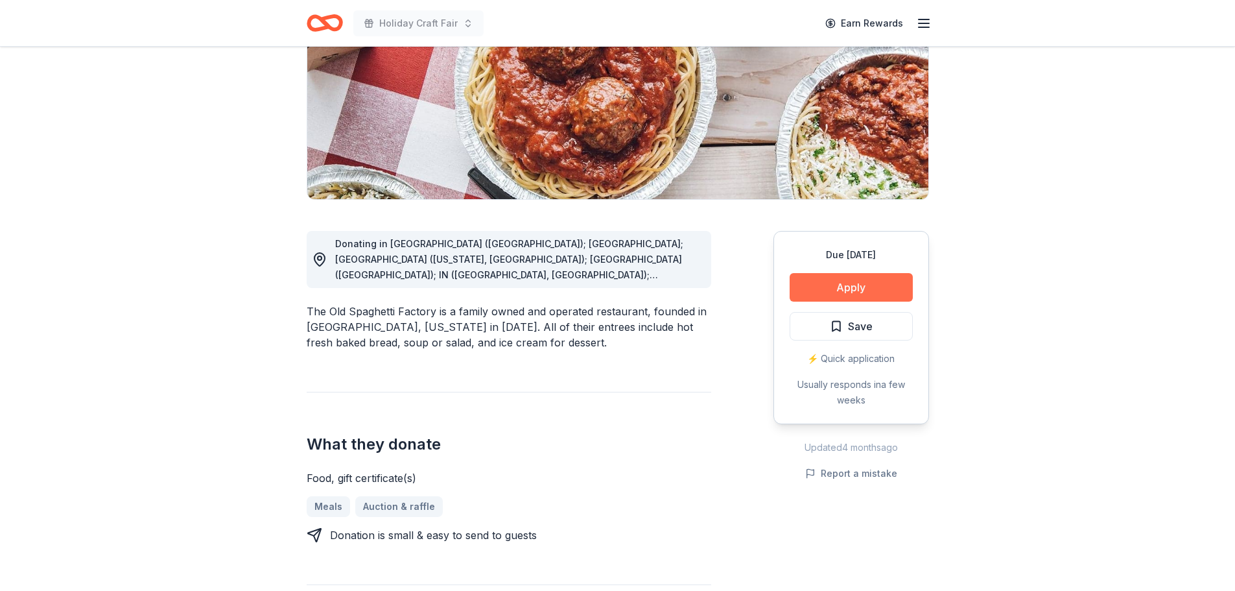
click at [842, 294] on button "Apply" at bounding box center [851, 287] width 123 height 29
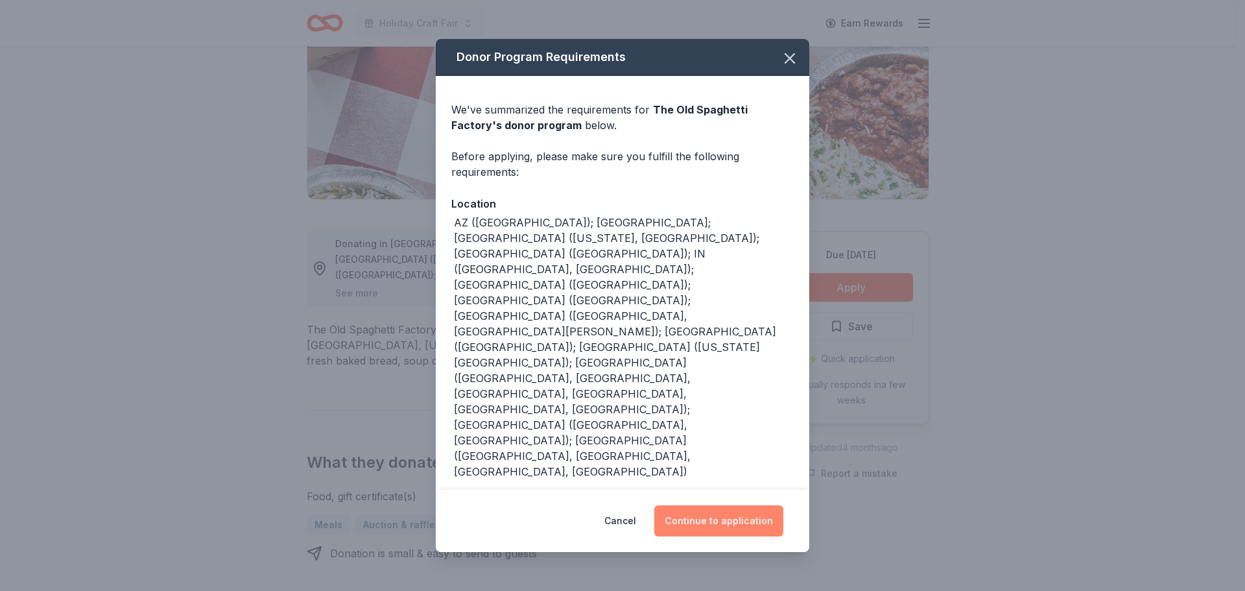
click at [728, 505] on button "Continue to application" at bounding box center [718, 520] width 129 height 31
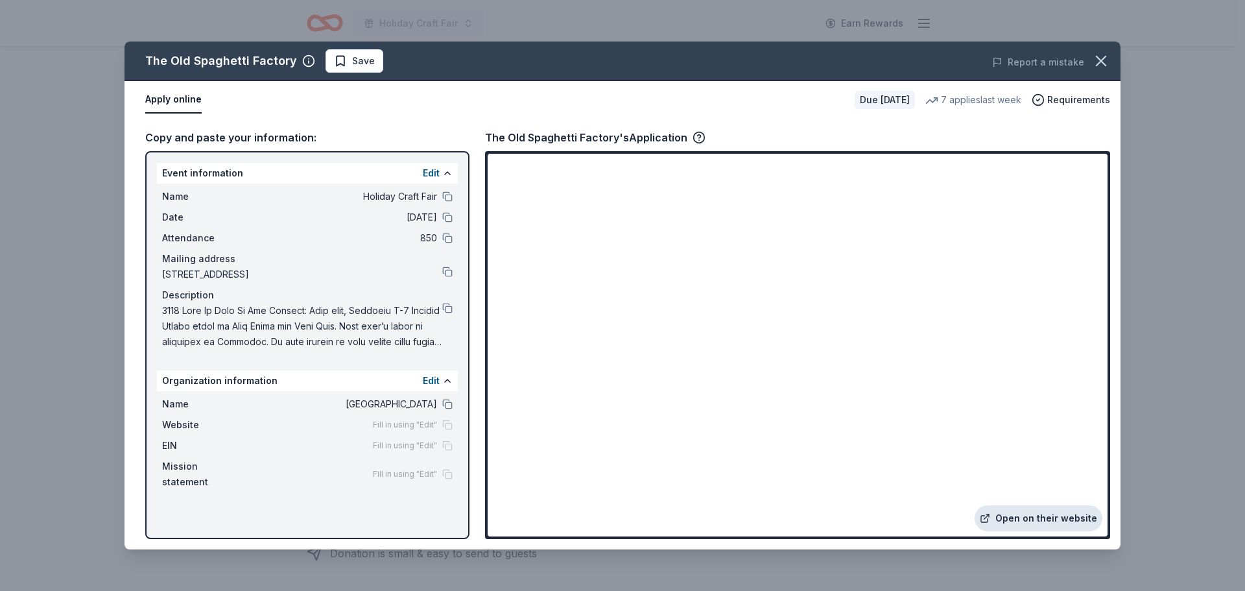
click at [1059, 521] on link "Open on their website" at bounding box center [1039, 518] width 128 height 26
click at [442, 310] on button at bounding box center [447, 308] width 10 height 10
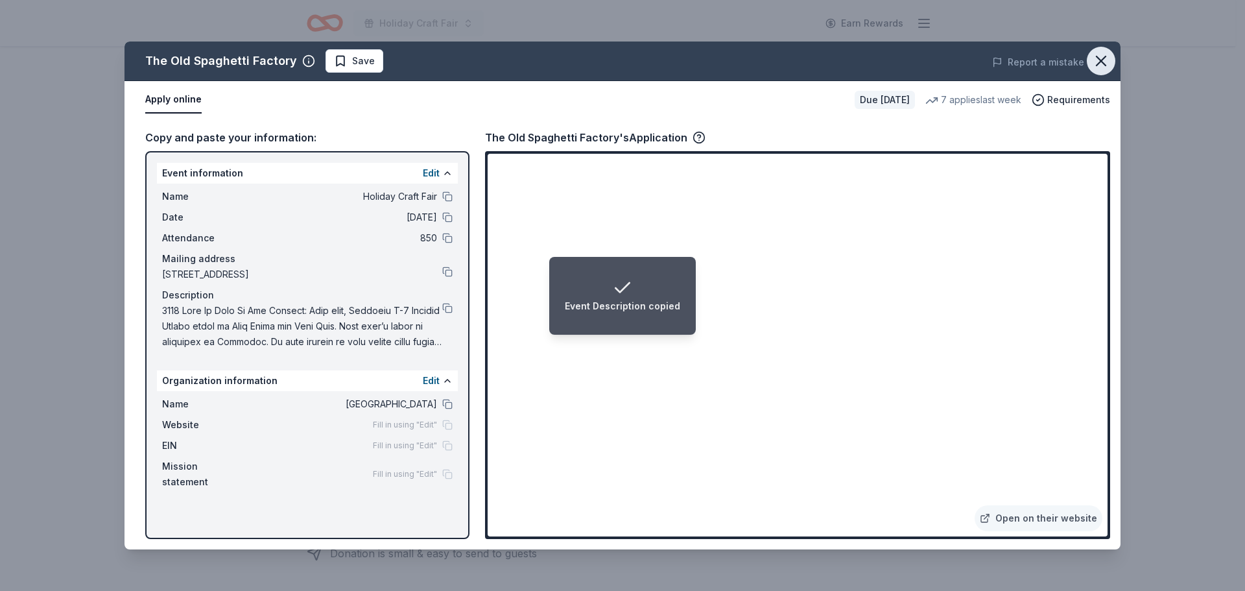
click at [1101, 62] on icon "button" at bounding box center [1101, 61] width 18 height 18
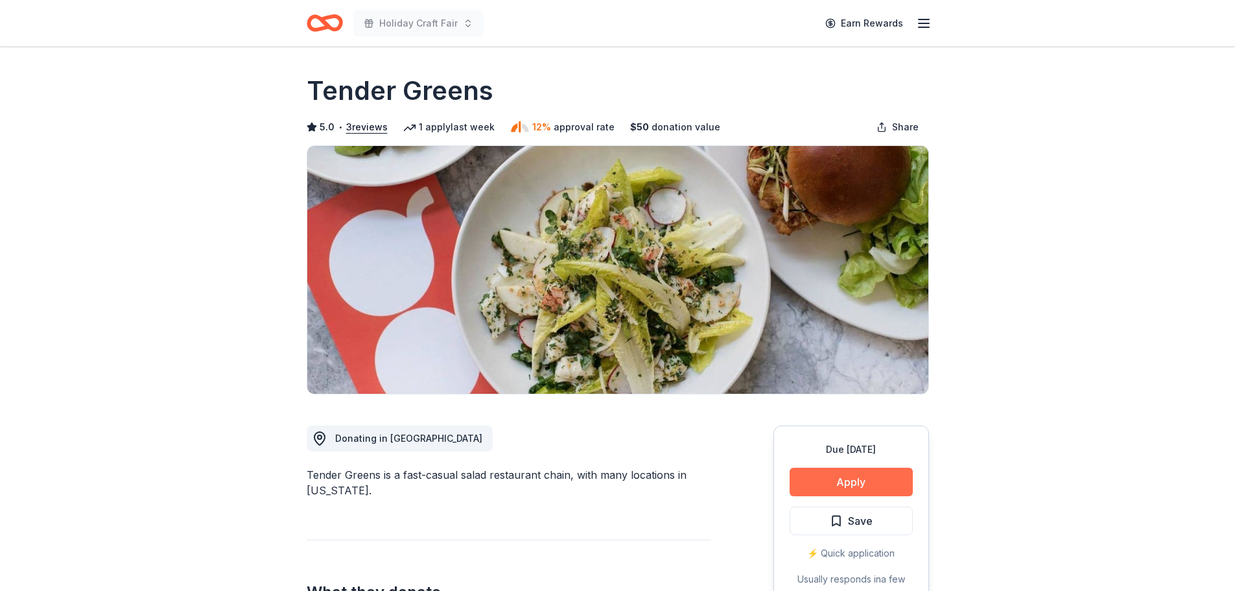
click at [842, 479] on button "Apply" at bounding box center [851, 482] width 123 height 29
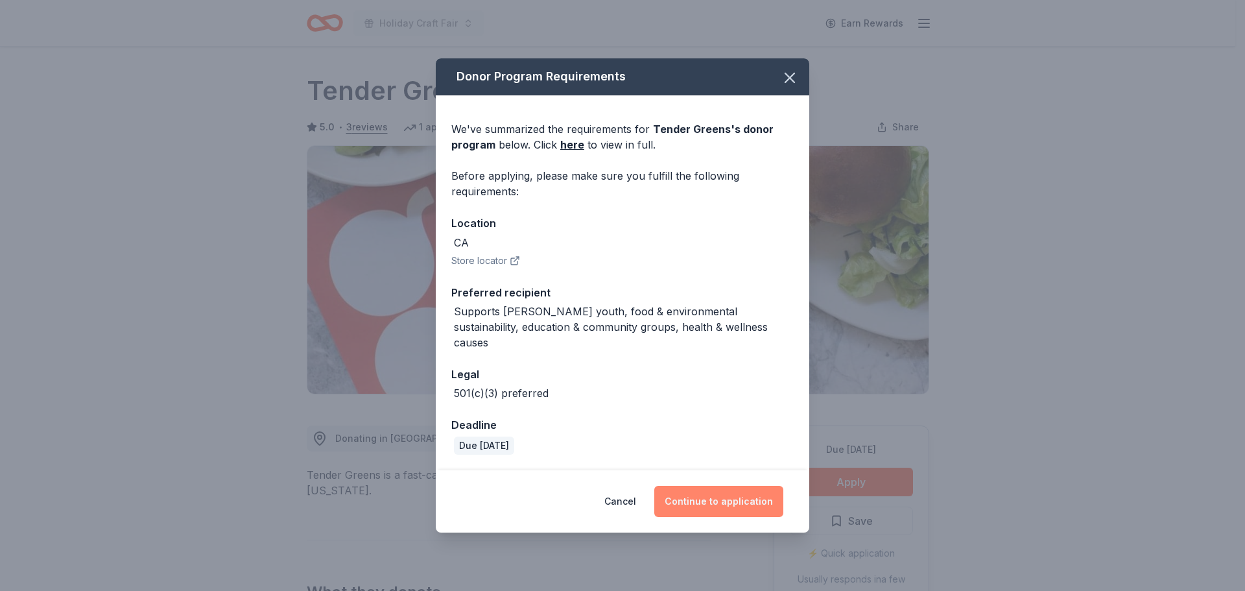
click at [705, 495] on button "Continue to application" at bounding box center [718, 501] width 129 height 31
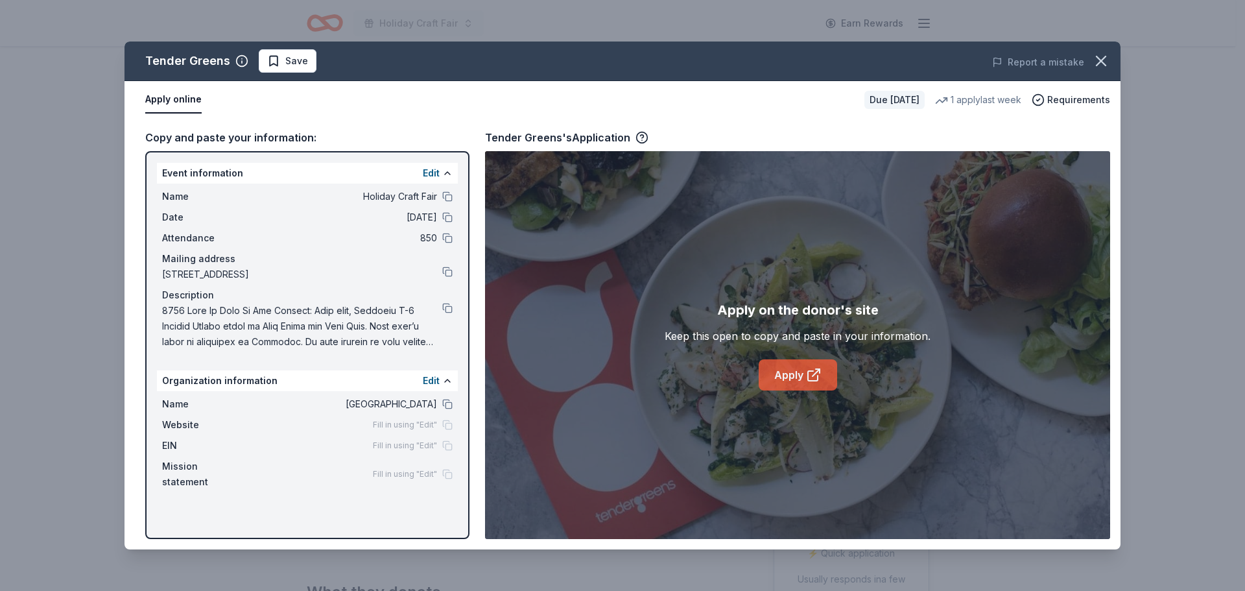
click at [816, 379] on icon at bounding box center [814, 375] width 16 height 16
click at [274, 63] on span "Save" at bounding box center [287, 61] width 41 height 16
click at [1103, 64] on icon "button" at bounding box center [1100, 60] width 9 height 9
